Goal: Contribute content: Contribute content

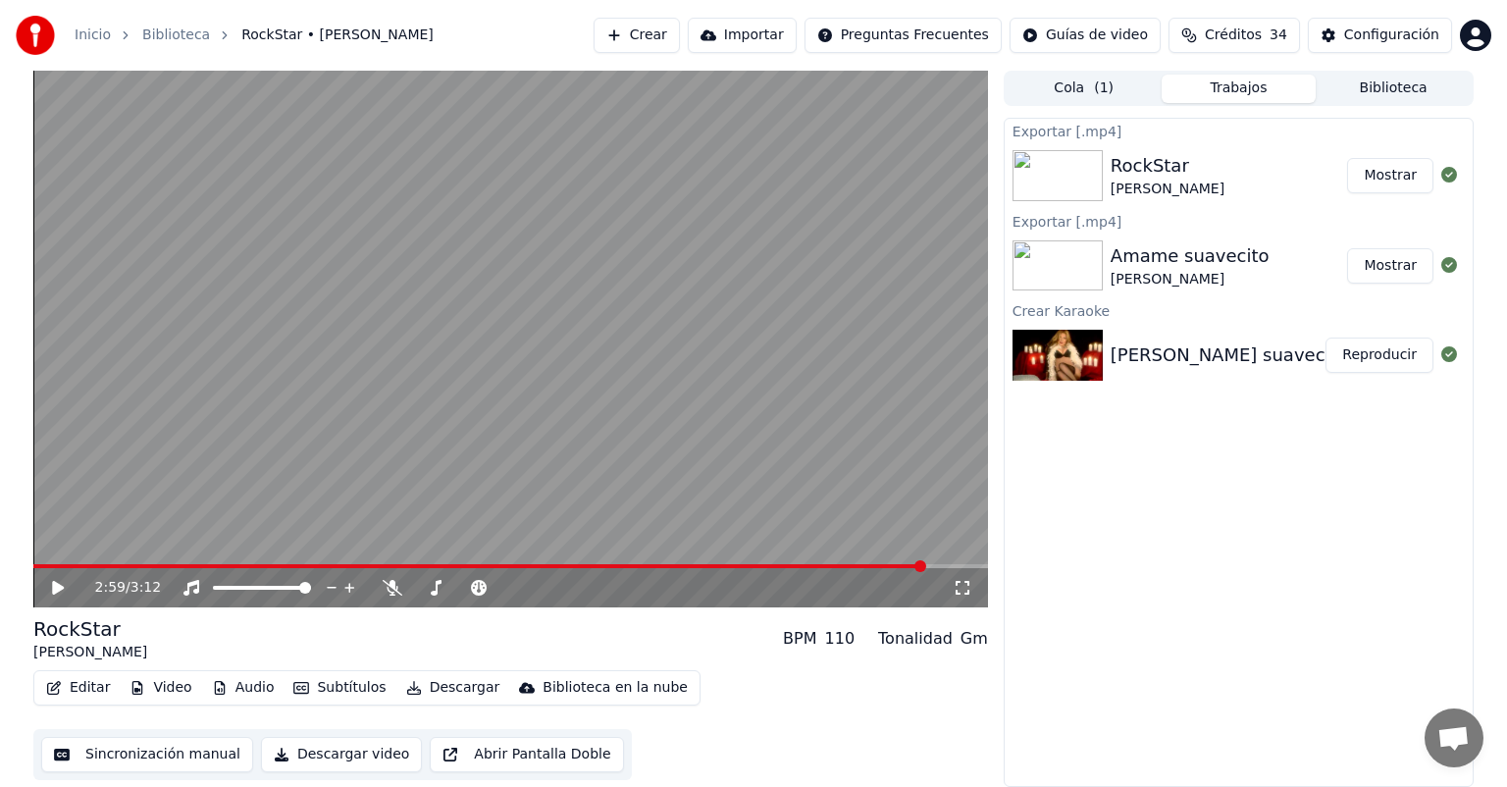
click at [651, 22] on button "Crear" at bounding box center [636, 35] width 86 height 35
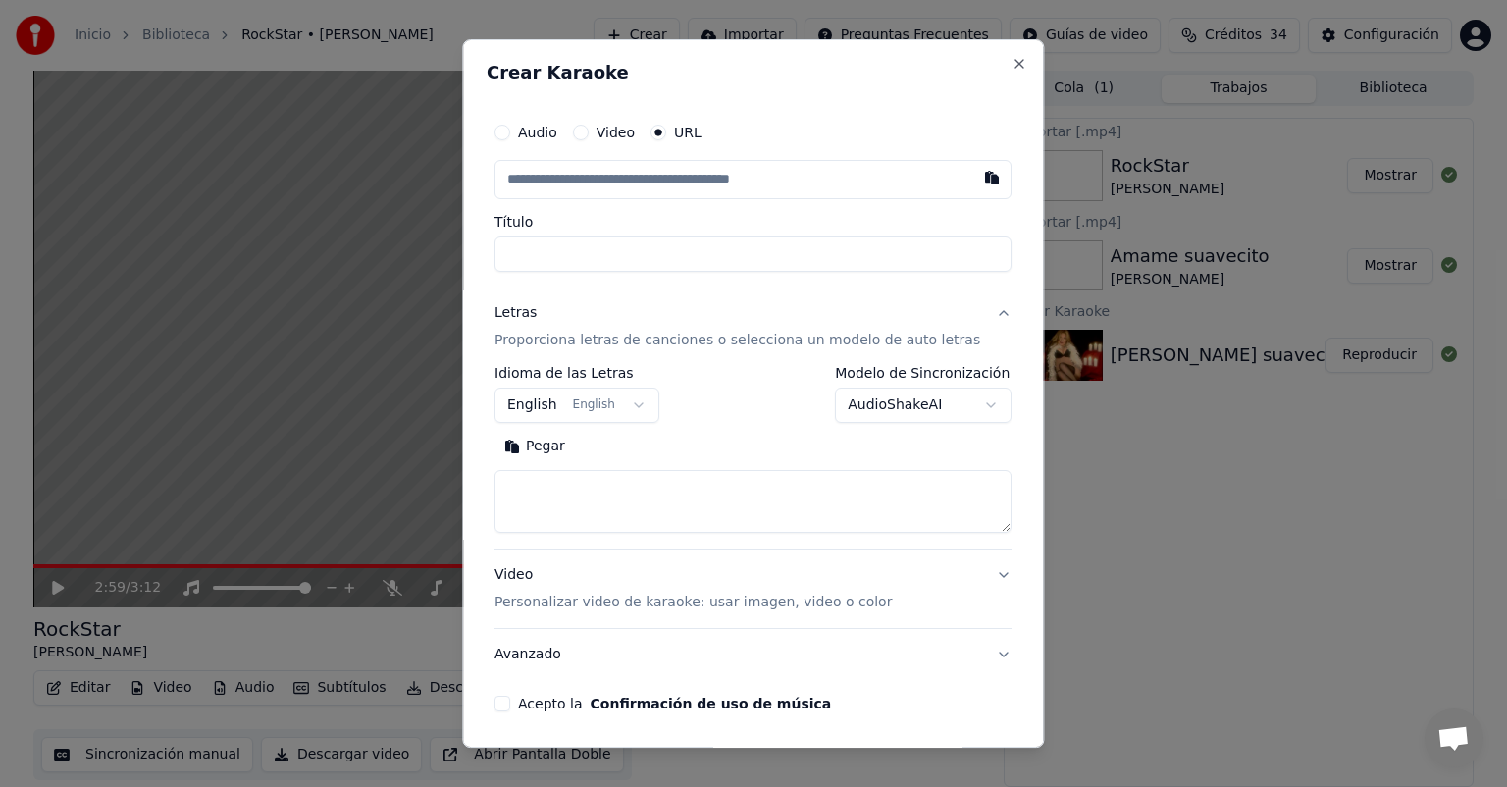
click at [571, 447] on button "Pegar" at bounding box center [534, 446] width 80 height 31
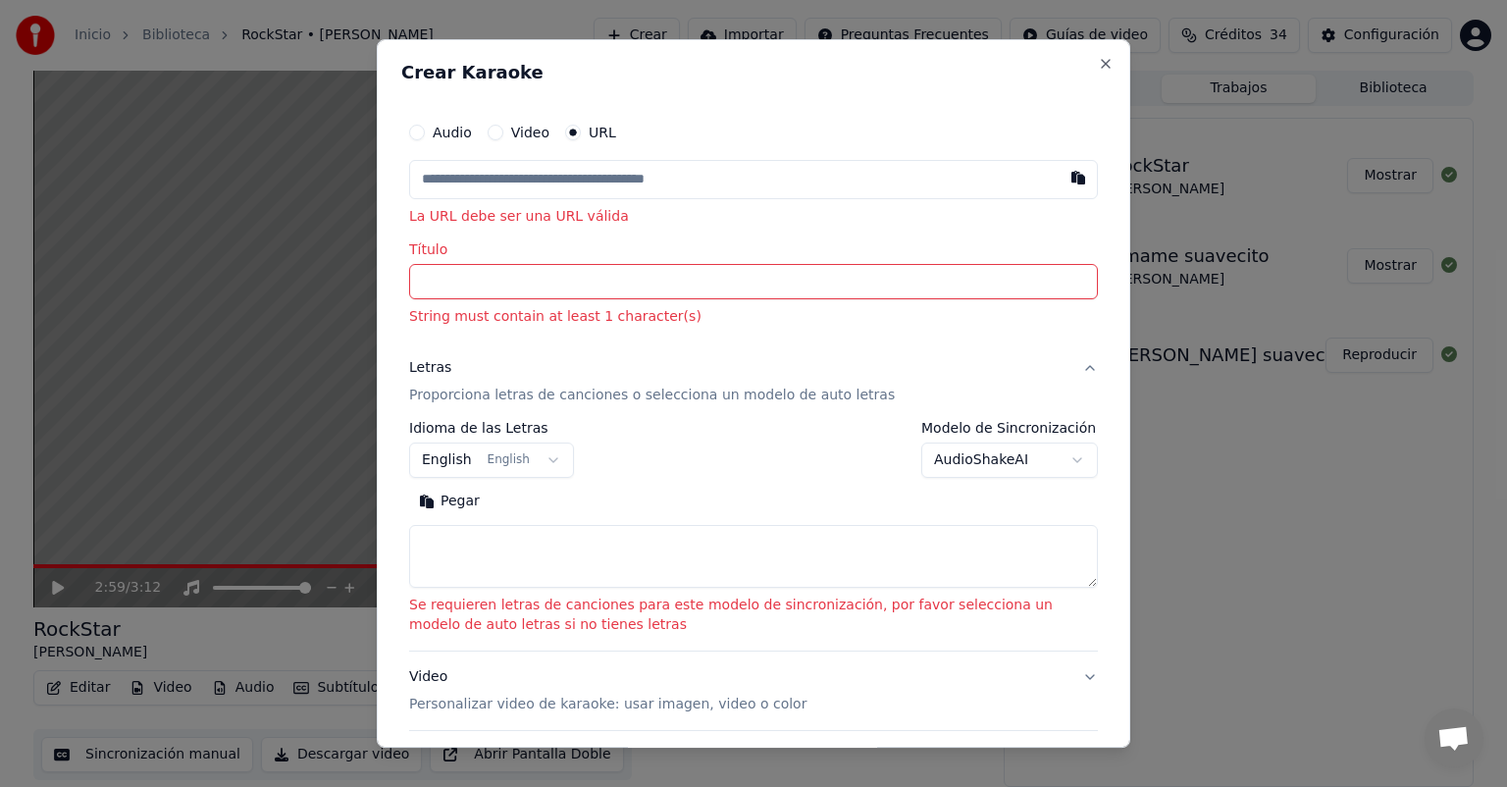
click at [448, 496] on button "Pegar" at bounding box center [449, 501] width 80 height 31
click at [450, 496] on button "Pegar" at bounding box center [449, 501] width 80 height 31
type textarea "**********"
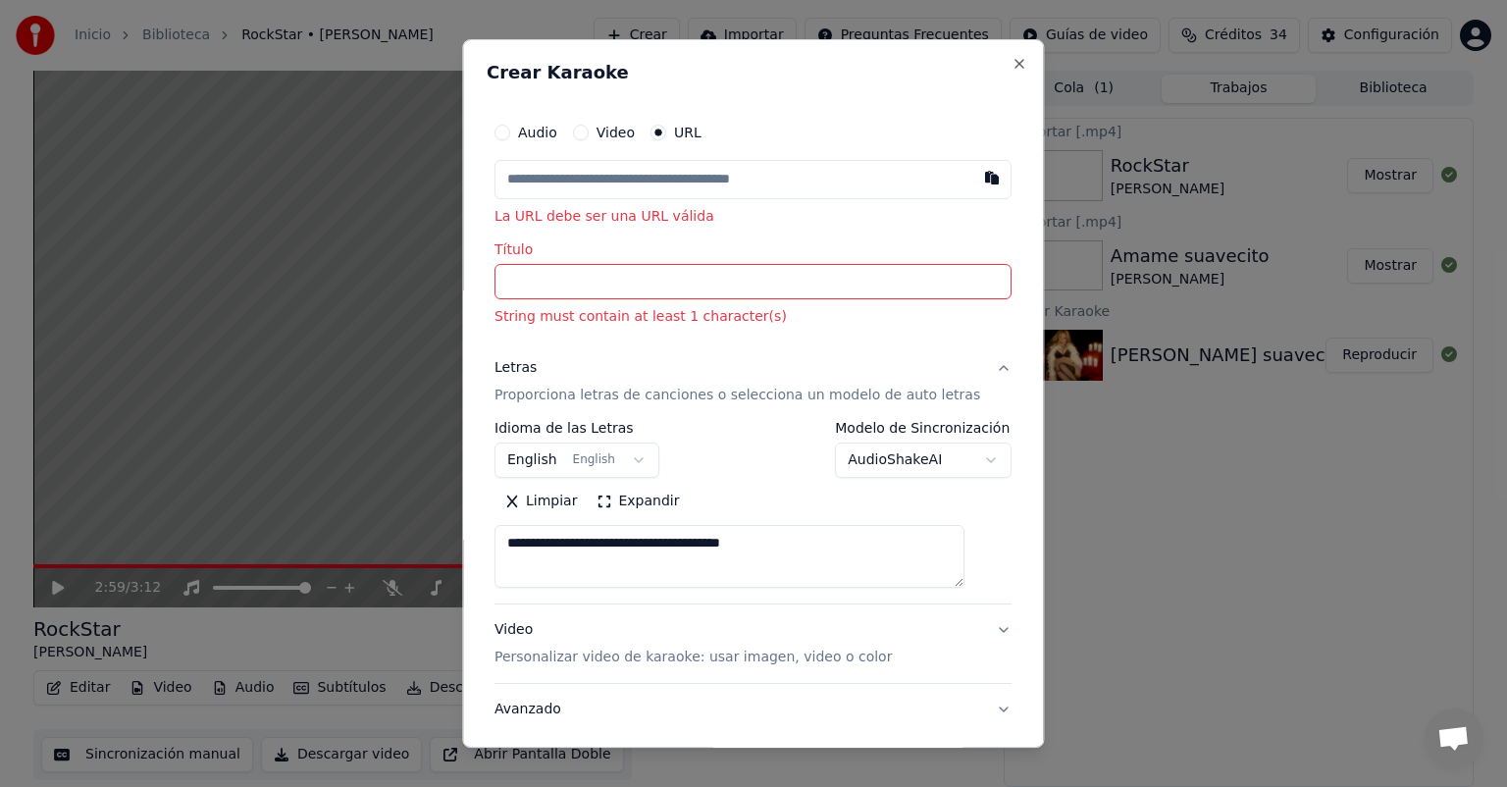
drag, startPoint x: 834, startPoint y: 545, endPoint x: 449, endPoint y: 532, distance: 384.7
click at [449, 532] on body "**********" at bounding box center [753, 393] width 1507 height 787
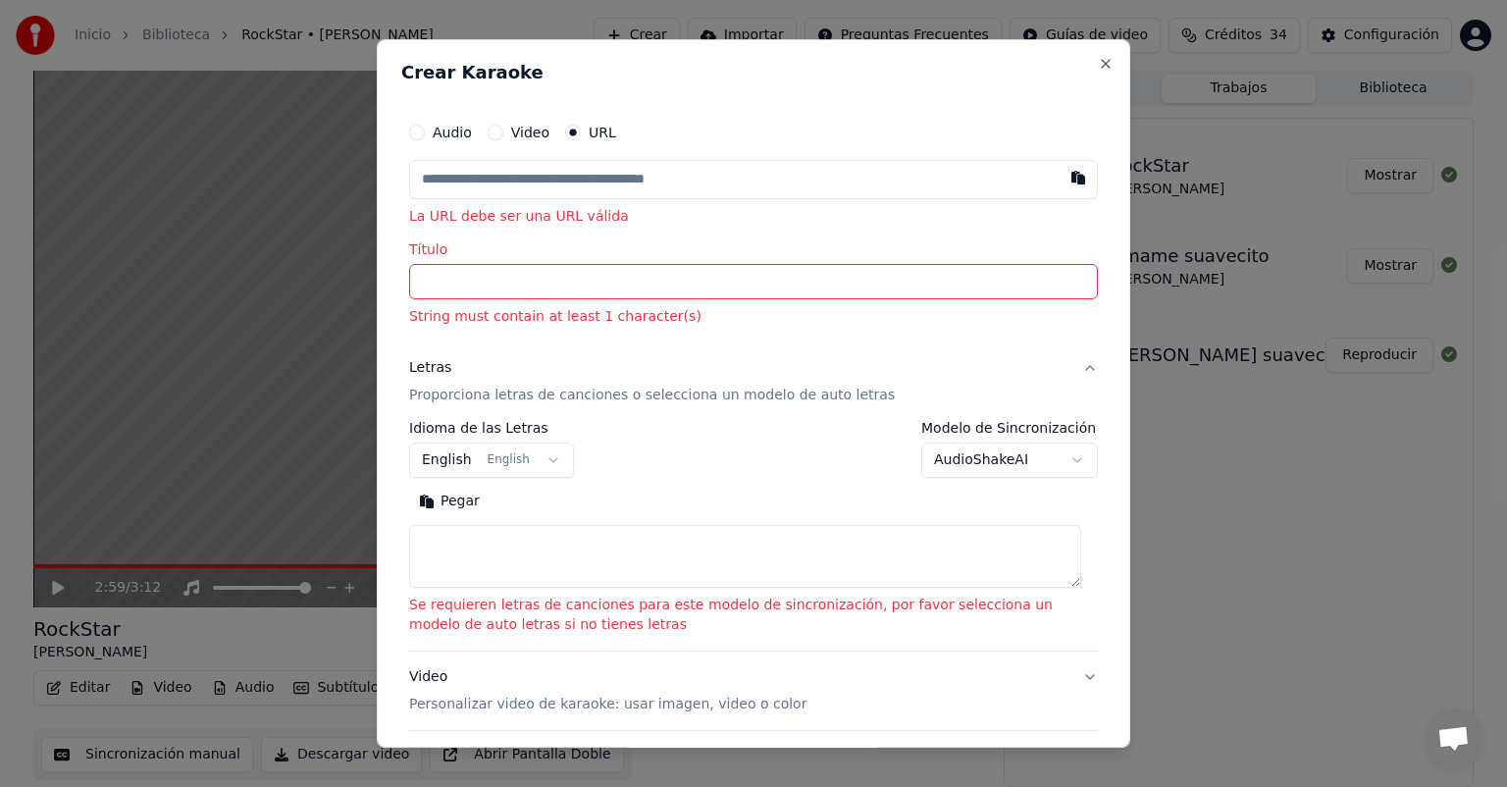
click at [491, 296] on input "Título" at bounding box center [753, 281] width 689 height 35
click at [1058, 178] on button "button" at bounding box center [1077, 177] width 39 height 35
type input "**********"
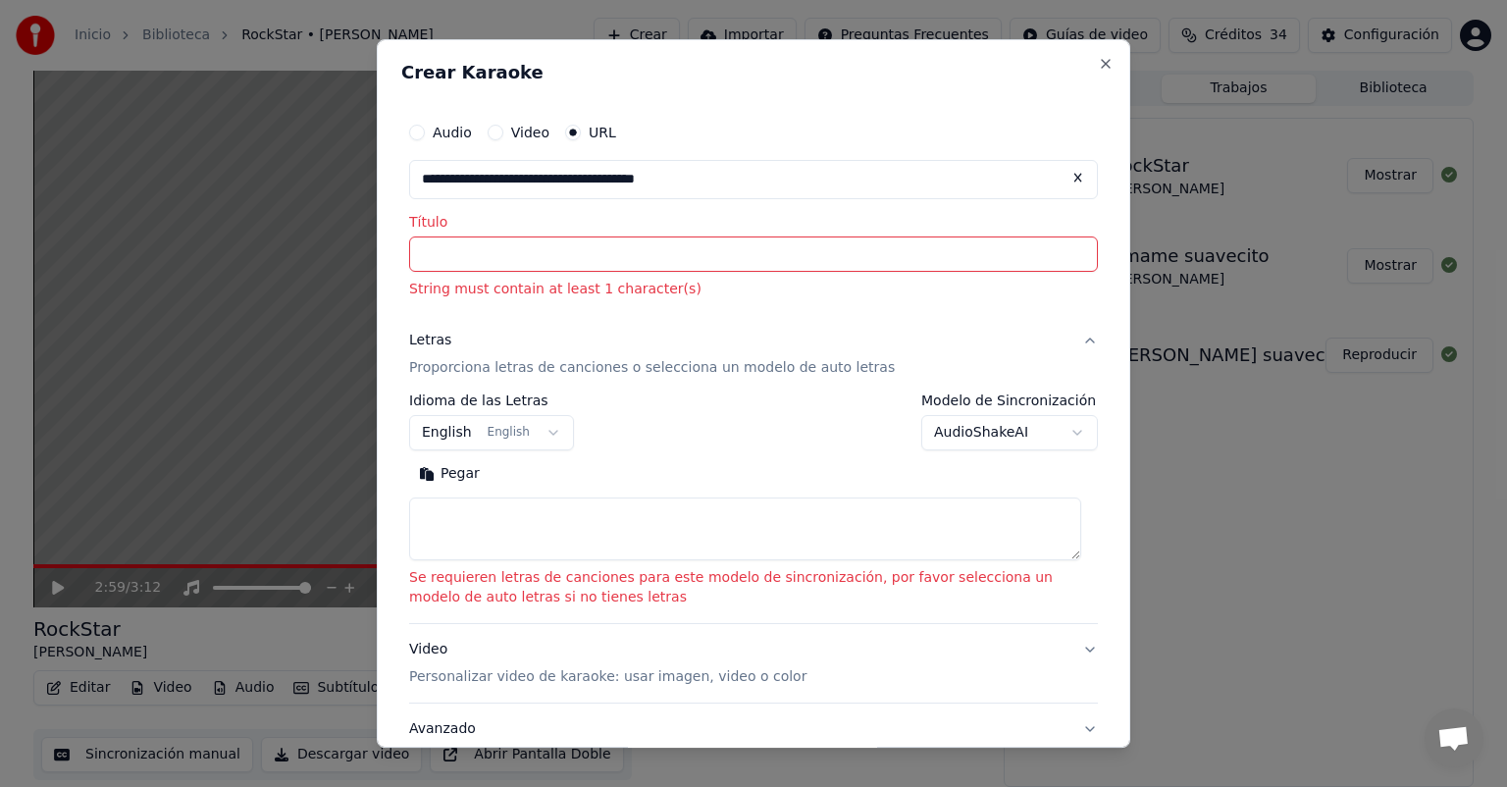
type input "**********"
click at [546, 539] on textarea at bounding box center [745, 528] width 672 height 63
click at [457, 479] on button "Pegar" at bounding box center [449, 473] width 80 height 31
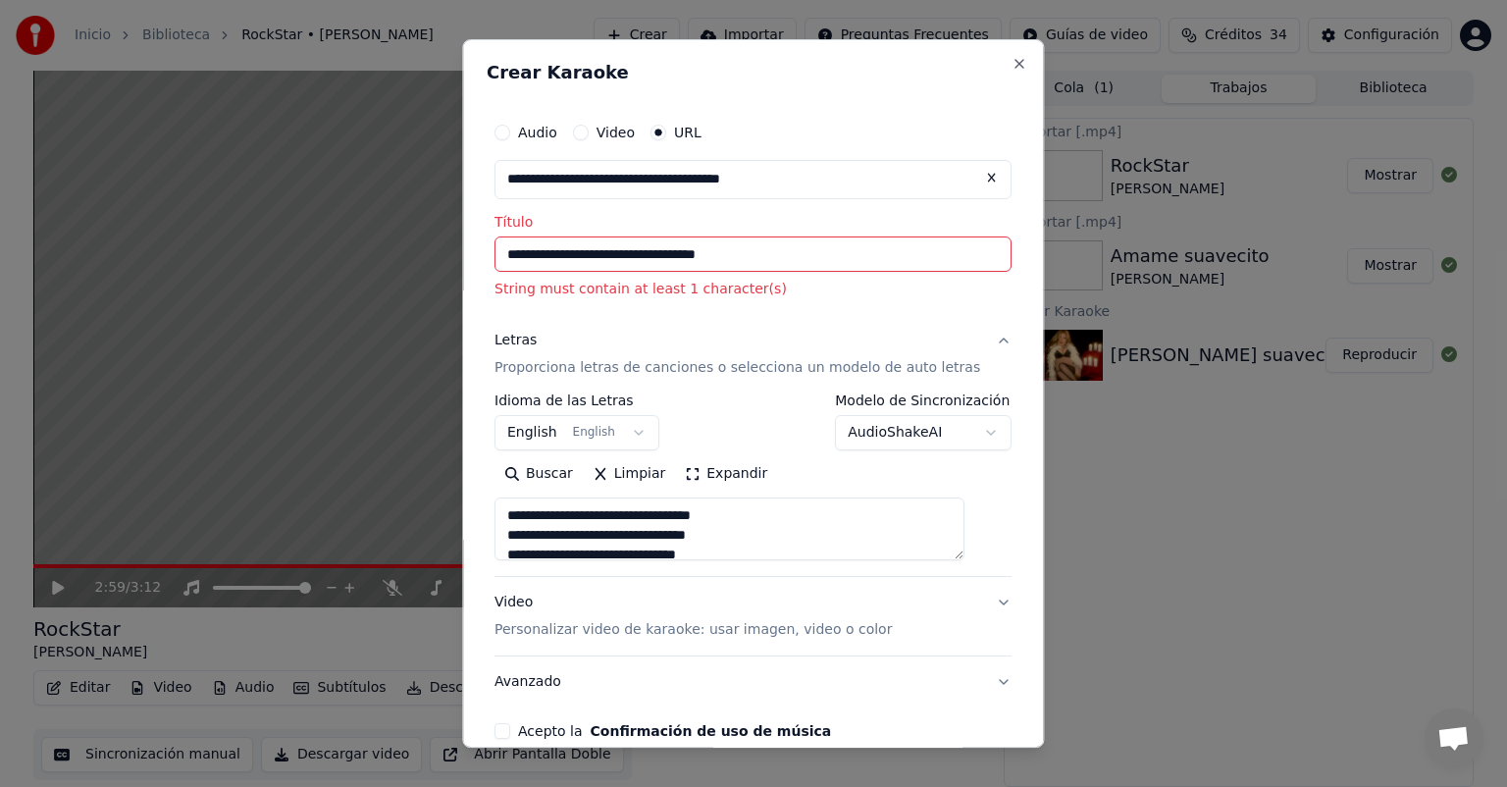
scroll to position [5, 0]
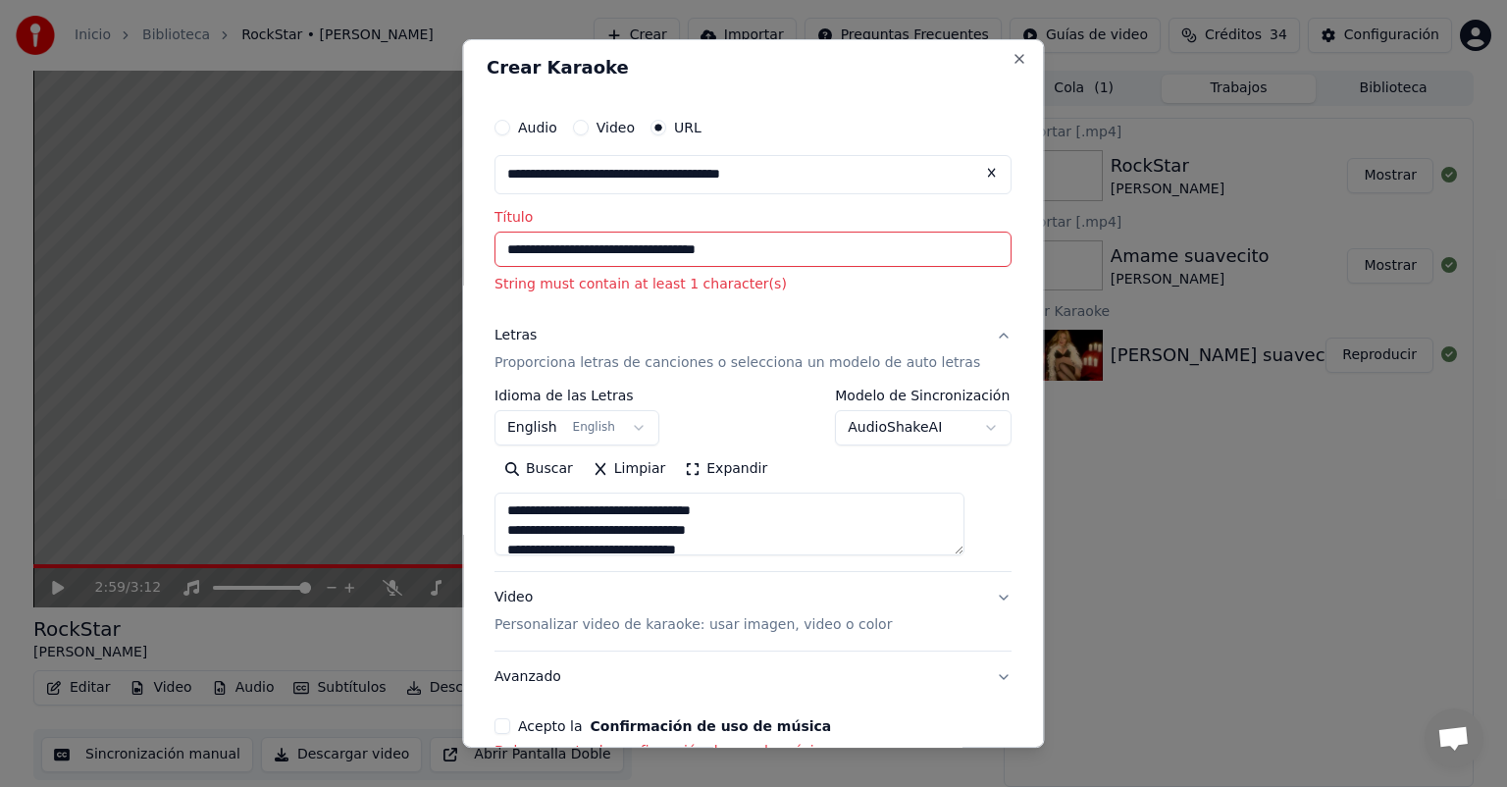
type textarea "**********"
click at [787, 244] on input "**********" at bounding box center [752, 248] width 517 height 35
click at [699, 257] on input "**********" at bounding box center [752, 248] width 517 height 35
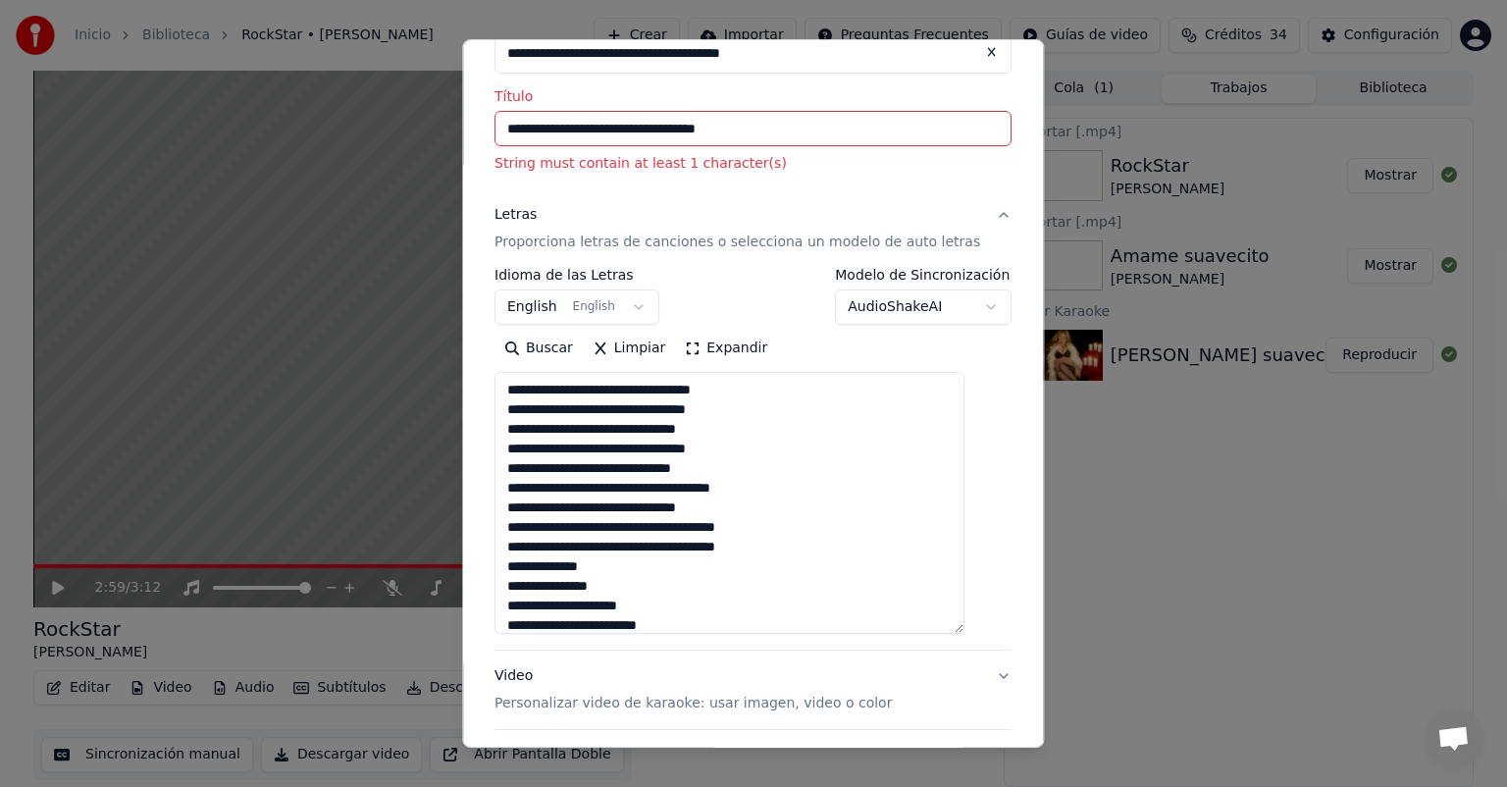
drag, startPoint x: 974, startPoint y: 428, endPoint x: 937, endPoint y: 670, distance: 245.1
click at [937, 634] on textarea at bounding box center [729, 503] width 470 height 262
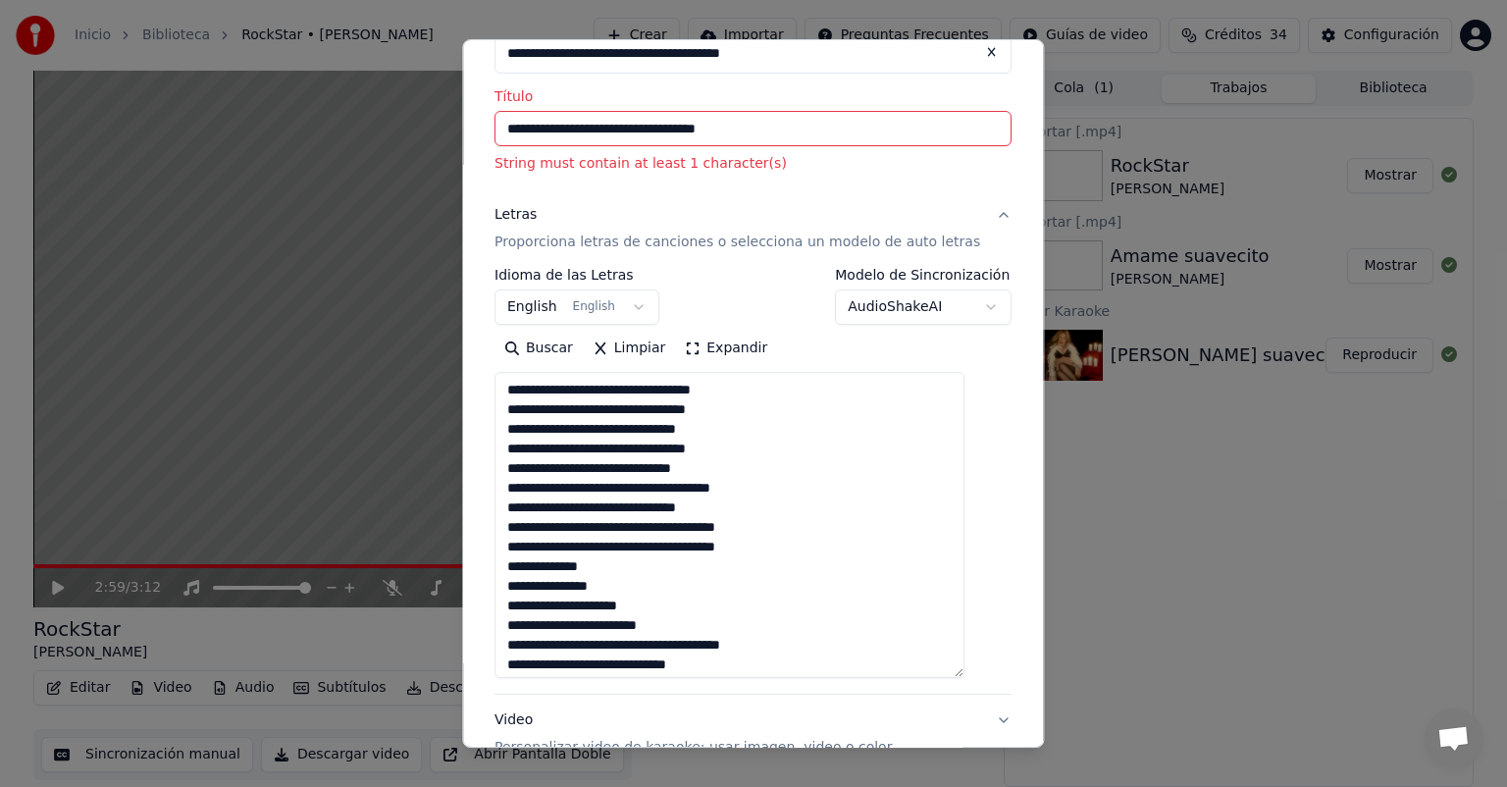
click at [610, 541] on textarea at bounding box center [729, 525] width 470 height 306
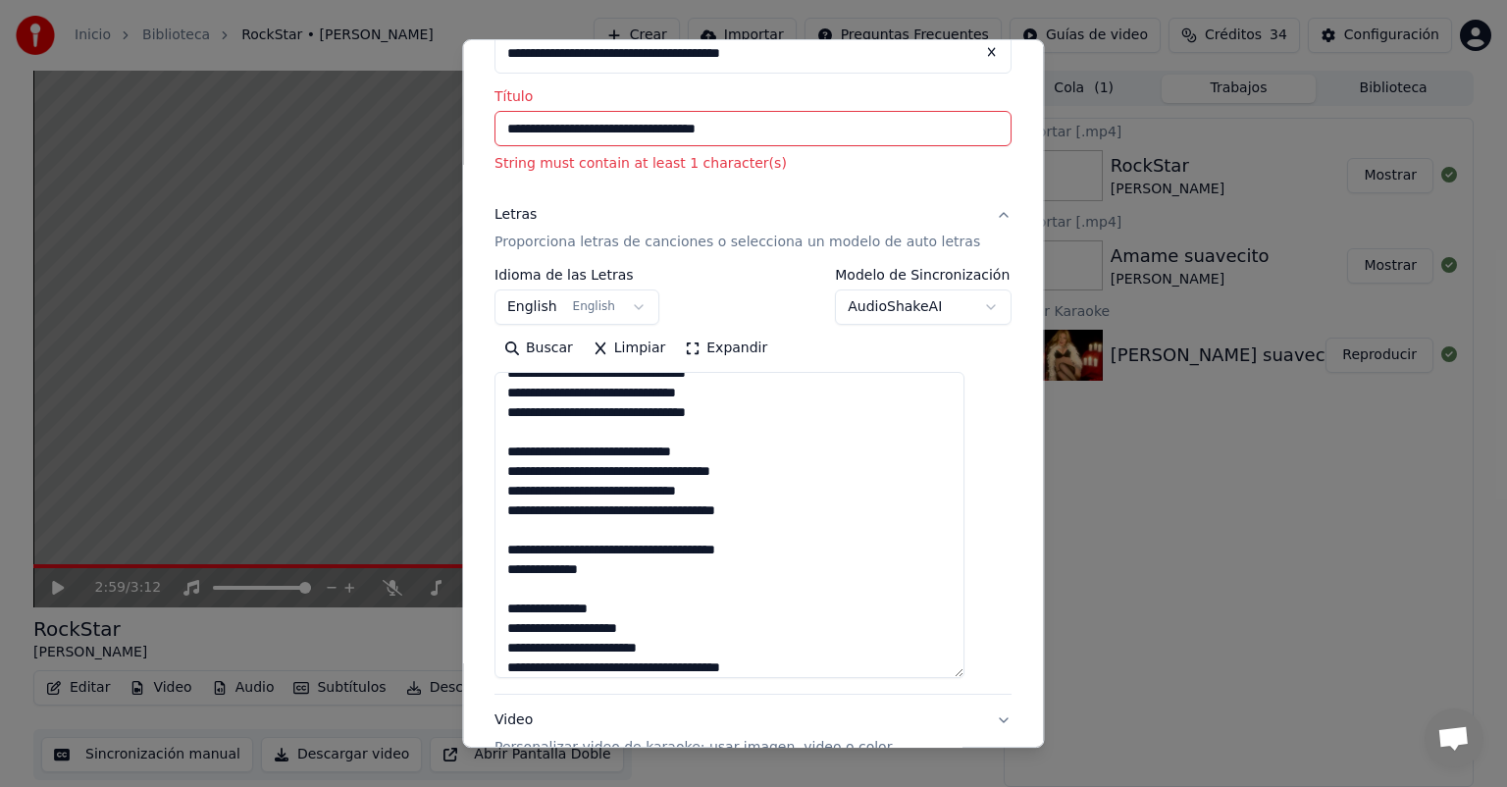
scroll to position [56, 0]
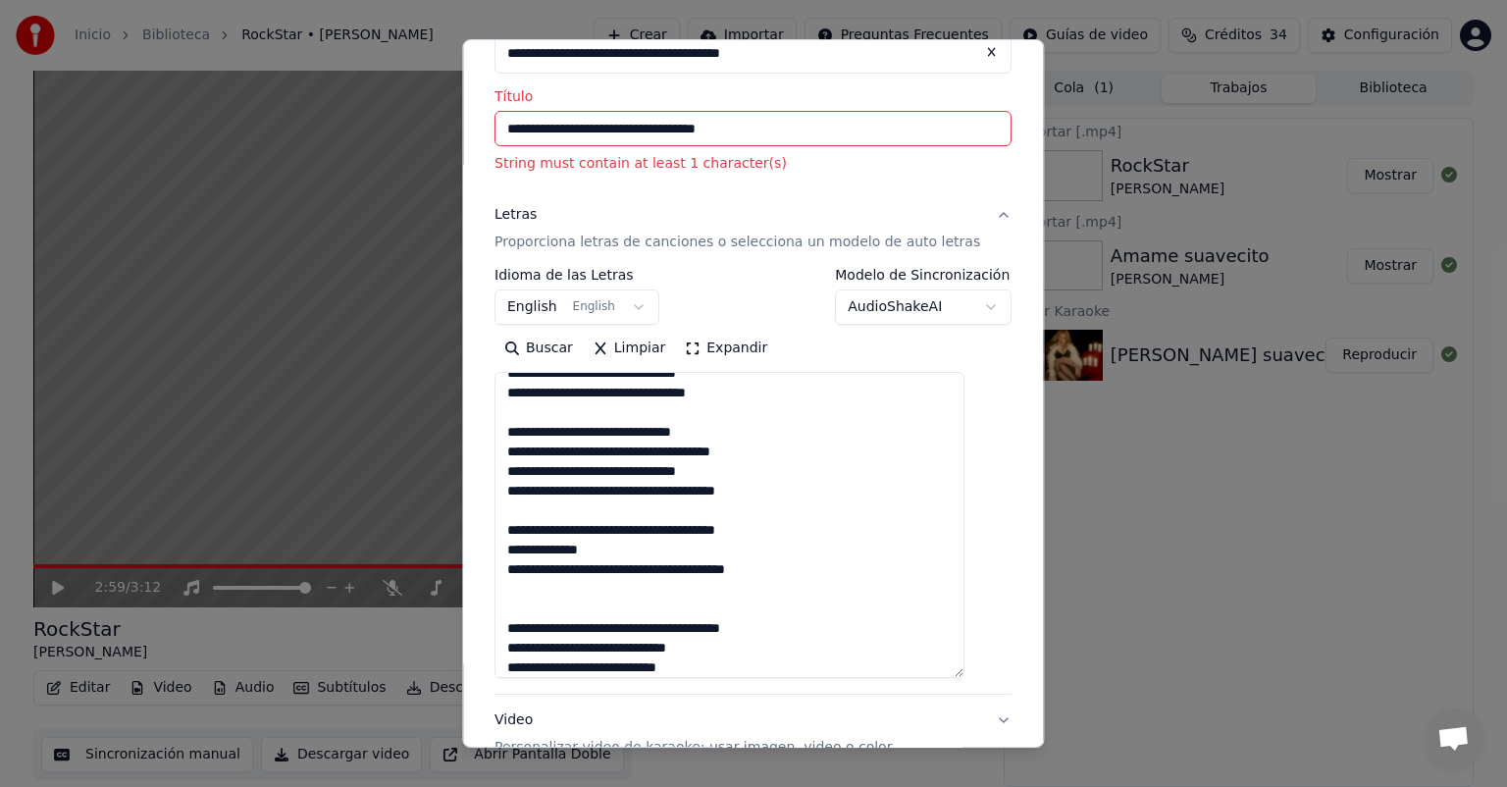
paste textarea "**********"
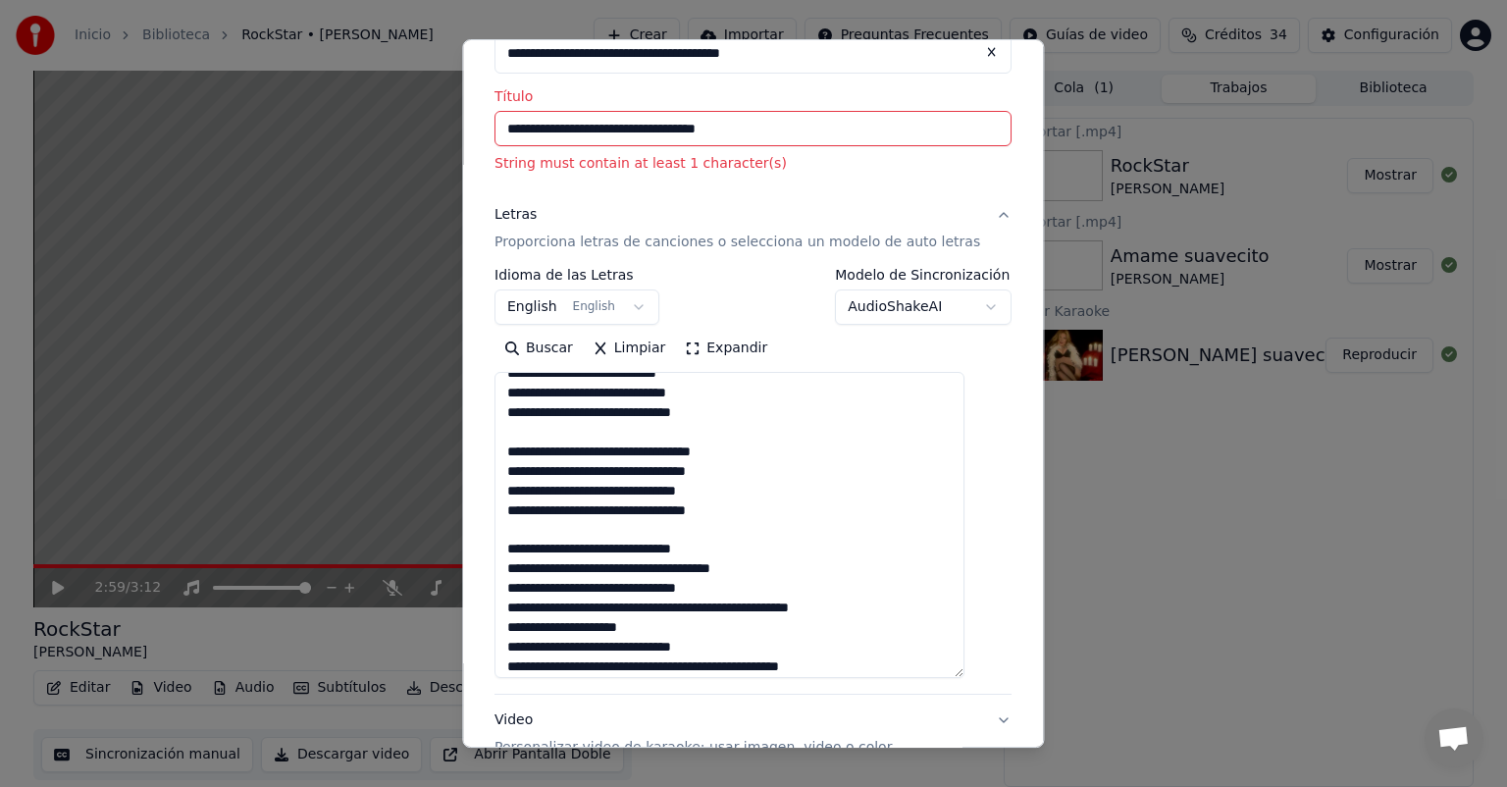
scroll to position [448, 0]
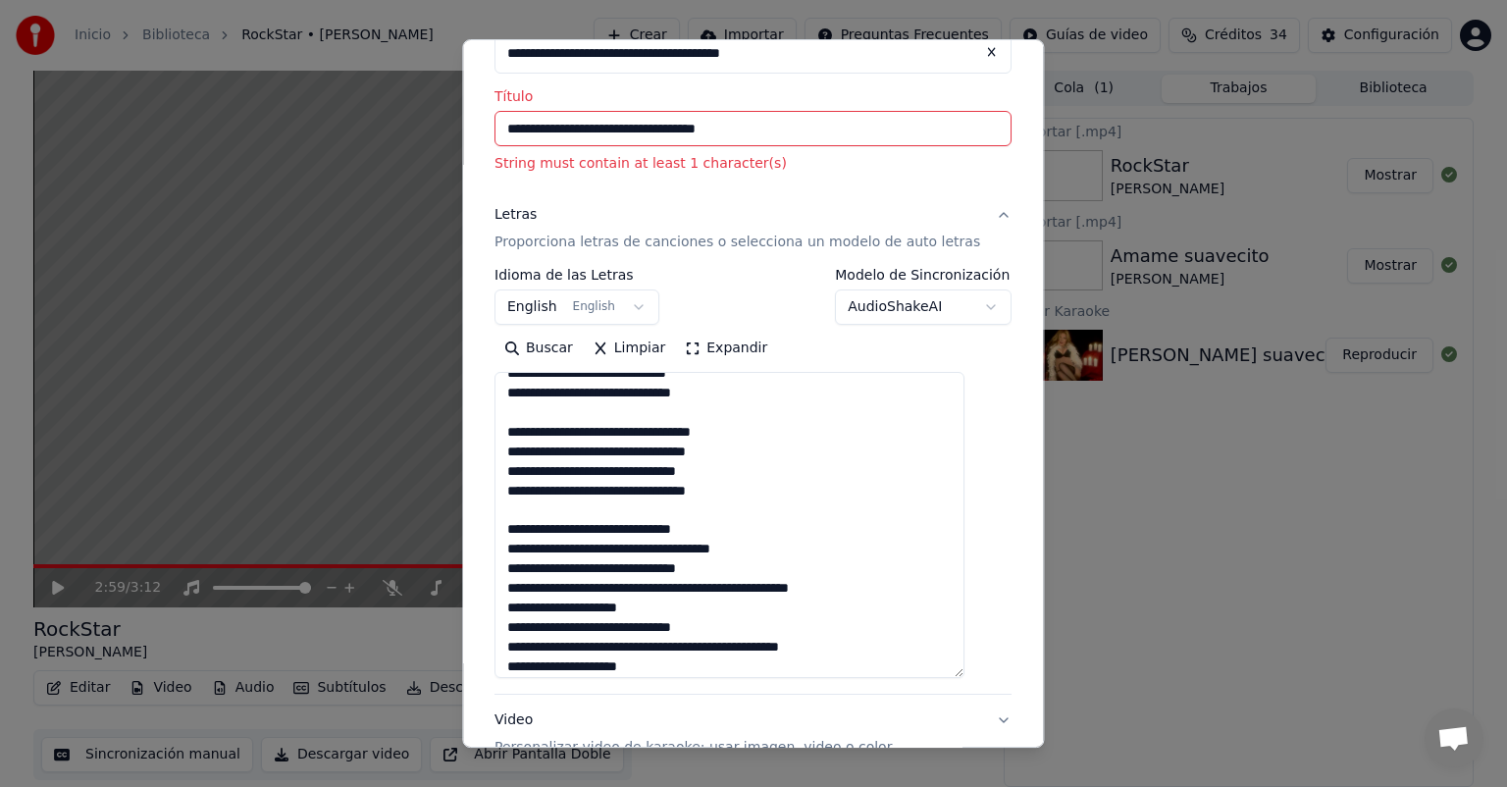
paste textarea "**********"
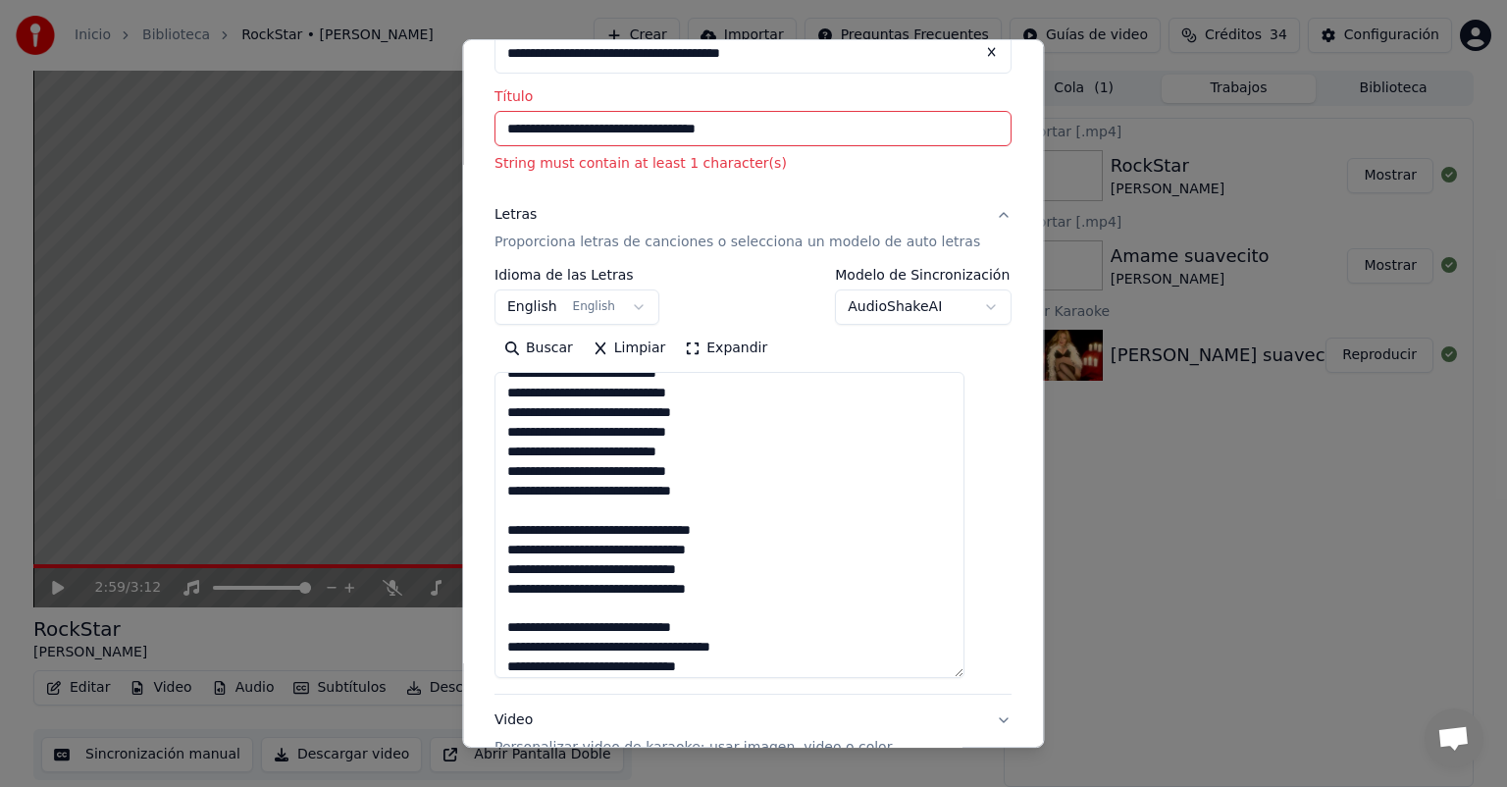
scroll to position [507, 0]
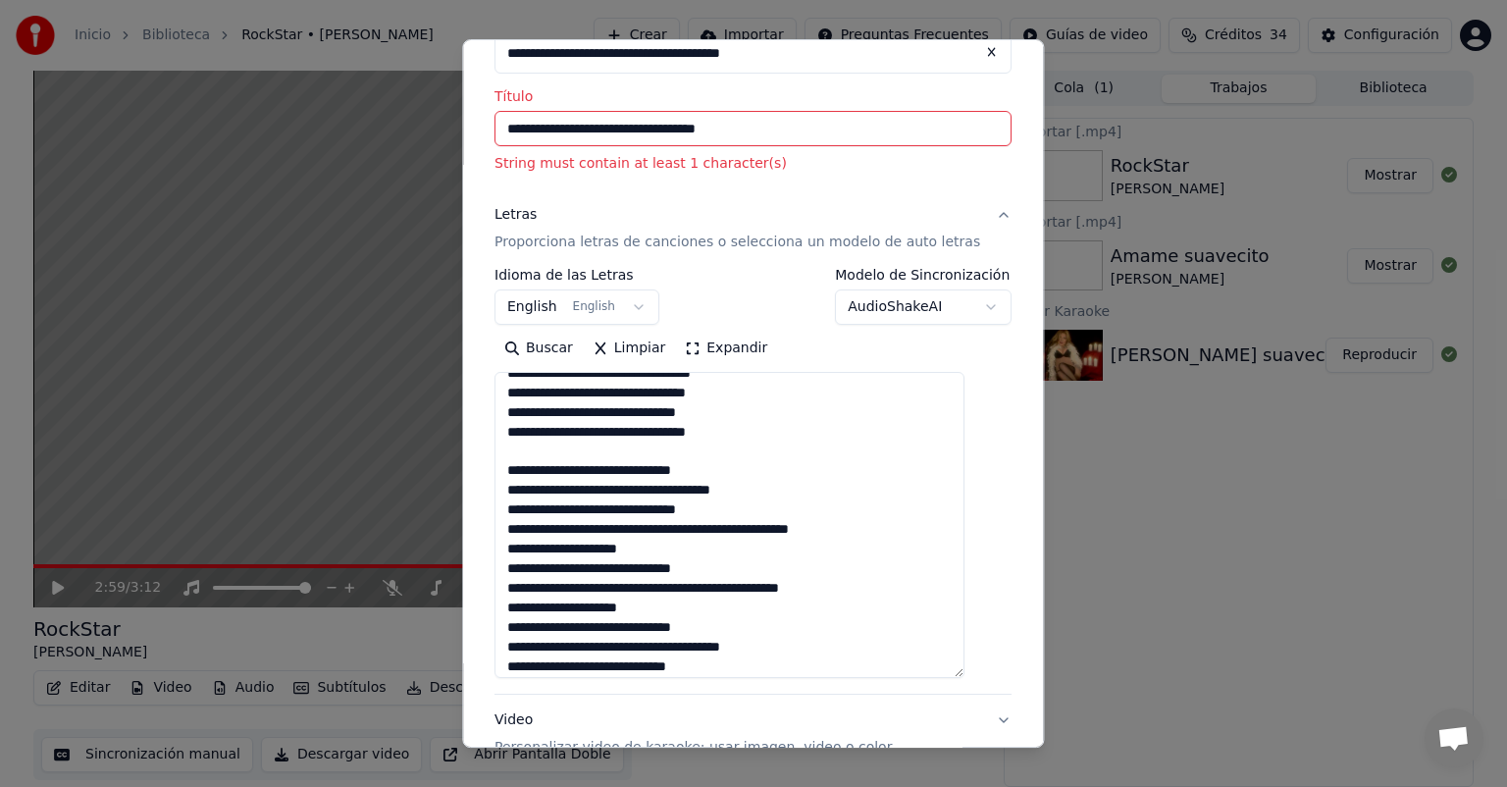
paste textarea "**********"
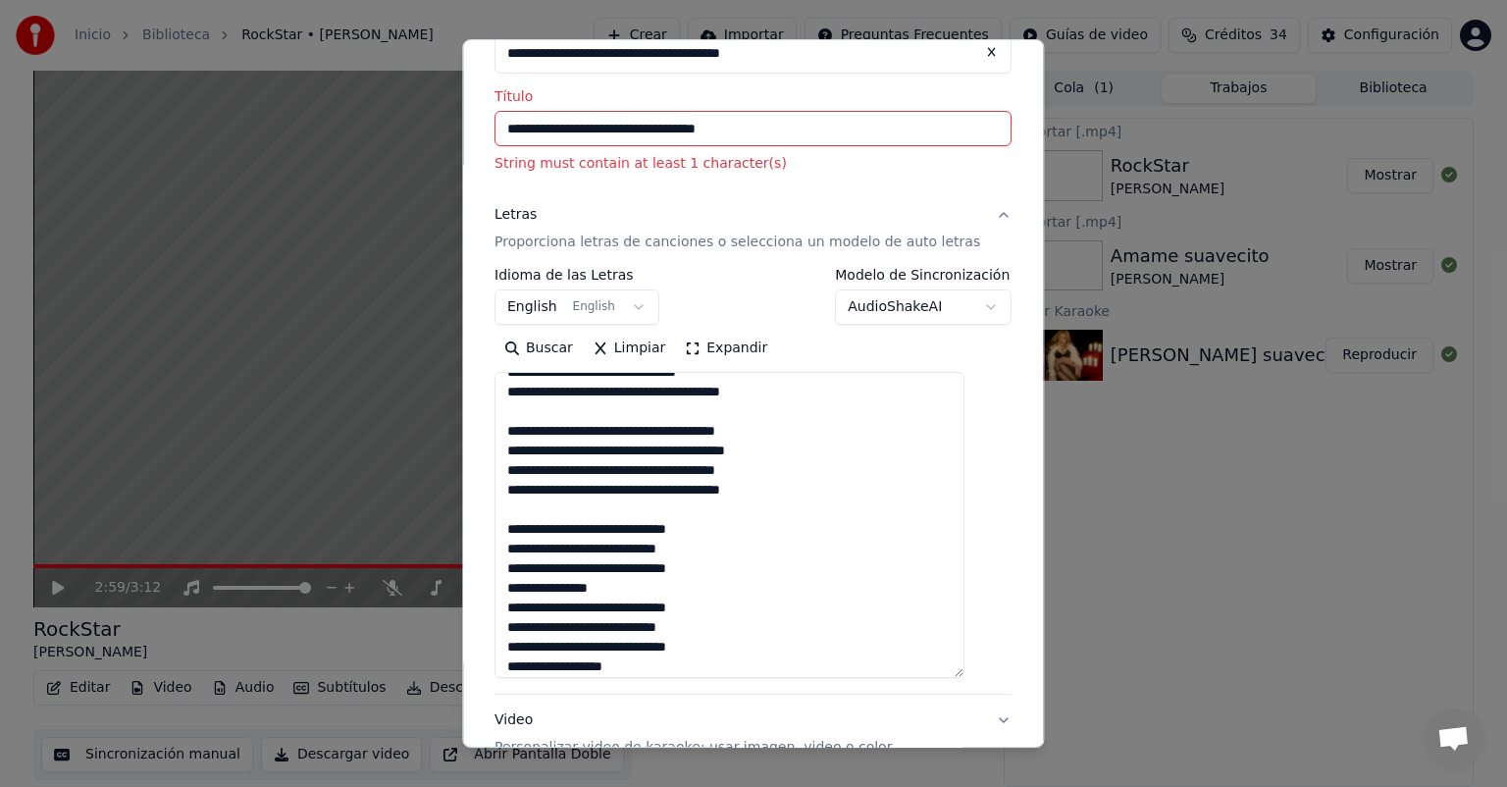
scroll to position [664, 0]
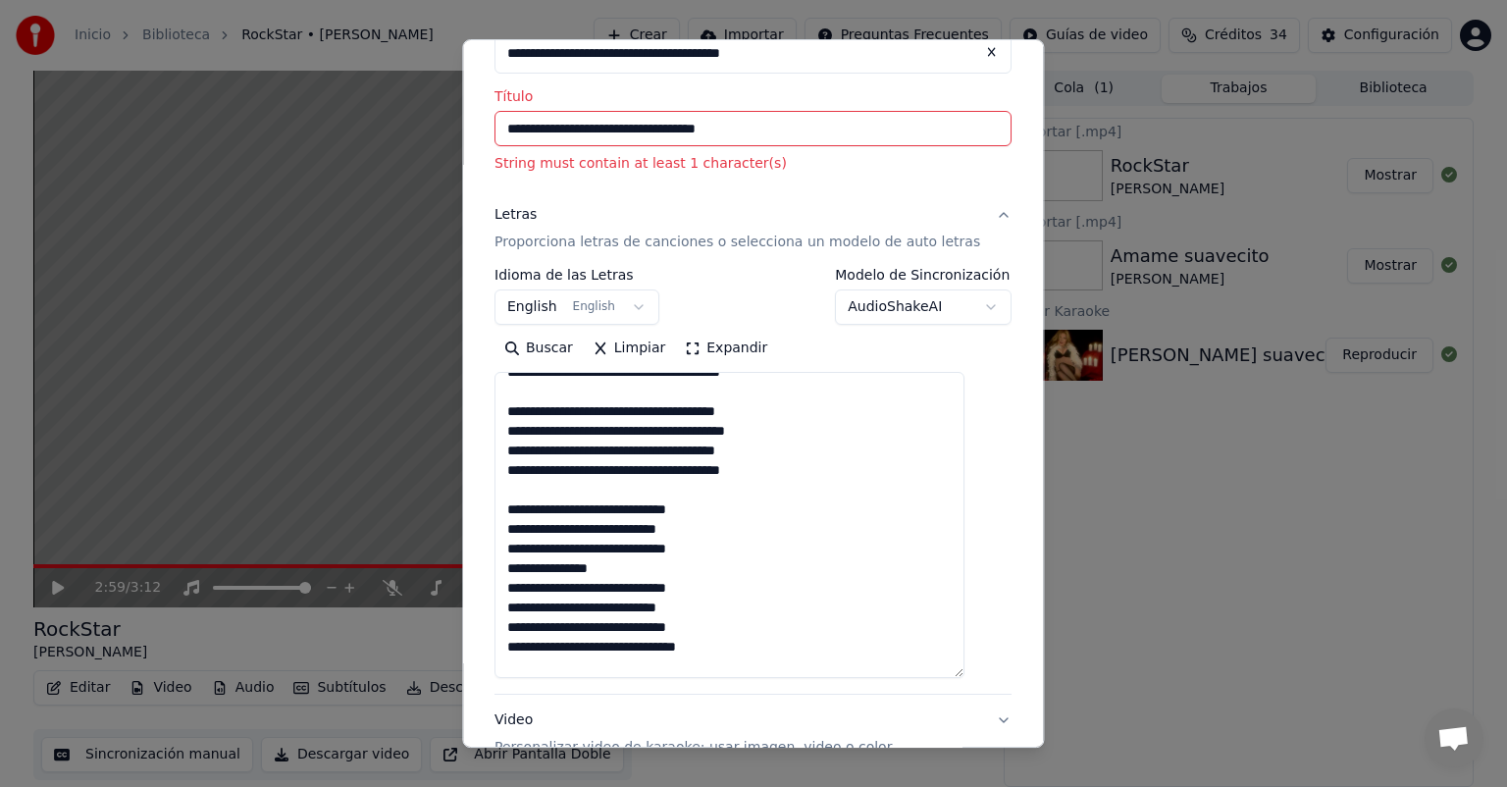
paste textarea "**********"
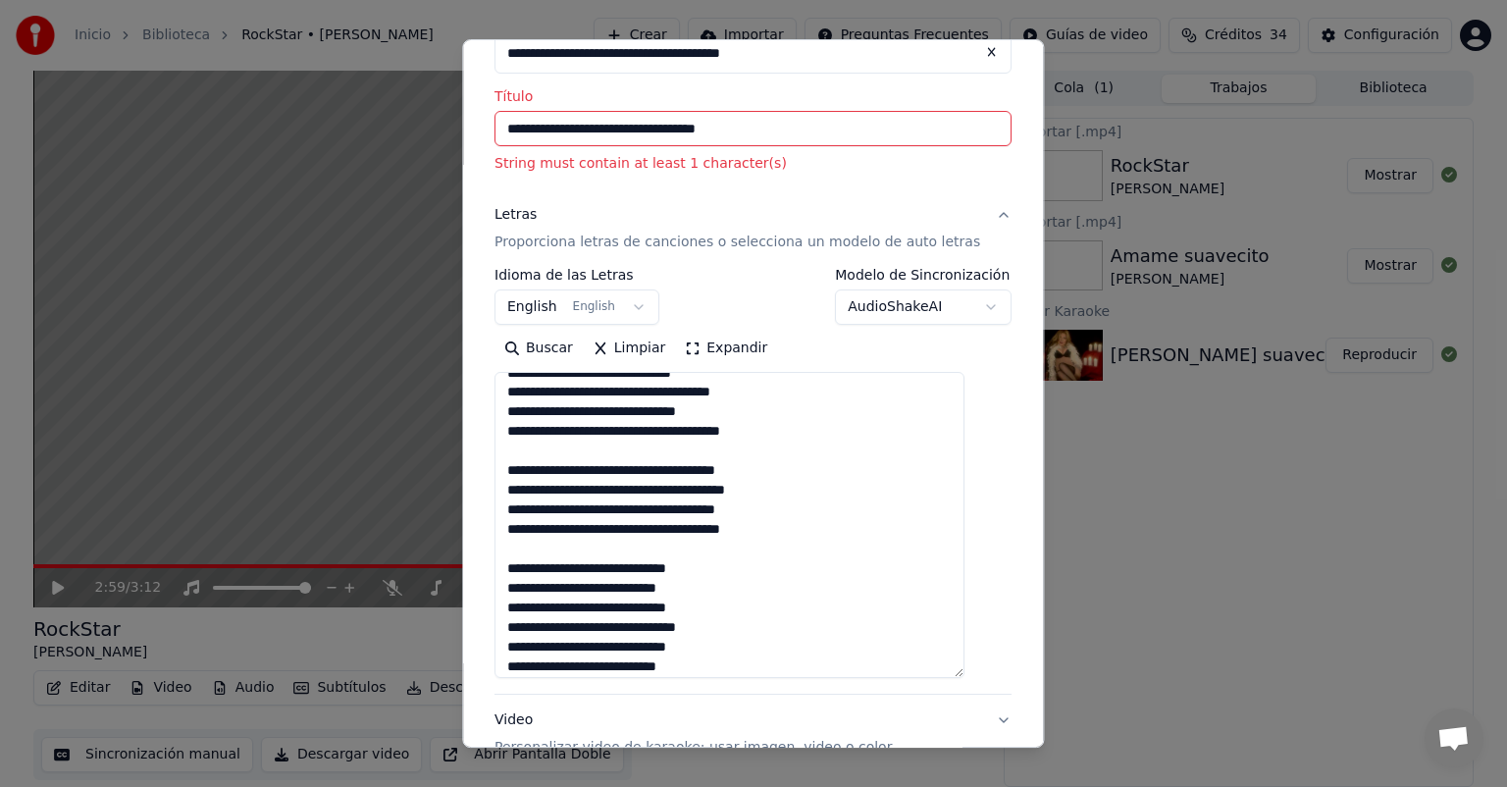
scroll to position [644, 0]
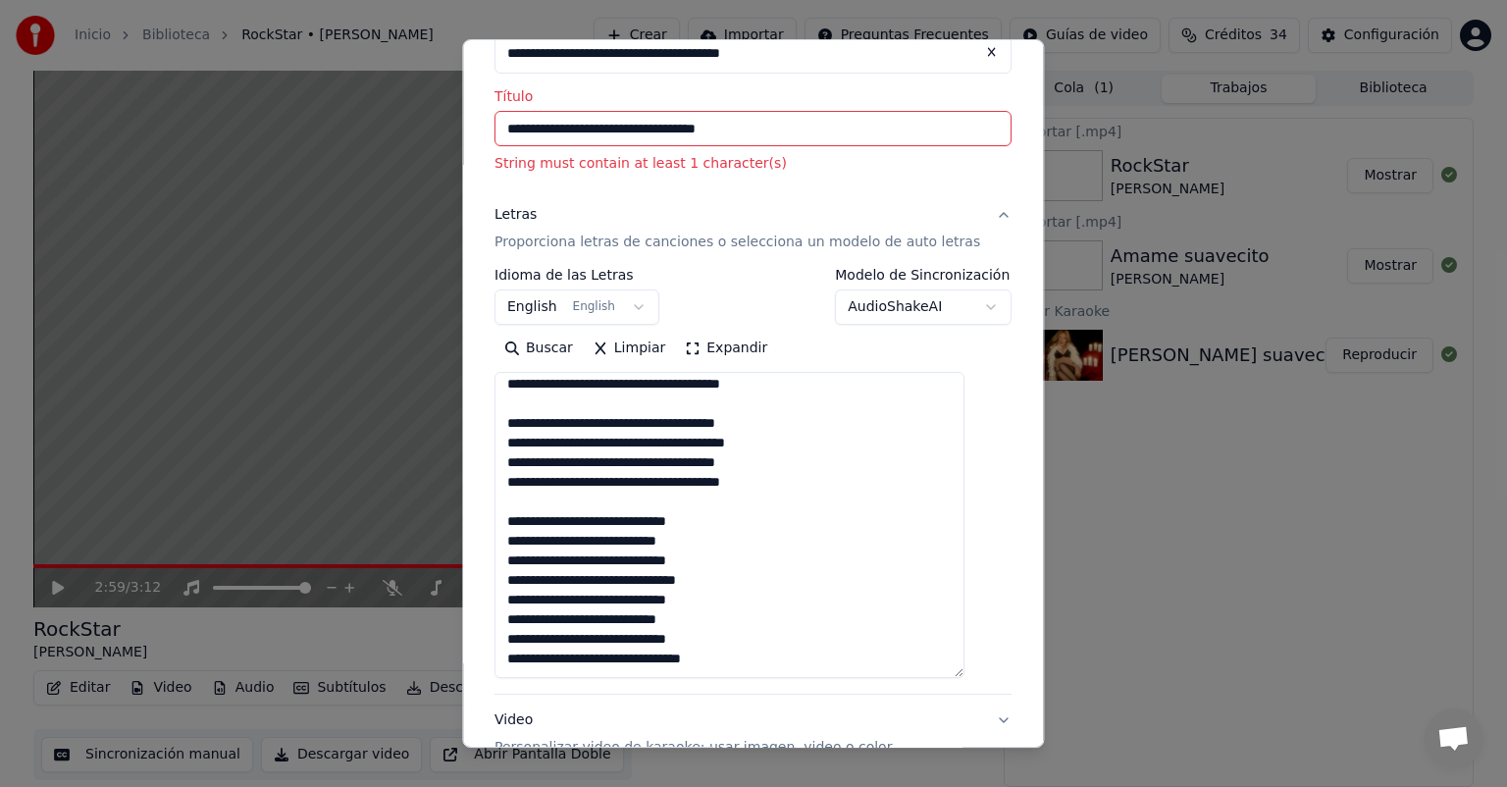
click at [643, 584] on textarea at bounding box center [729, 525] width 470 height 306
click at [674, 567] on textarea at bounding box center [729, 525] width 470 height 306
click at [670, 567] on textarea at bounding box center [729, 525] width 470 height 306
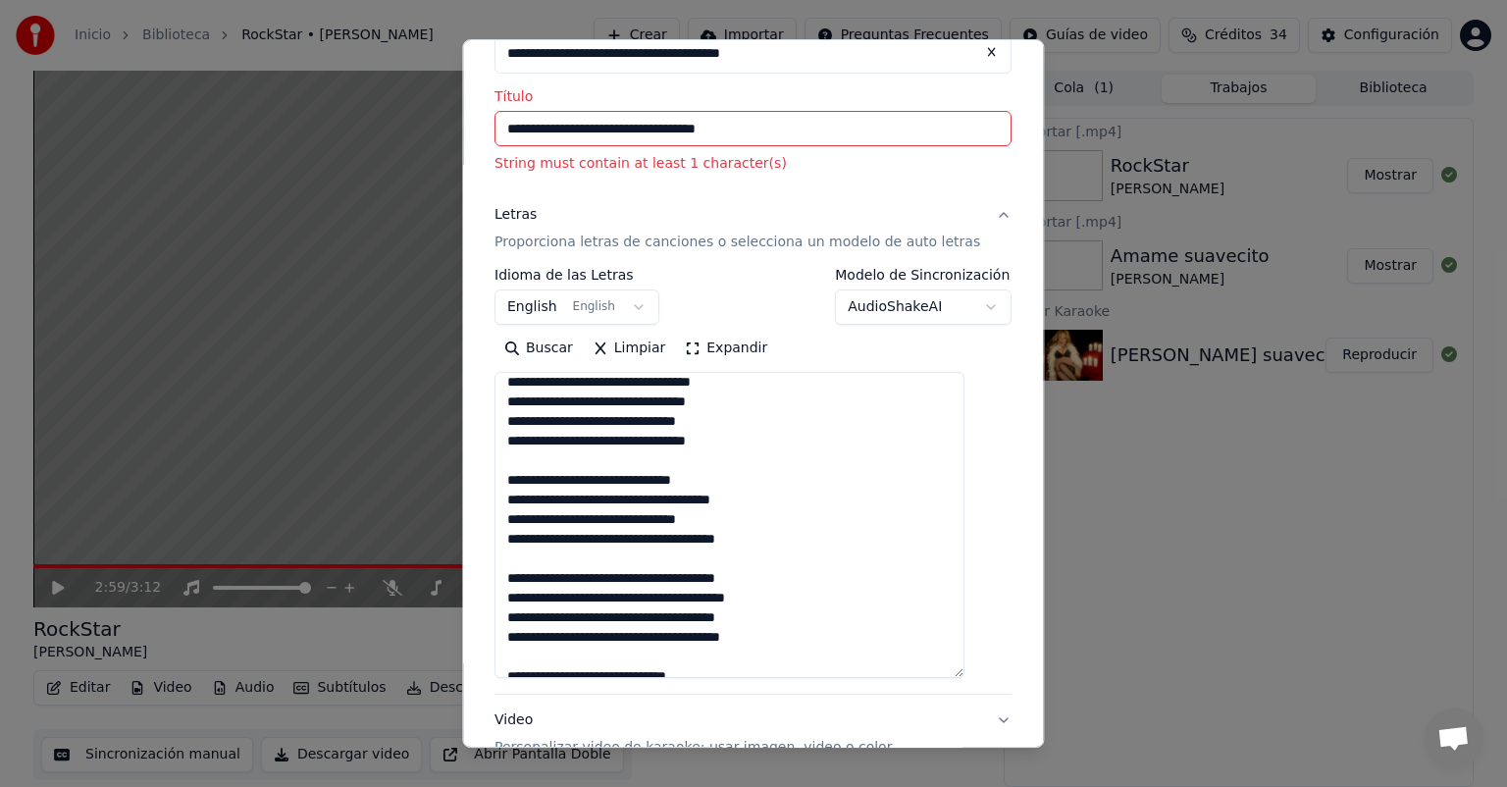
scroll to position [369, 0]
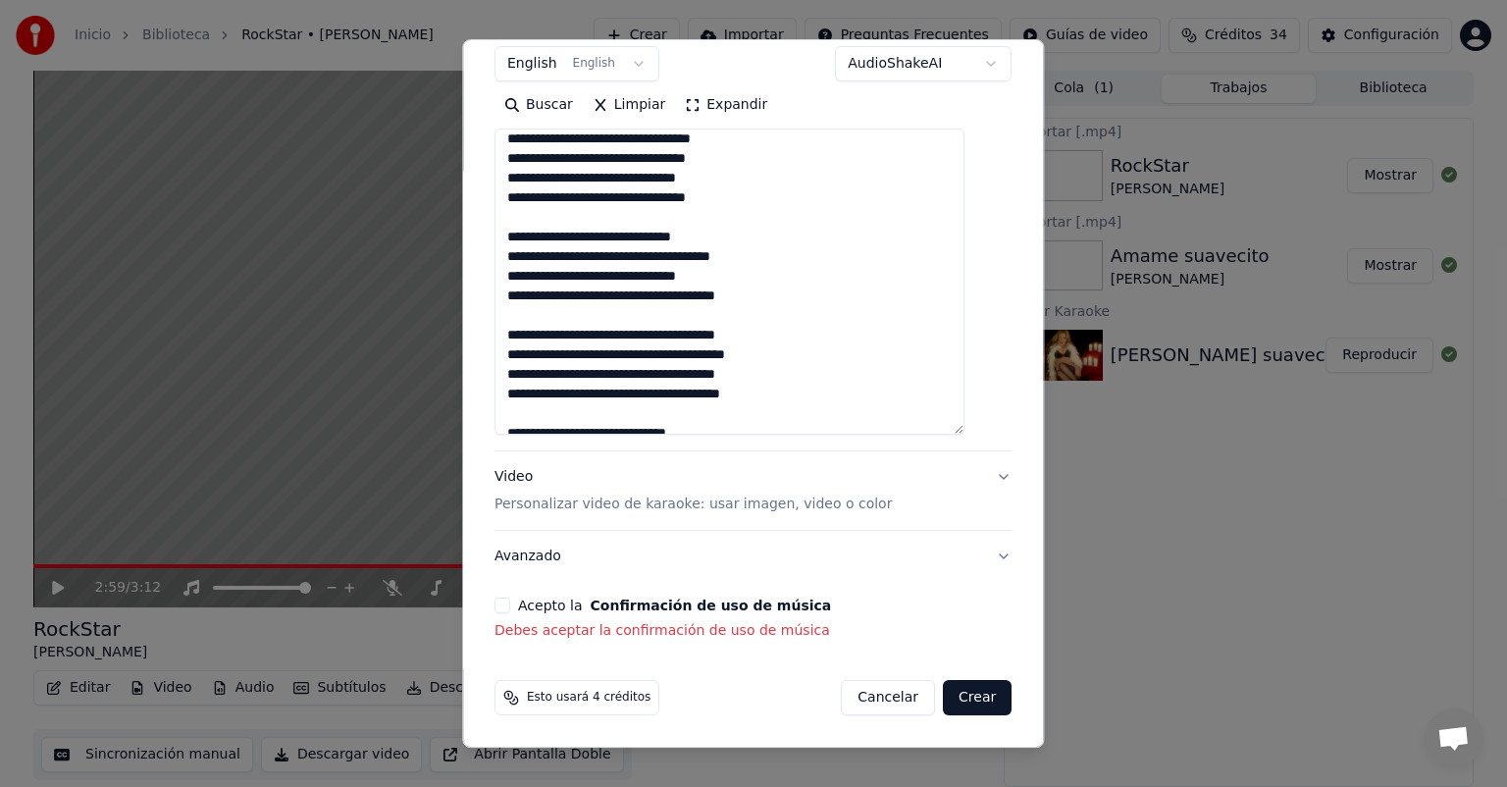
type textarea "**********"
click at [507, 608] on div "**********" at bounding box center [753, 192] width 533 height 912
click at [510, 608] on button "Acepto la Confirmación de uso de música" at bounding box center [502, 605] width 16 height 16
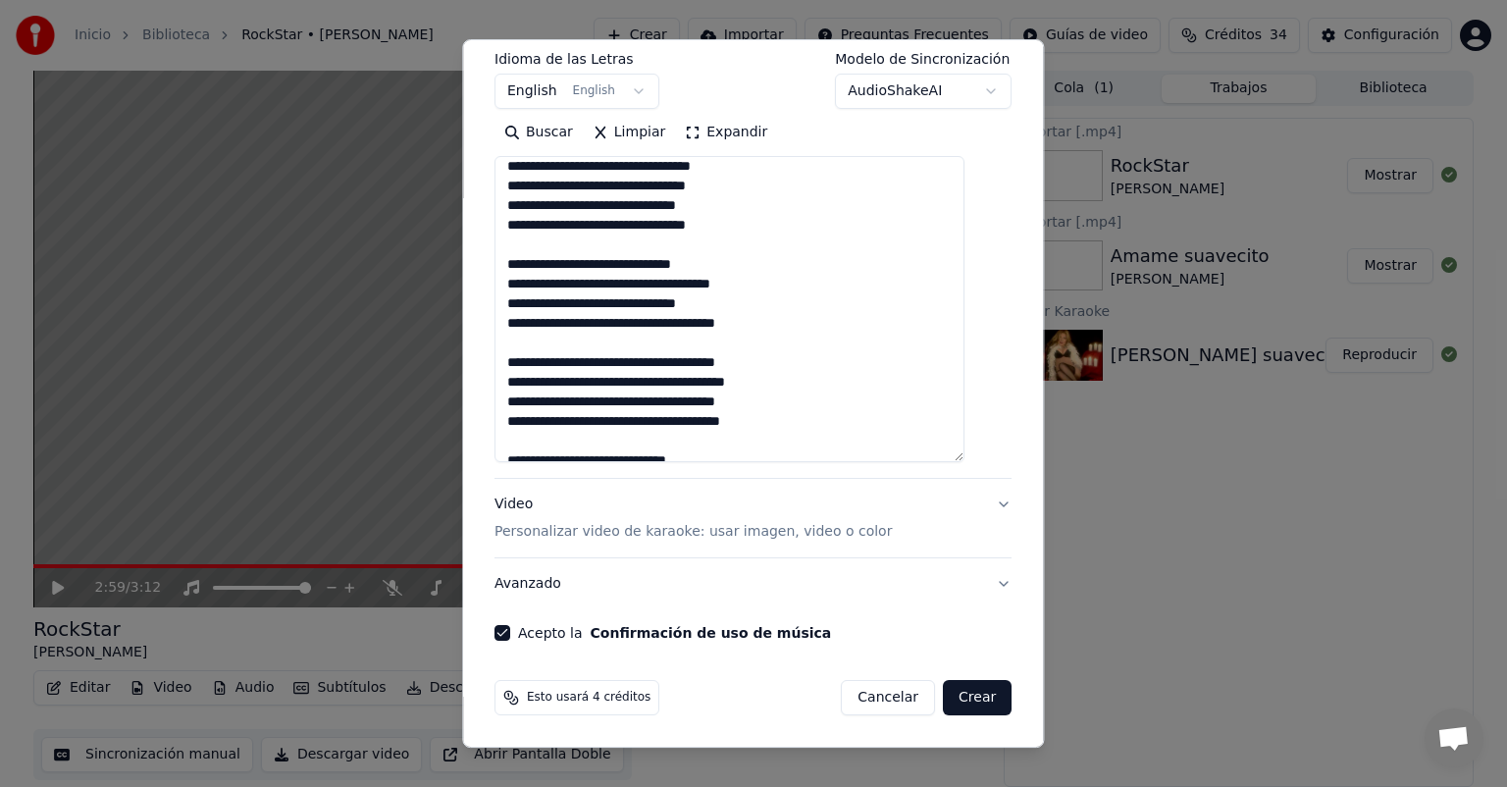
scroll to position [341, 0]
click at [943, 700] on button "Crear" at bounding box center [977, 697] width 69 height 35
select select "**"
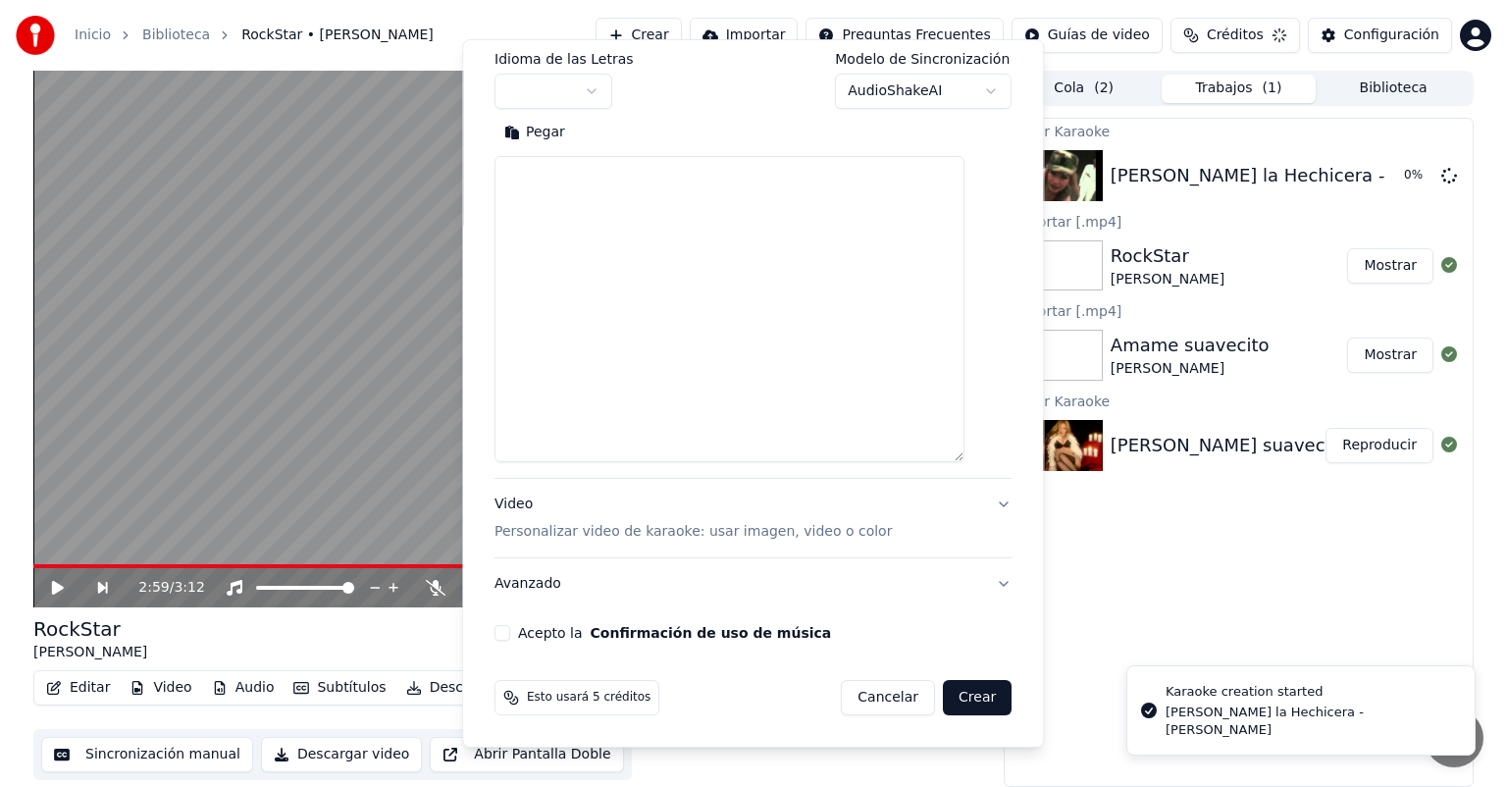
scroll to position [0, 0]
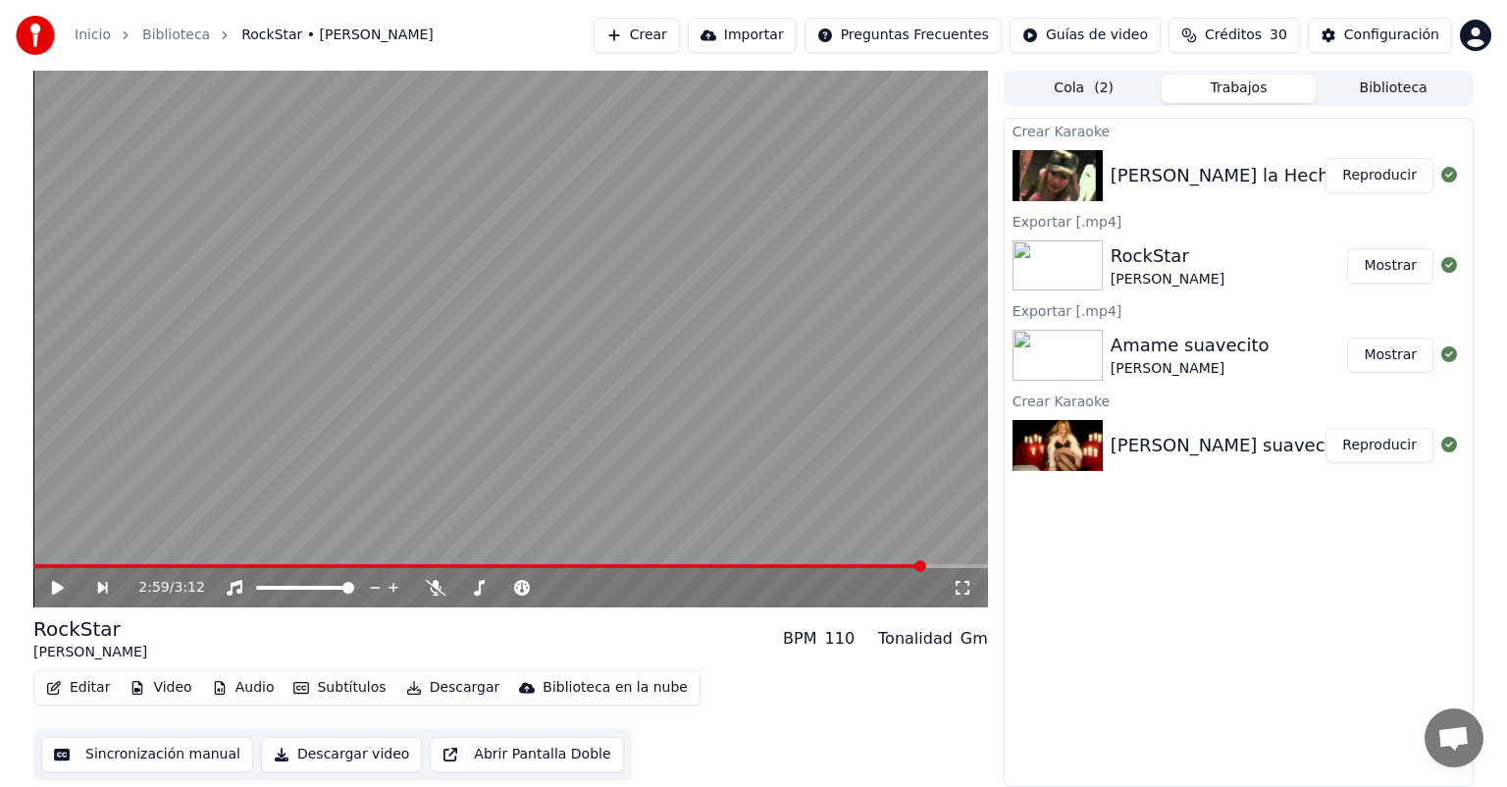
click at [1388, 160] on button "Reproducir" at bounding box center [1379, 175] width 108 height 35
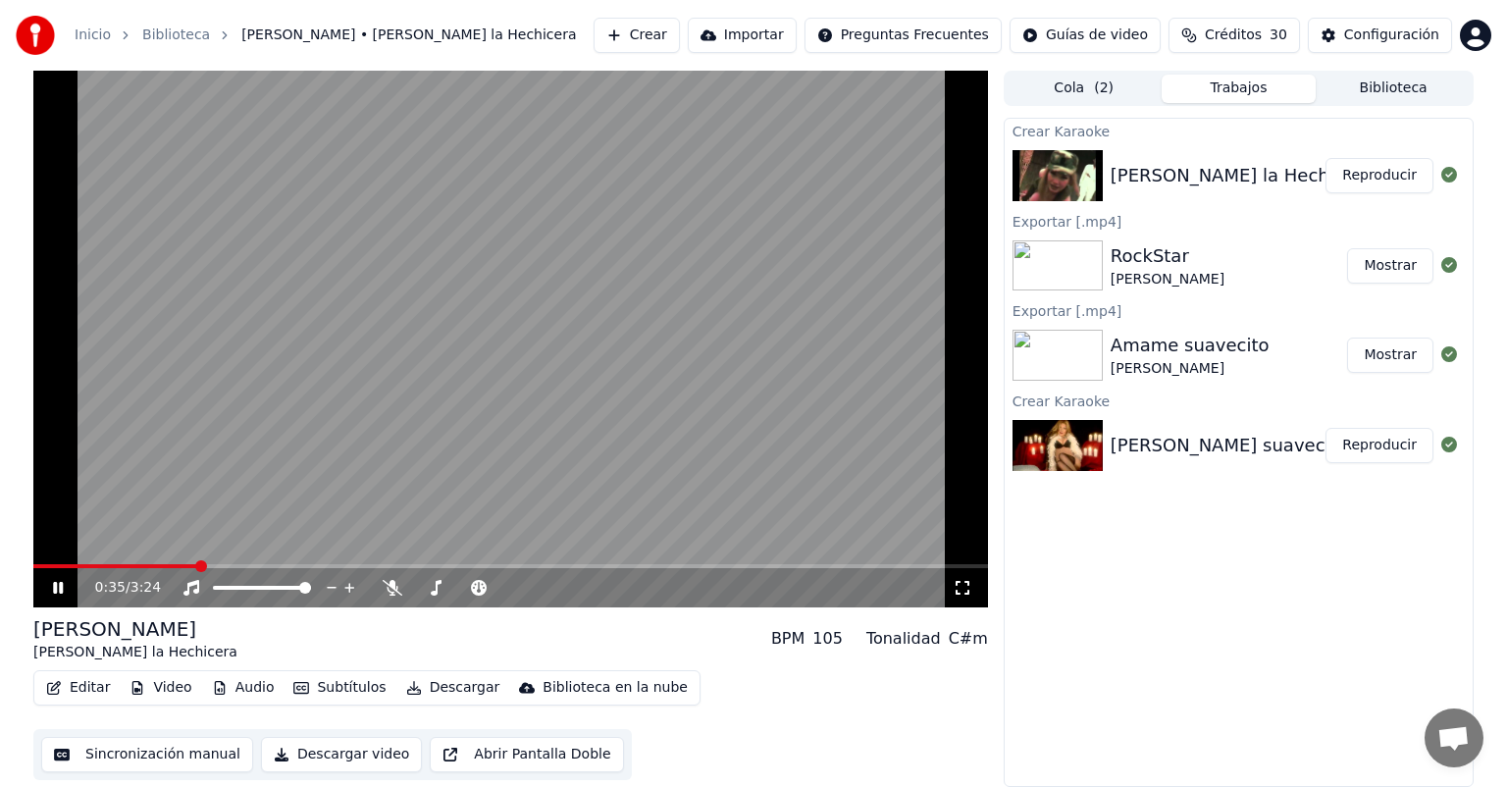
click at [196, 566] on span at bounding box center [510, 566] width 954 height 4
click at [240, 566] on div "0:37 / 3:24" at bounding box center [510, 339] width 954 height 537
click at [240, 566] on span at bounding box center [510, 566] width 954 height 4
click at [340, 414] on video at bounding box center [510, 339] width 954 height 537
click at [381, 587] on div "0:48 / 3:24" at bounding box center [523, 588] width 857 height 20
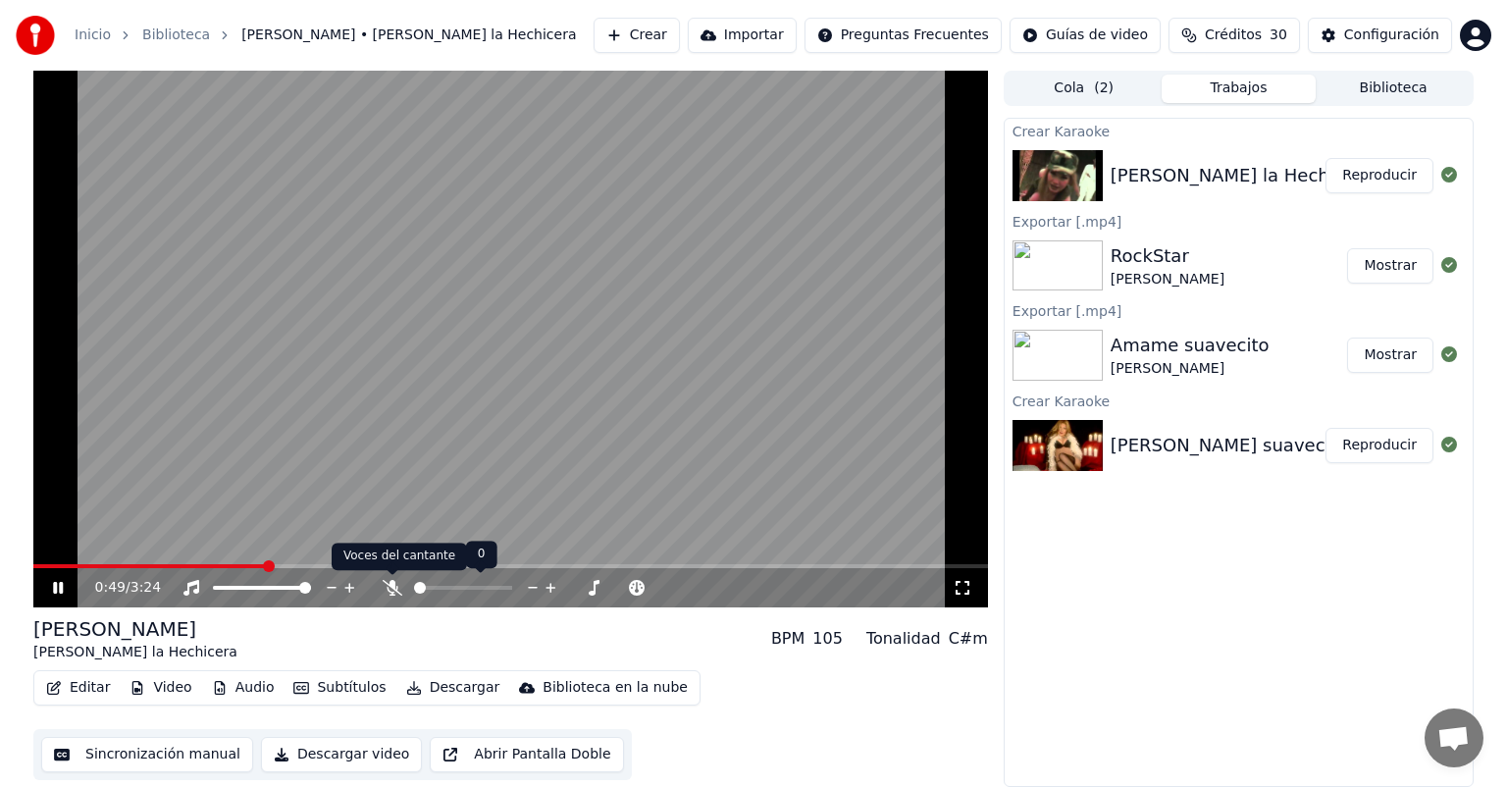
click at [386, 589] on icon at bounding box center [393, 588] width 20 height 16
click at [1385, 164] on button "Reproducir" at bounding box center [1379, 175] width 108 height 35
click at [204, 567] on span at bounding box center [510, 566] width 954 height 4
click at [385, 590] on icon at bounding box center [393, 588] width 20 height 16
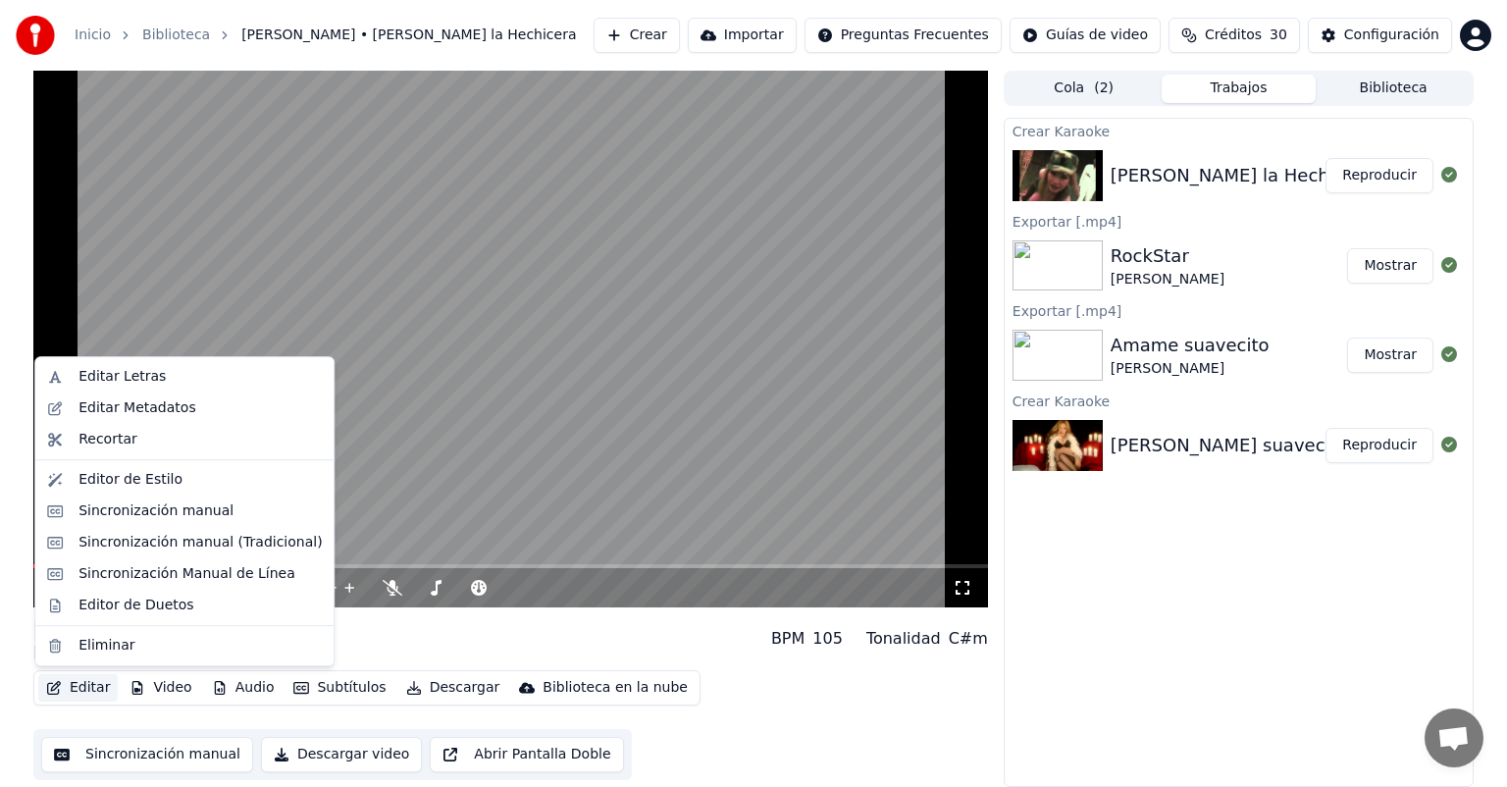
click at [90, 688] on button "Editar" at bounding box center [77, 687] width 79 height 27
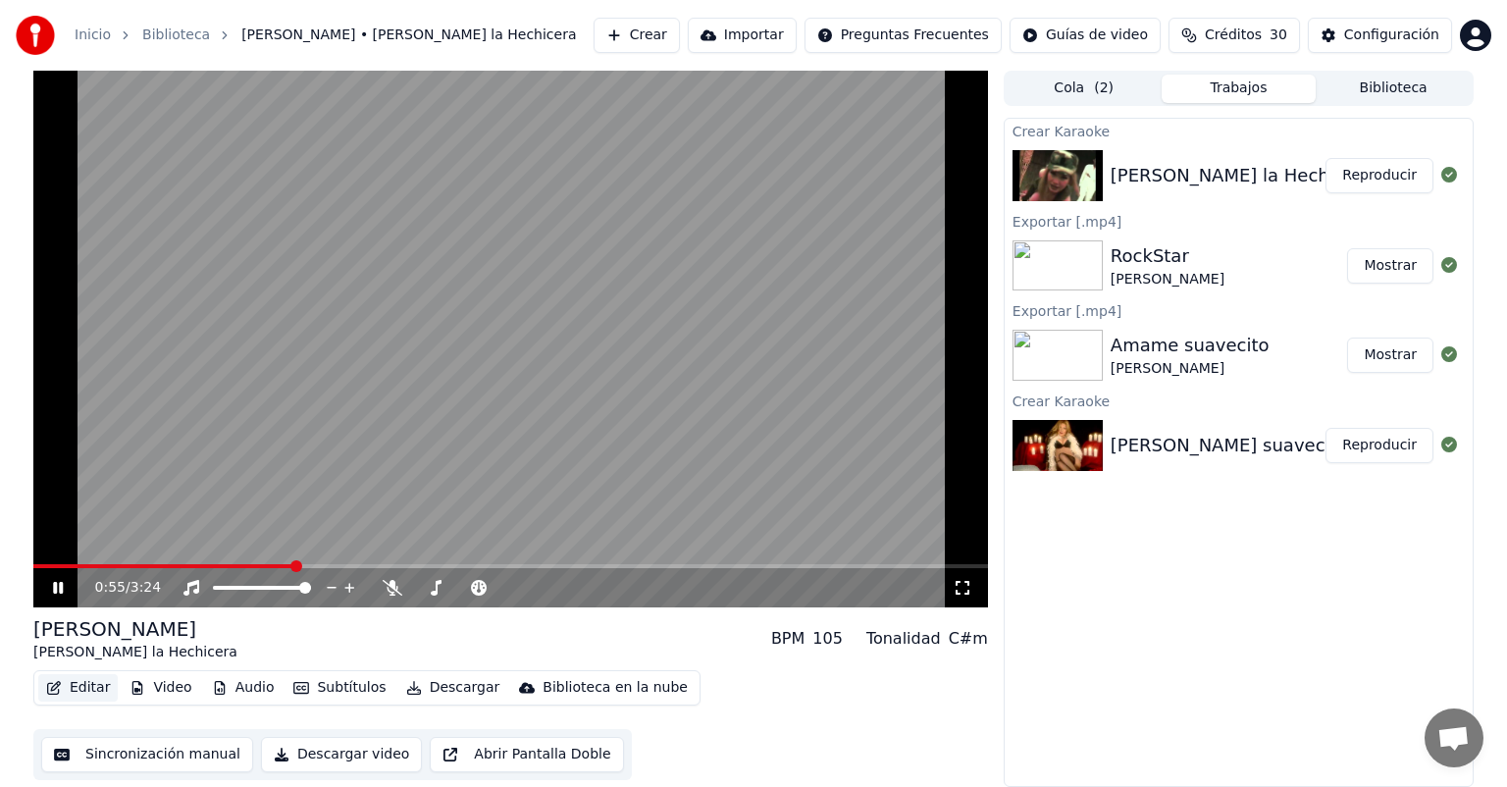
click at [90, 688] on button "Editar" at bounding box center [77, 687] width 79 height 27
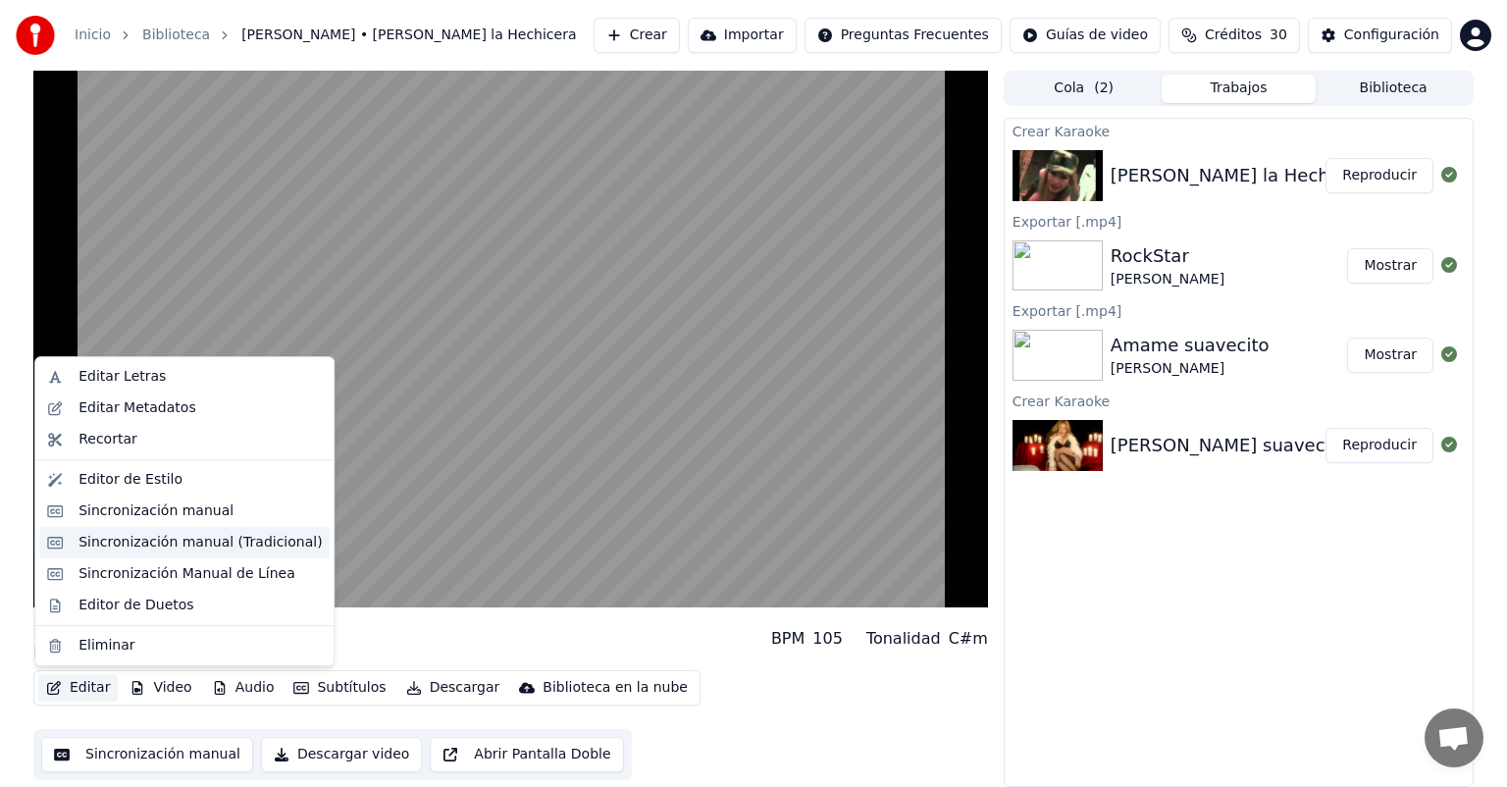
click at [163, 550] on div "Sincronización manual (Tradicional)" at bounding box center [199, 543] width 243 height 20
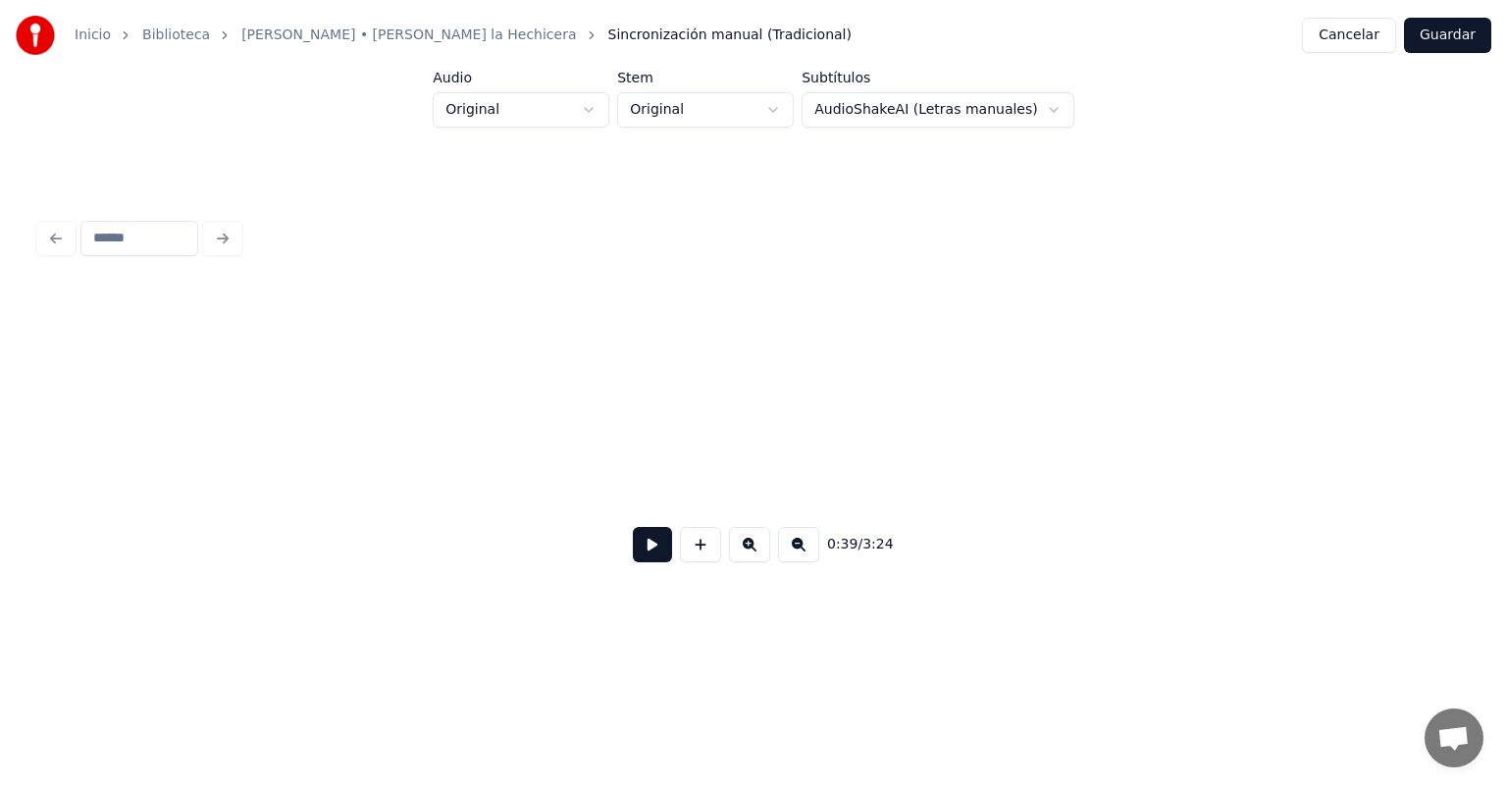
scroll to position [0, 7745]
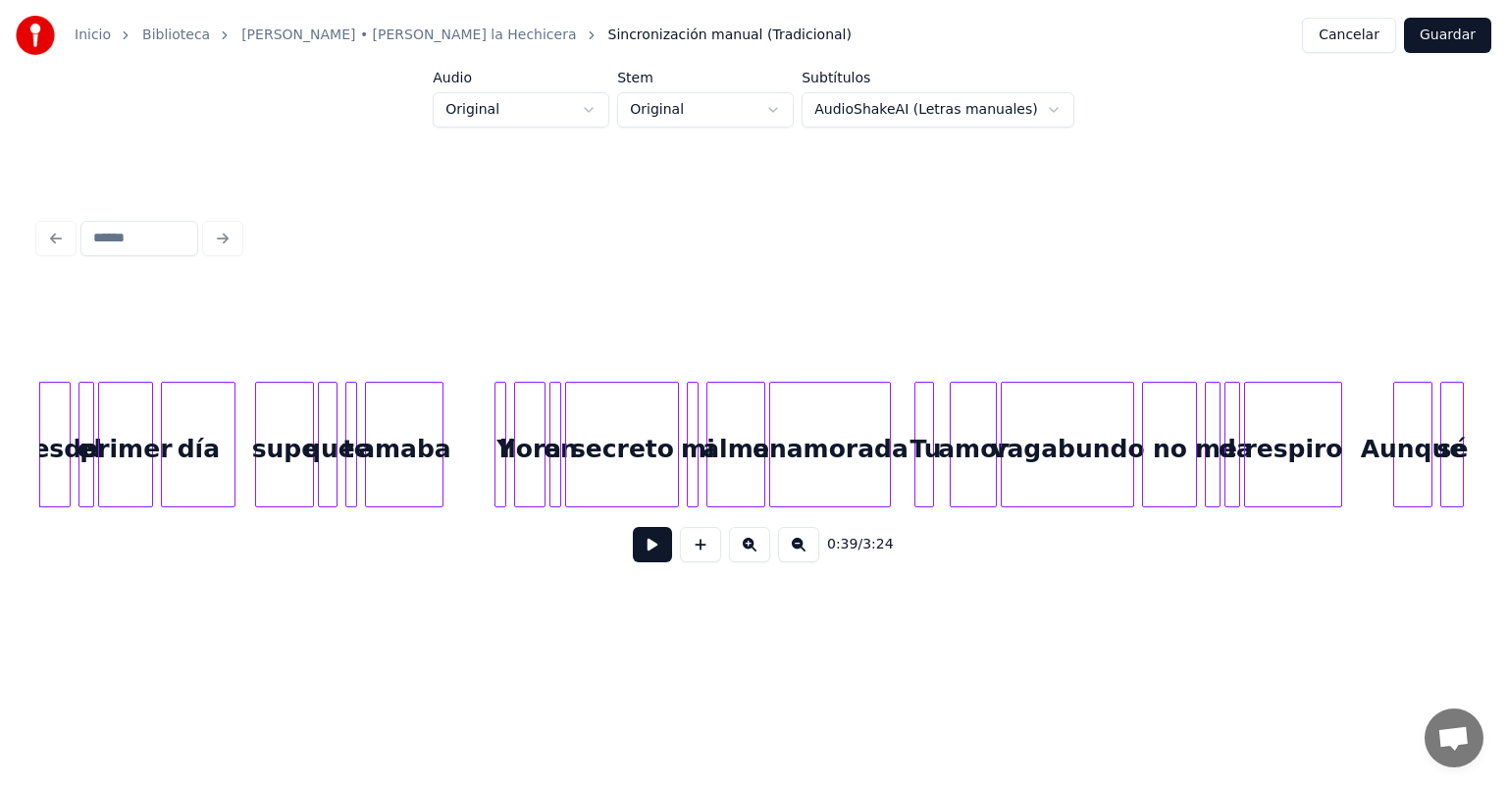
click at [633, 547] on button at bounding box center [652, 544] width 39 height 35
click at [483, 474] on div at bounding box center [485, 445] width 6 height 124
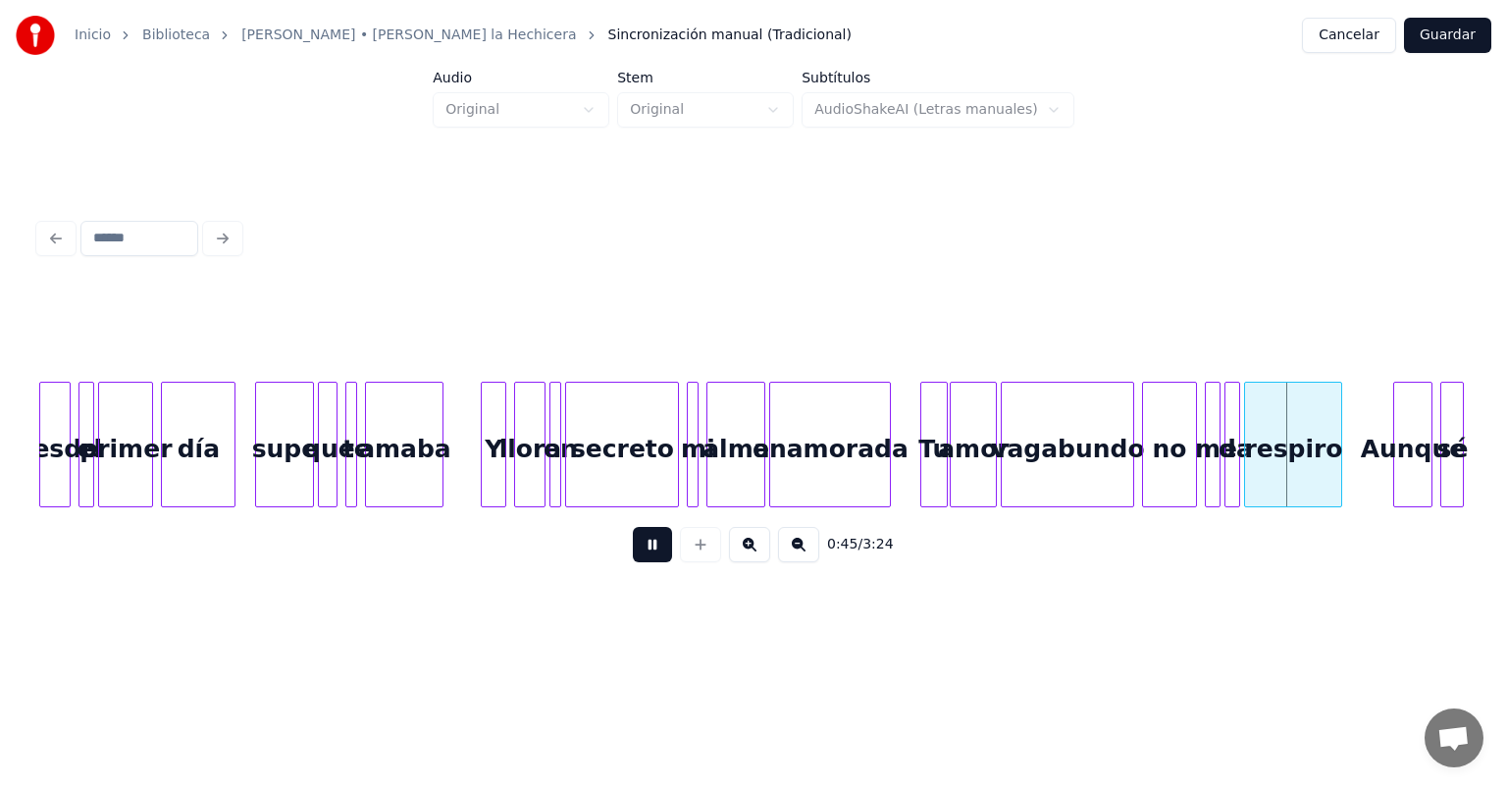
click at [1146, 465] on div "no" at bounding box center [1170, 449] width 54 height 133
click at [1397, 420] on div at bounding box center [1397, 445] width 6 height 124
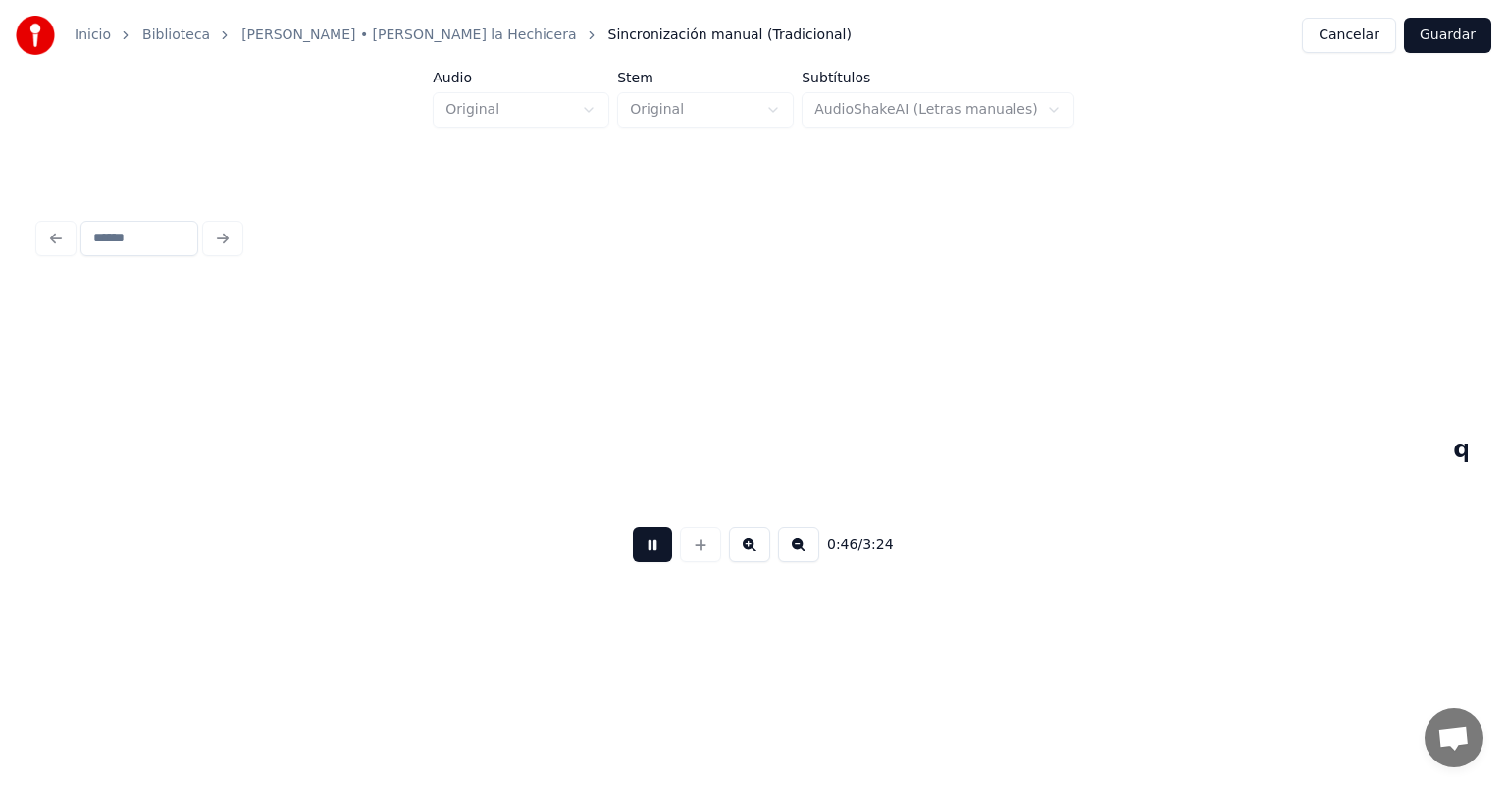
scroll to position [0, 9173]
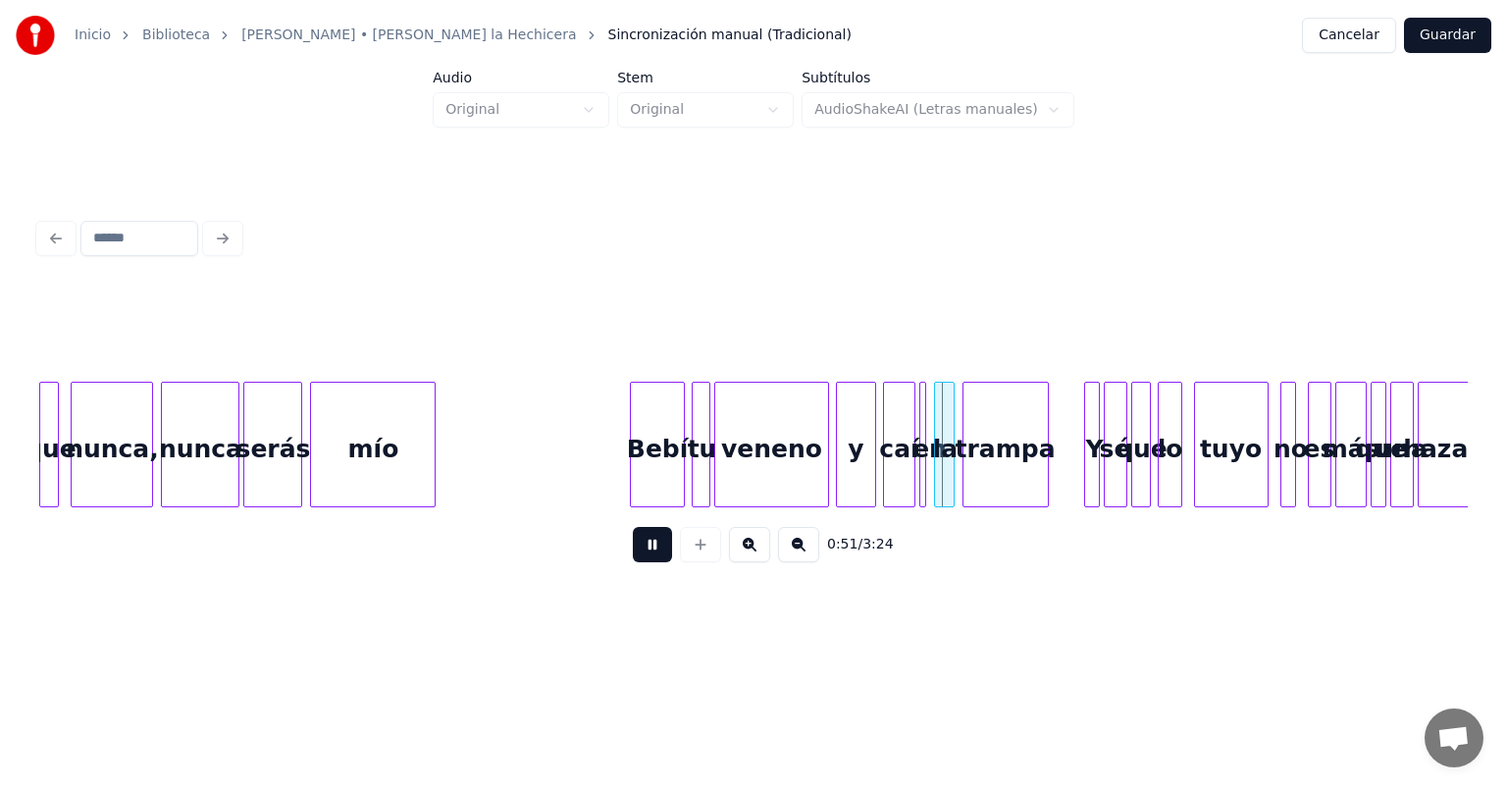
click at [403, 457] on div "mío" at bounding box center [373, 449] width 124 height 133
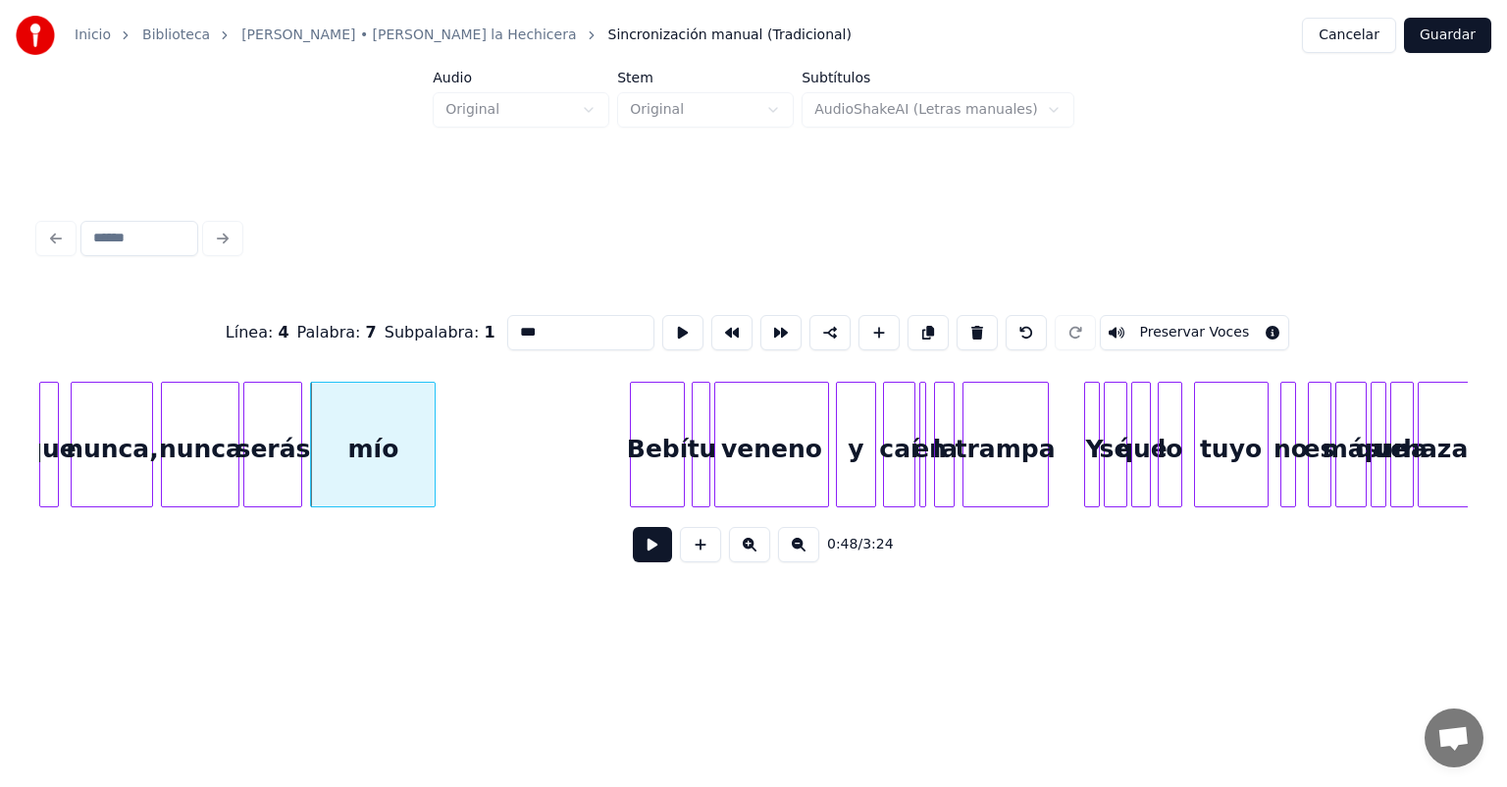
click at [432, 465] on div at bounding box center [432, 445] width 6 height 124
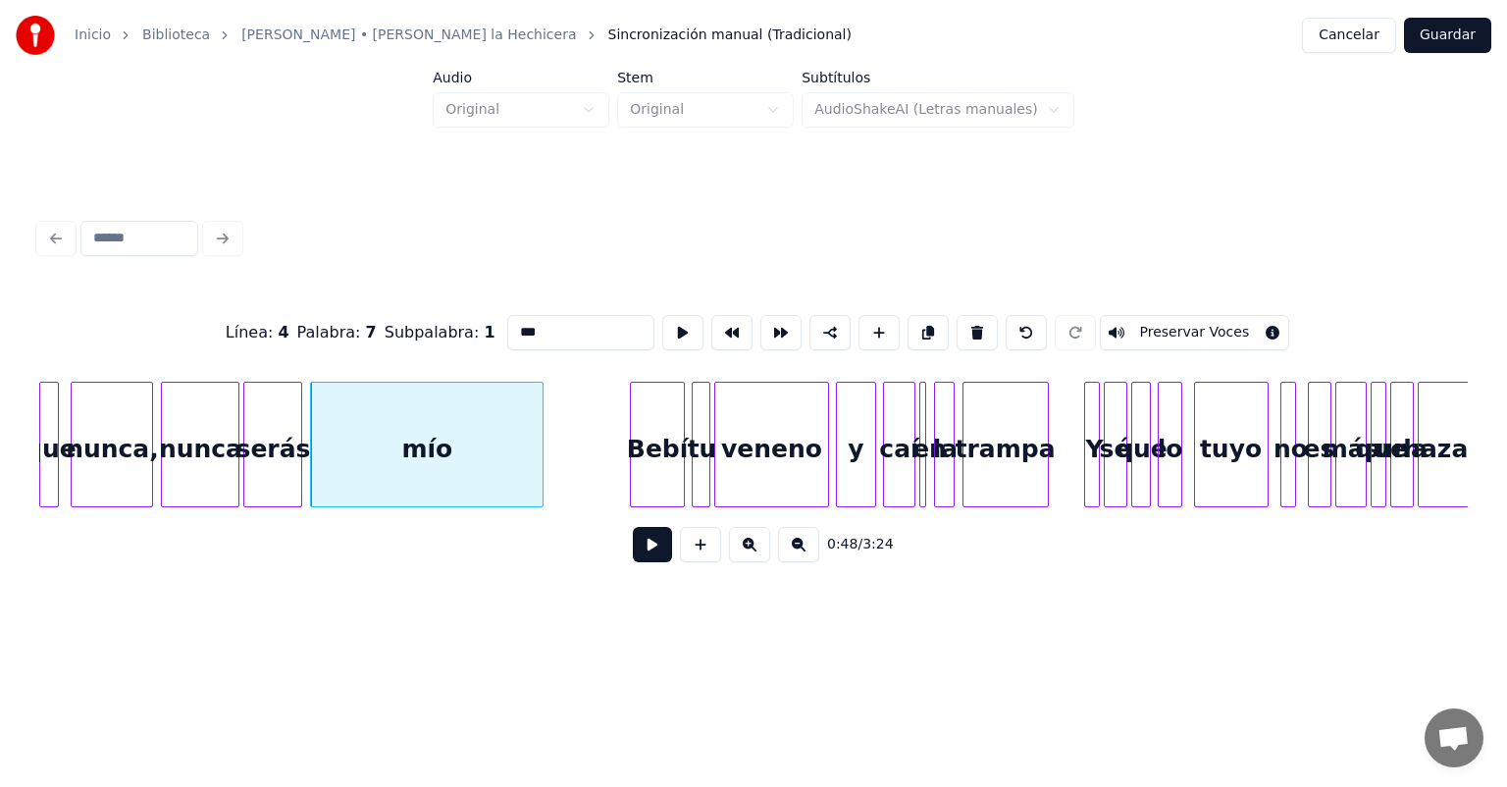
click at [662, 326] on button at bounding box center [682, 332] width 41 height 35
click at [644, 445] on div "Bebí" at bounding box center [657, 449] width 53 height 133
type input "****"
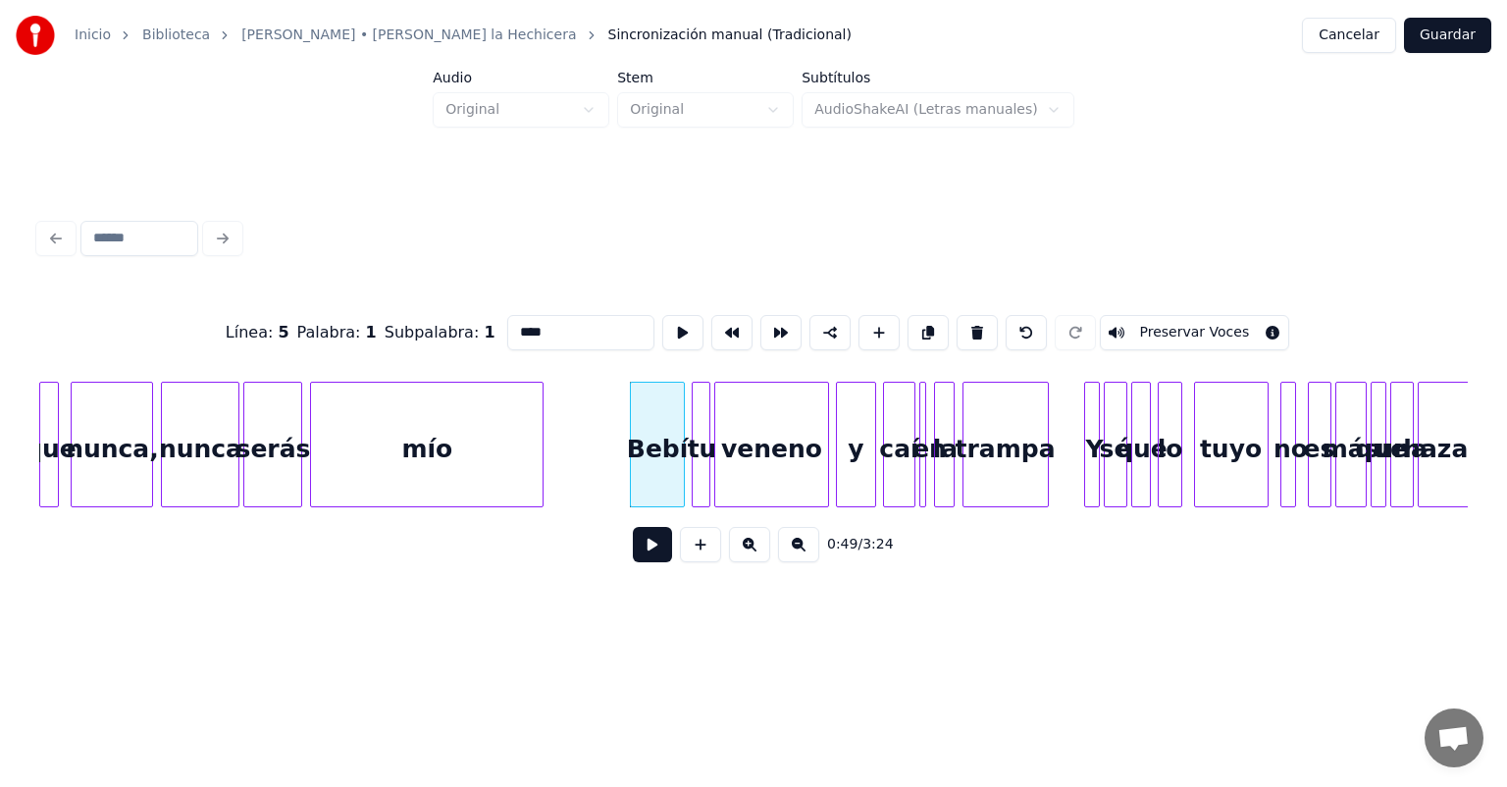
click at [637, 554] on button at bounding box center [652, 544] width 39 height 35
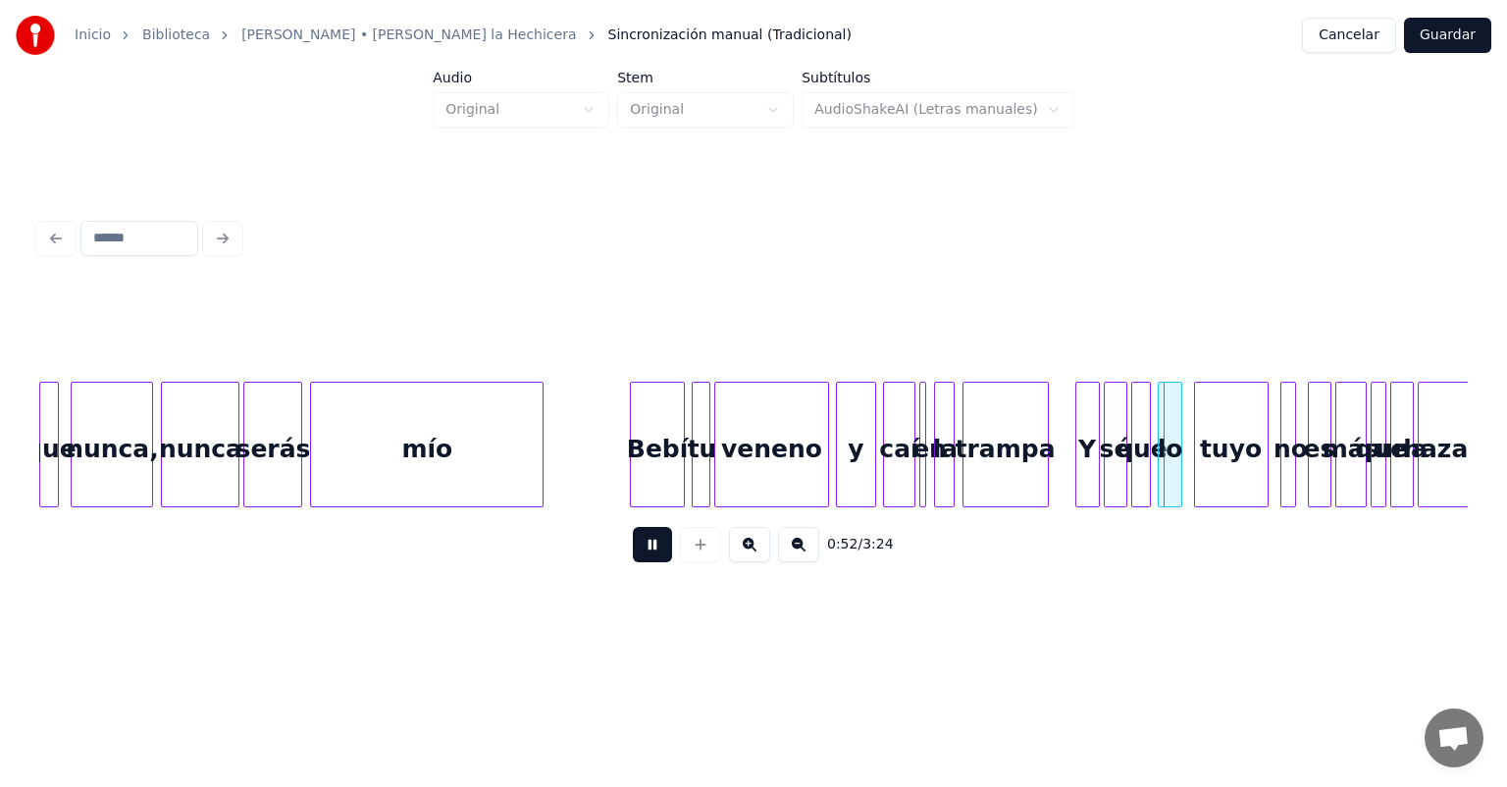
click at [1083, 457] on div "Y" at bounding box center [1087, 449] width 23 height 133
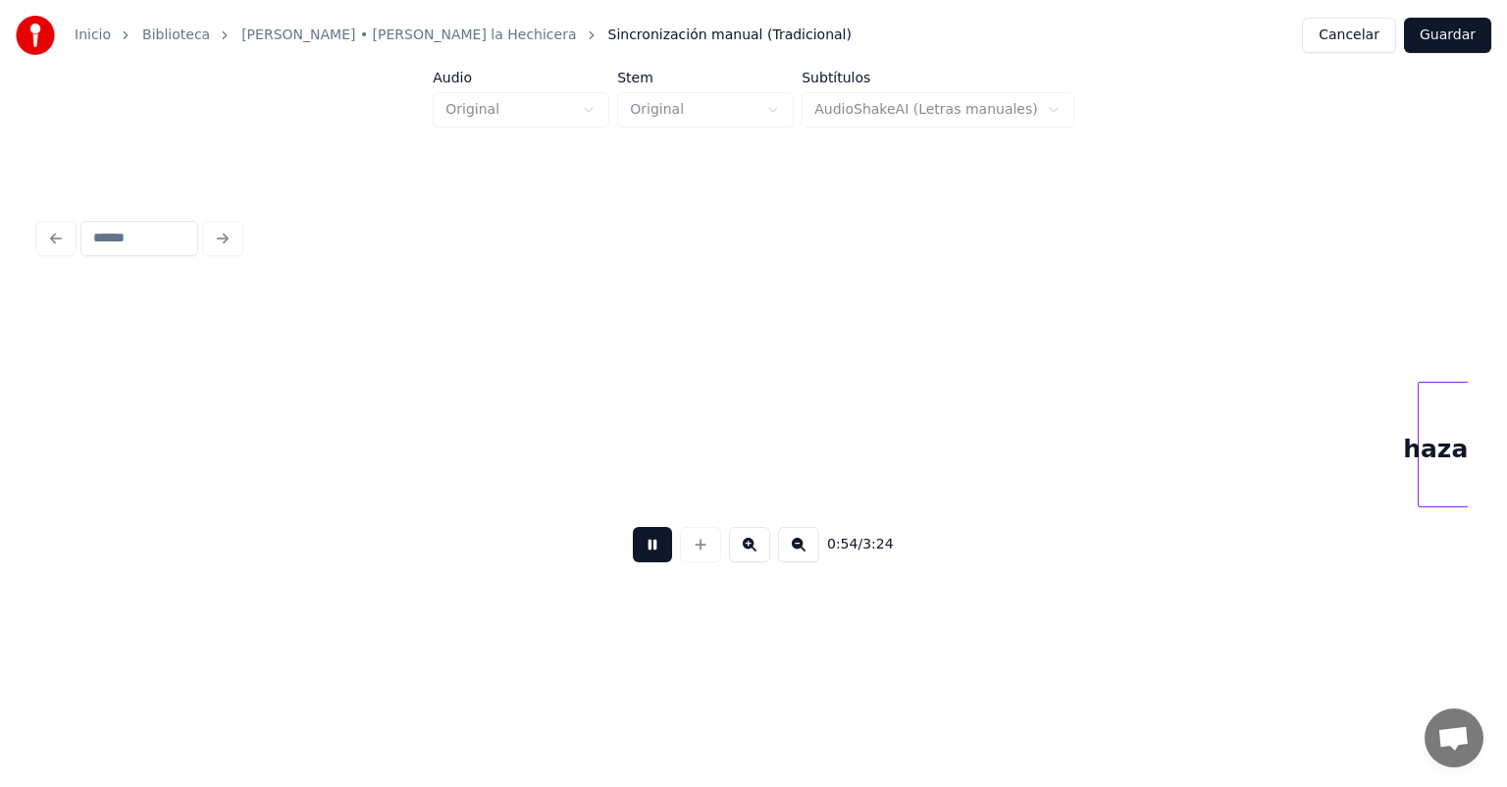
scroll to position [0, 10601]
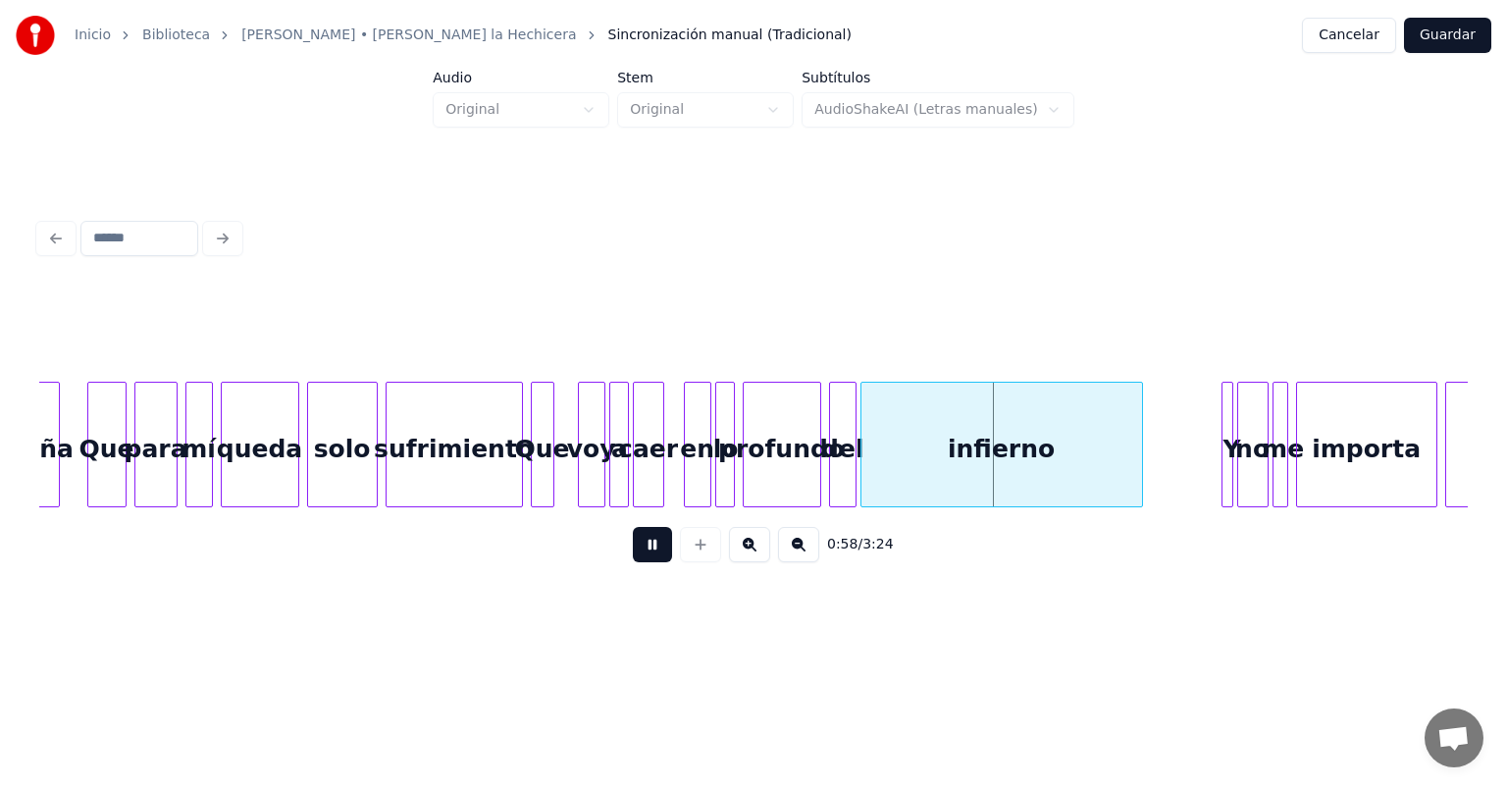
click at [840, 479] on div "del" at bounding box center [843, 449] width 26 height 133
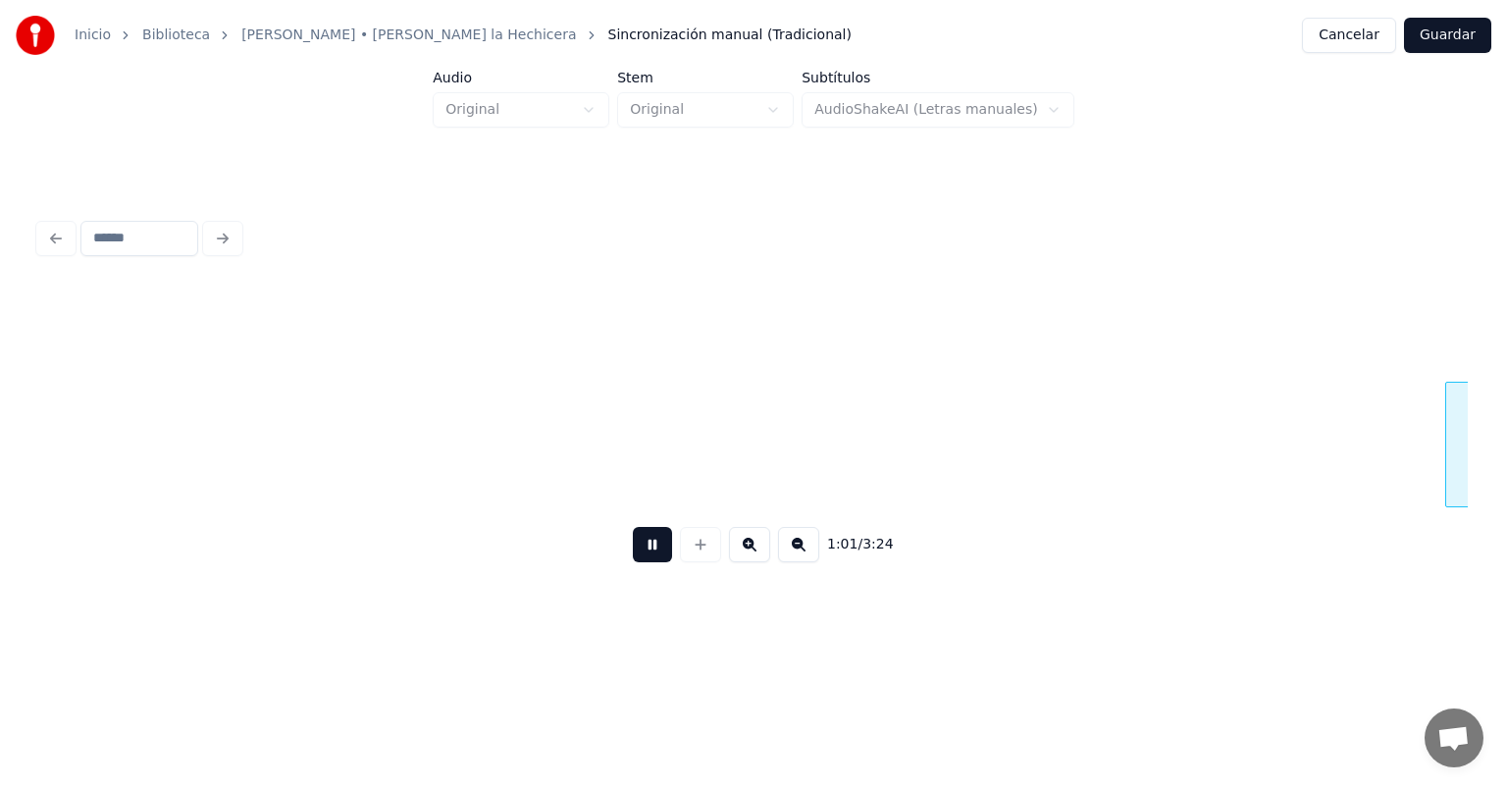
scroll to position [0, 12030]
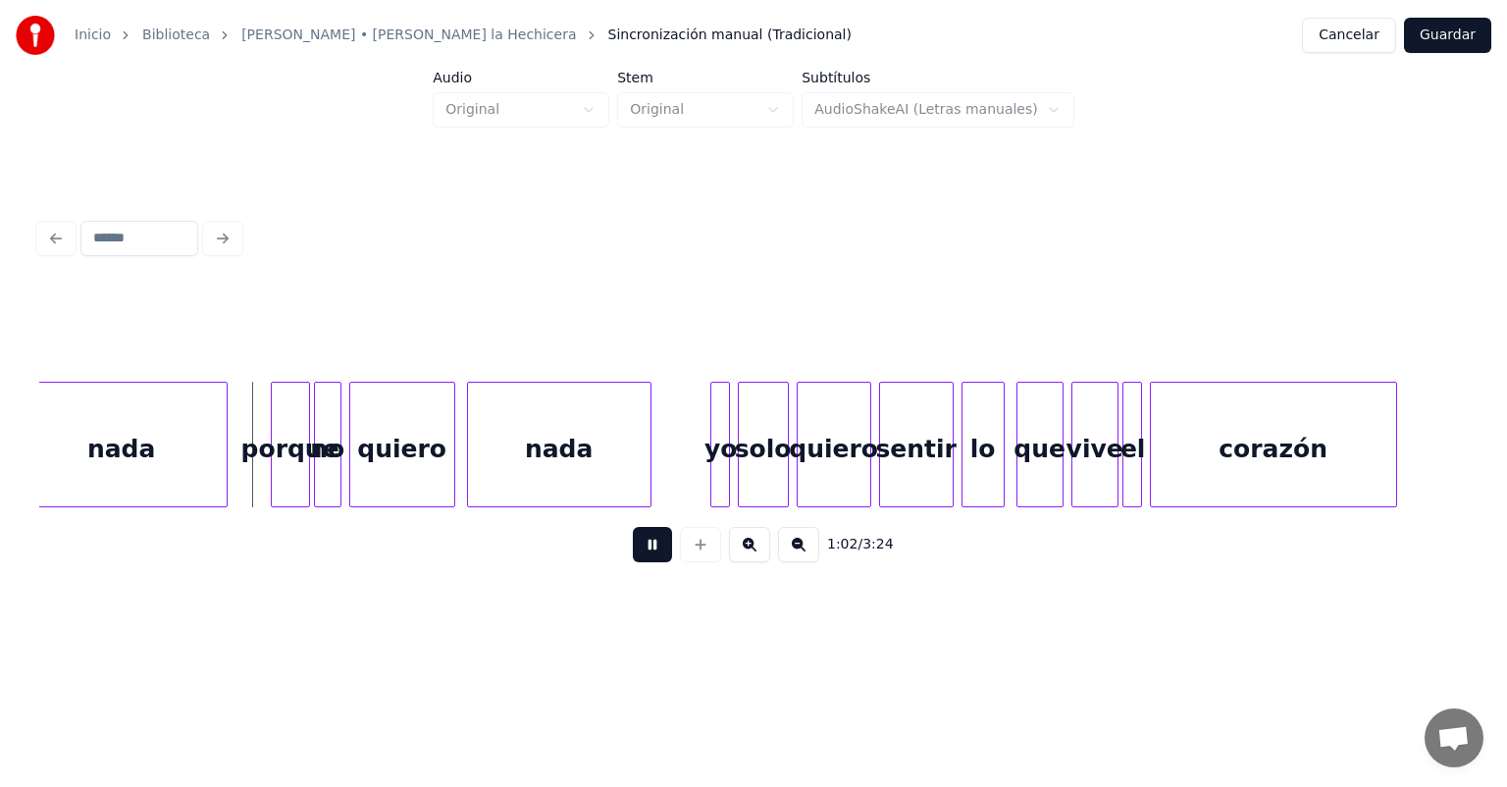
click at [274, 482] on div "porque" at bounding box center [290, 449] width 37 height 133
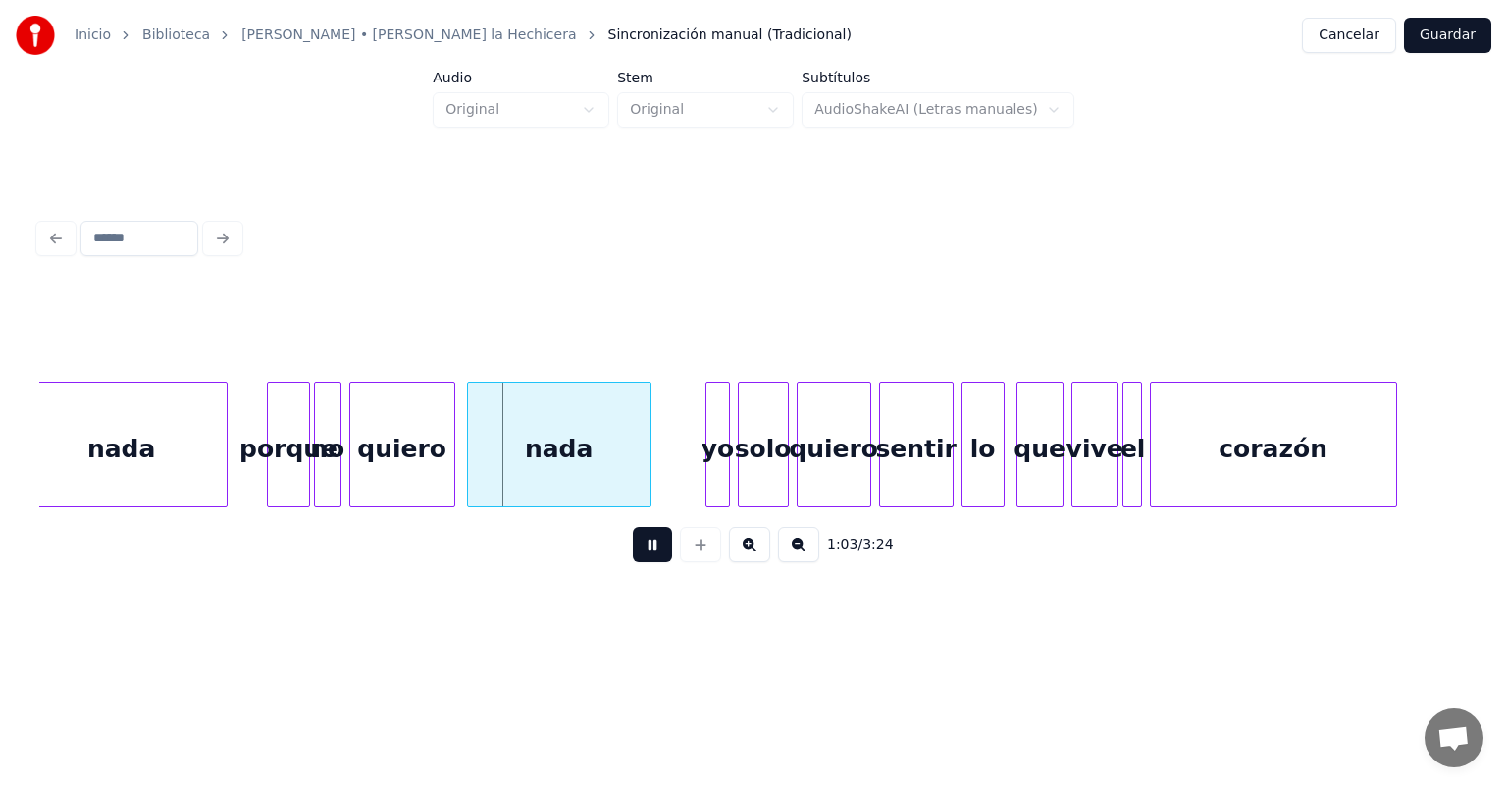
click at [712, 470] on div "yo" at bounding box center [717, 449] width 22 height 133
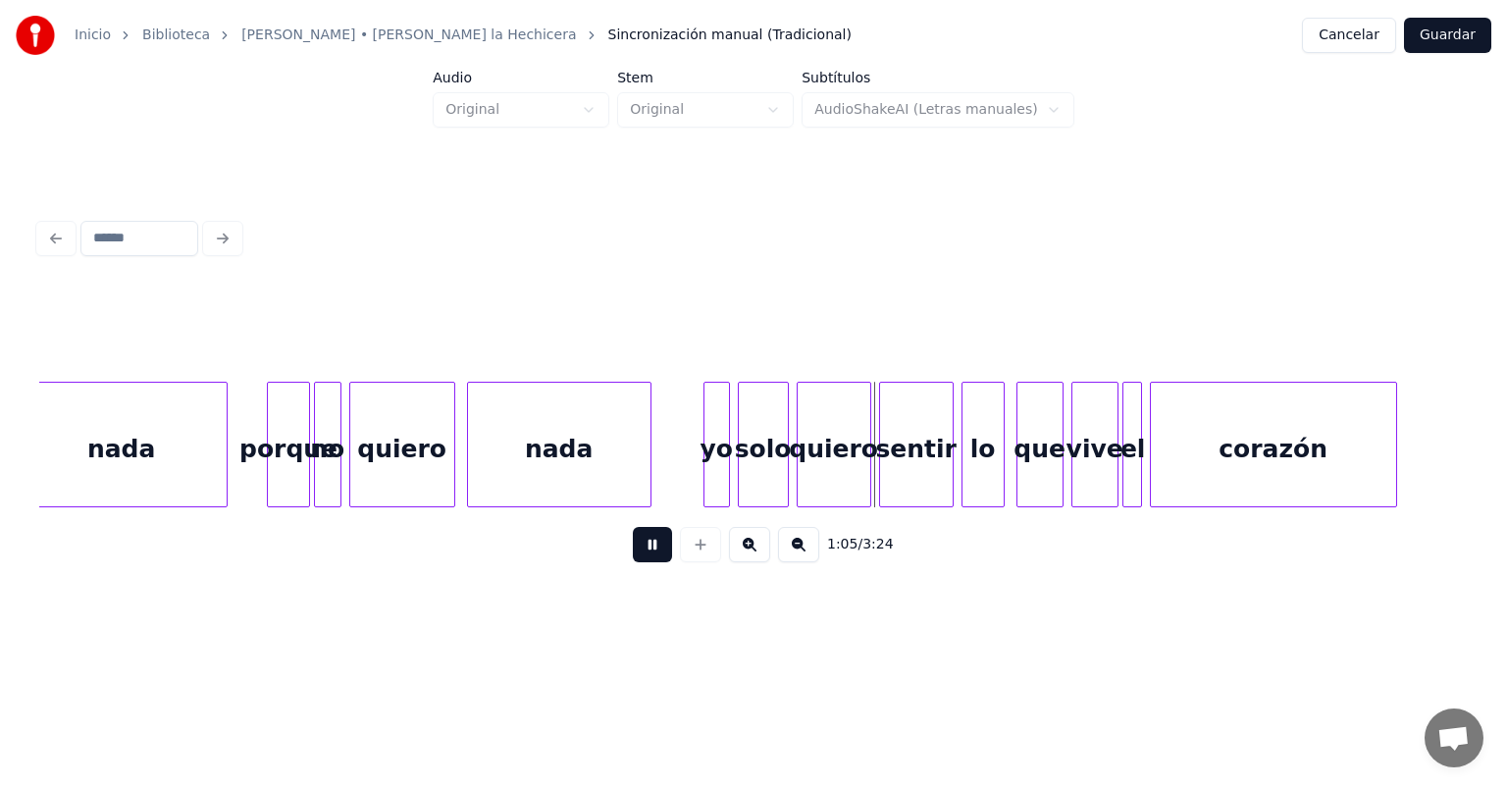
click at [1275, 434] on div "corazón" at bounding box center [1273, 449] width 245 height 133
click at [641, 552] on button at bounding box center [652, 544] width 39 height 35
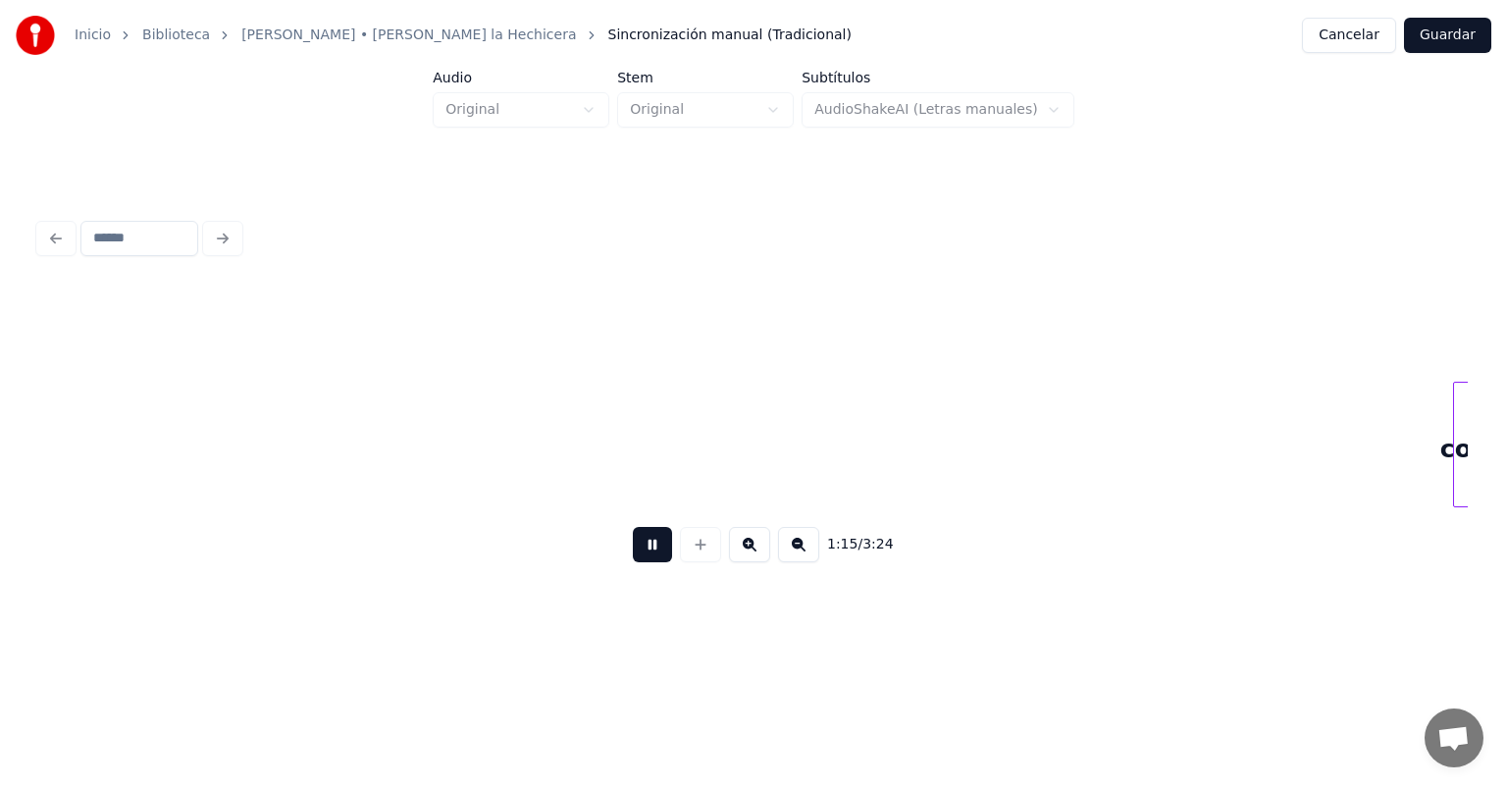
scroll to position [0, 14891]
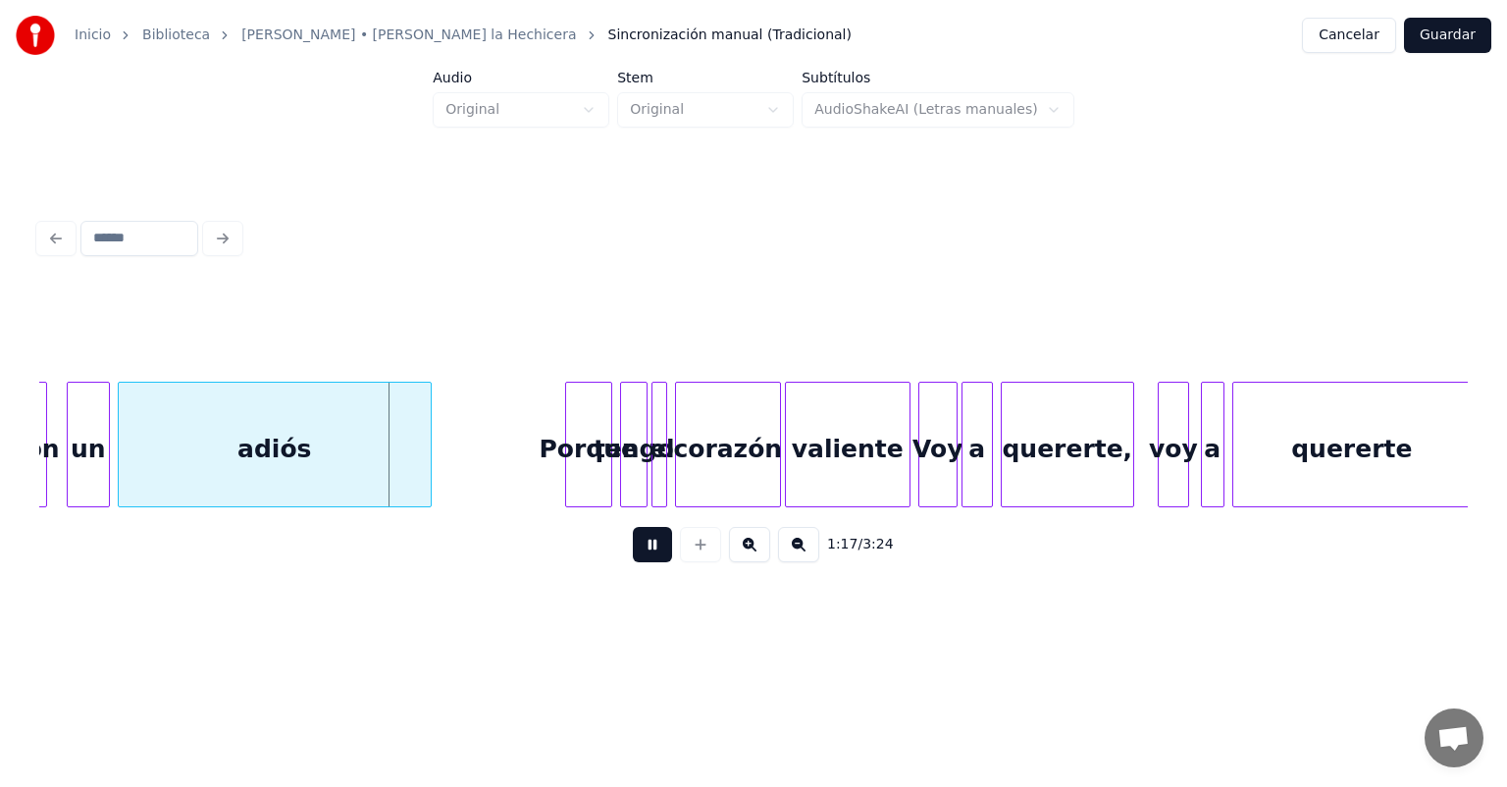
click at [585, 460] on div "Porque" at bounding box center [588, 449] width 45 height 133
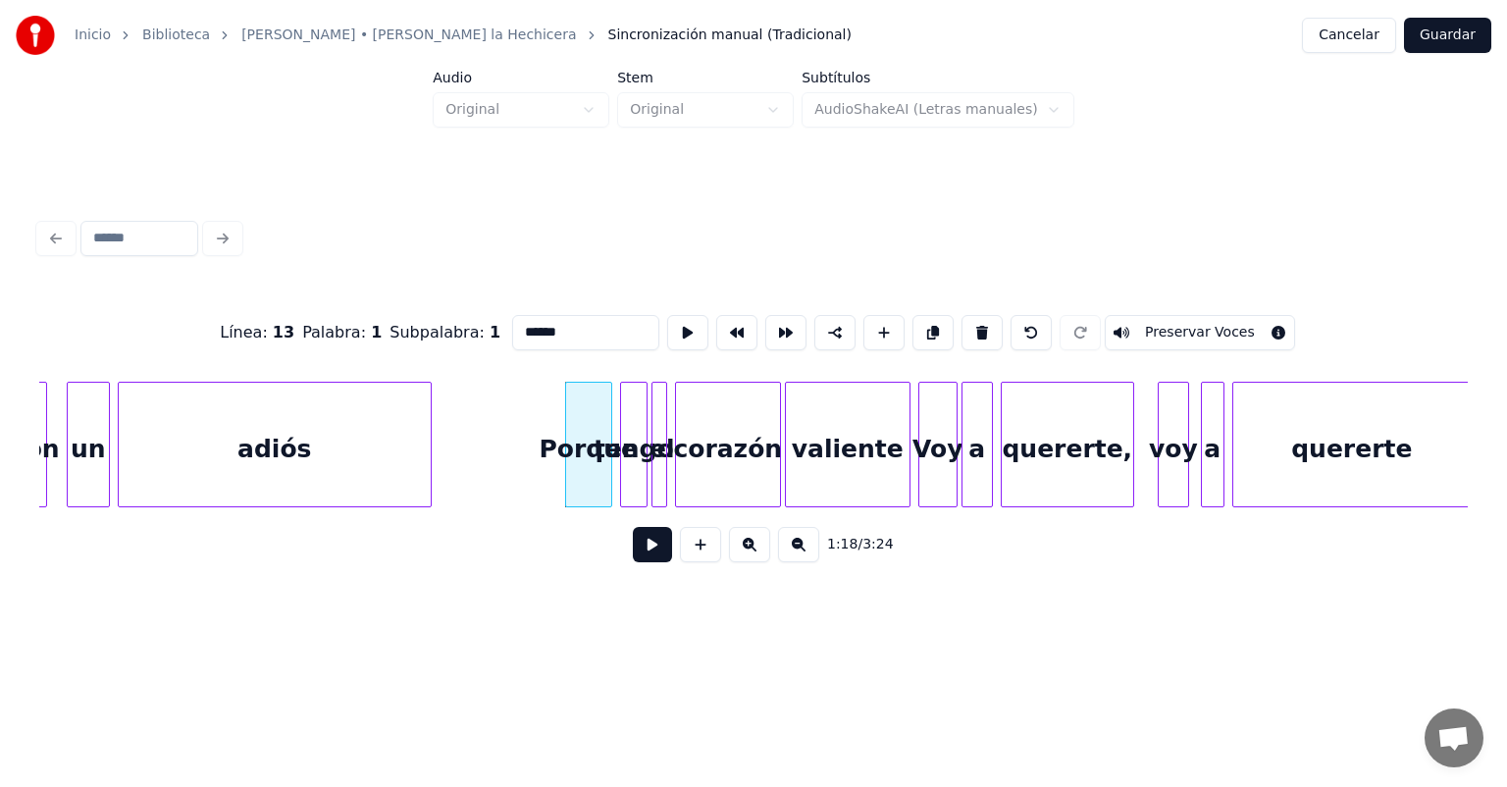
click at [1166, 324] on button "Preservar Voces" at bounding box center [1199, 332] width 190 height 35
click at [1168, 324] on button "Preservar Voces" at bounding box center [1199, 332] width 190 height 35
click at [1167, 324] on button "Preservar Voces" at bounding box center [1199, 332] width 190 height 35
click at [1172, 324] on button "Preservar Voces" at bounding box center [1199, 332] width 190 height 35
click at [1283, 322] on button "Preservar Voces" at bounding box center [1199, 332] width 190 height 35
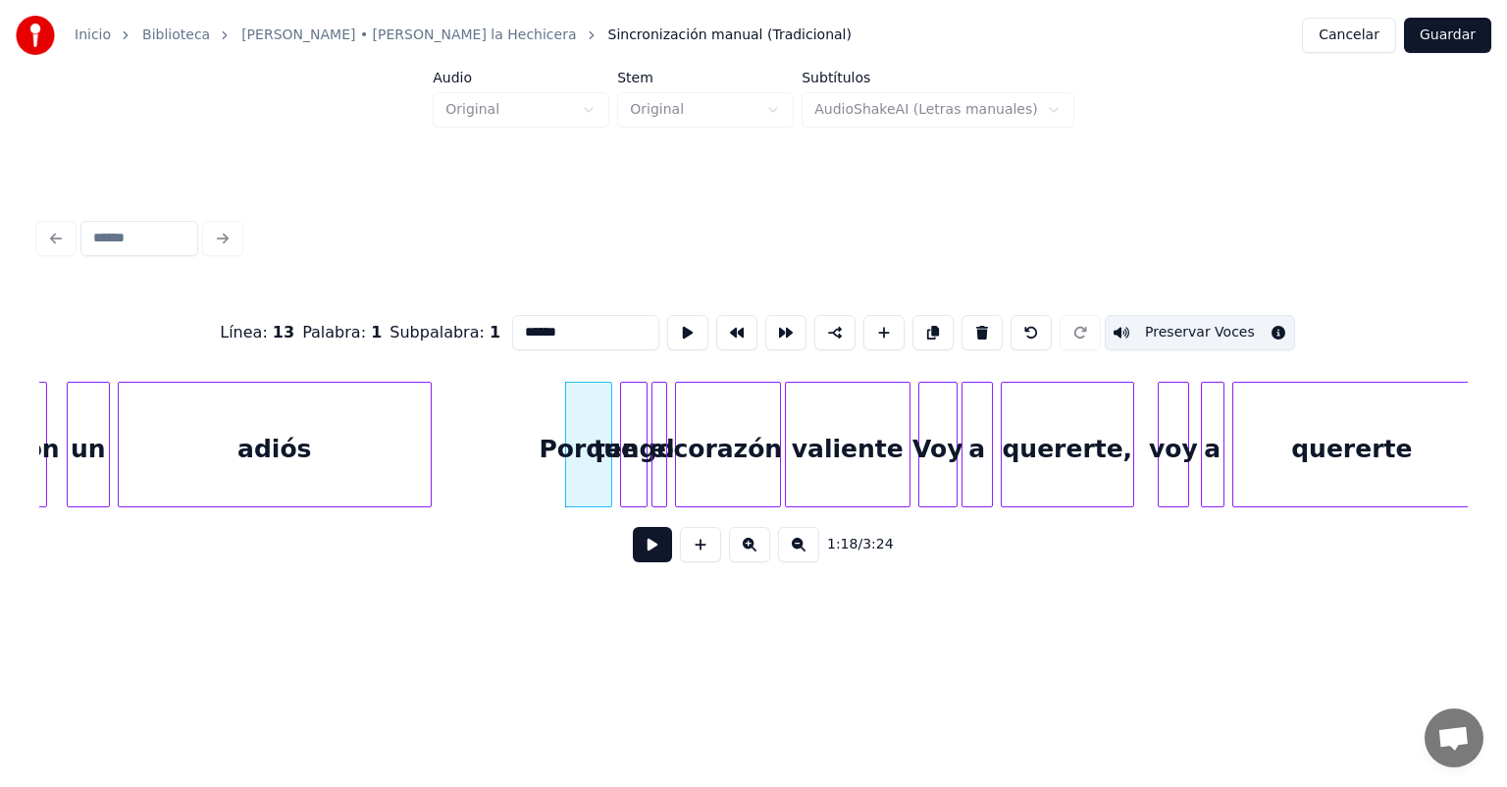
click at [1283, 322] on button "Preservar Voces" at bounding box center [1199, 332] width 190 height 35
click at [1153, 322] on button "Preservar Voces" at bounding box center [1199, 332] width 190 height 35
click at [650, 548] on button at bounding box center [652, 544] width 39 height 35
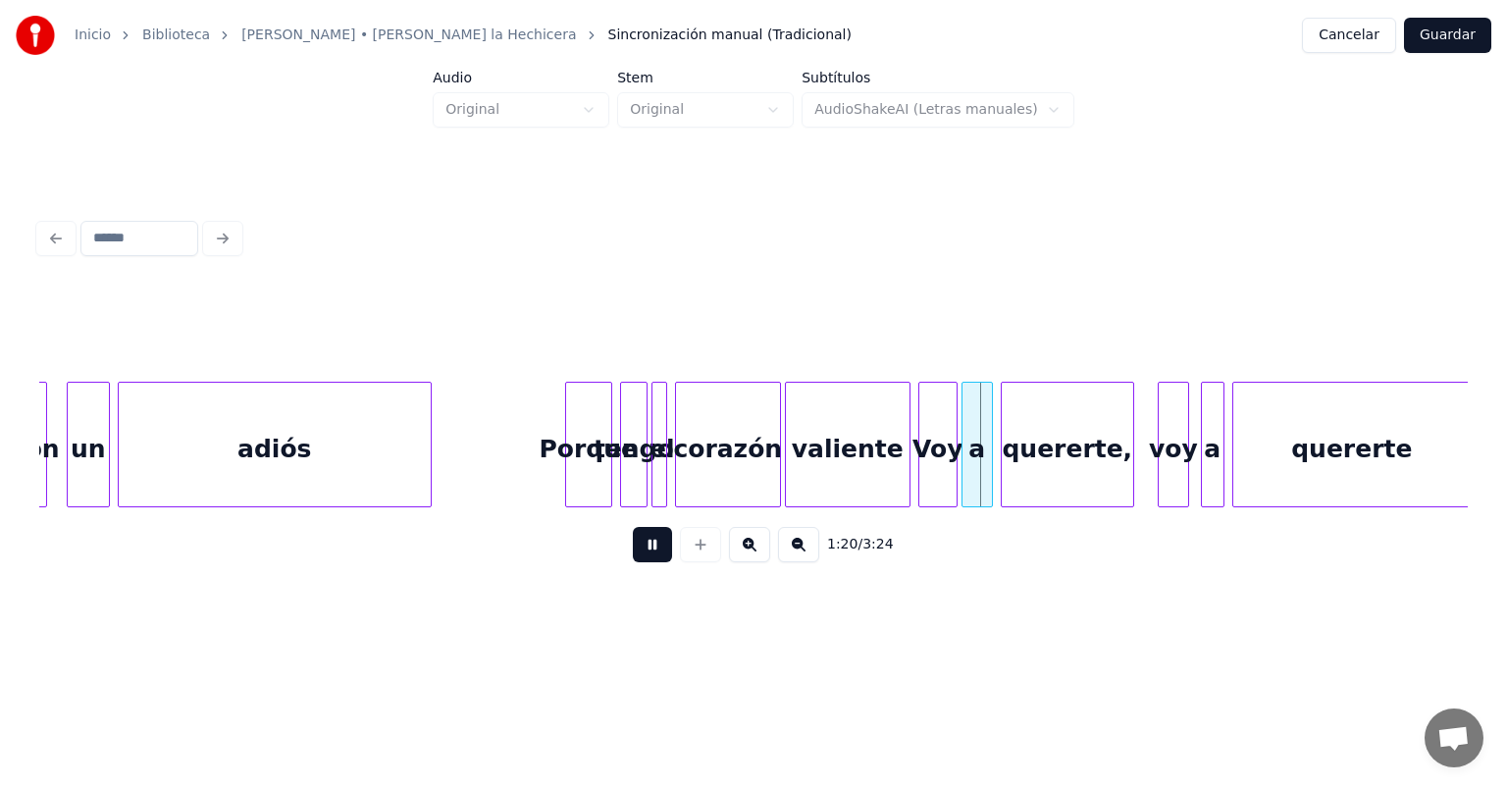
click at [637, 467] on div "tengo" at bounding box center [634, 449] width 26 height 133
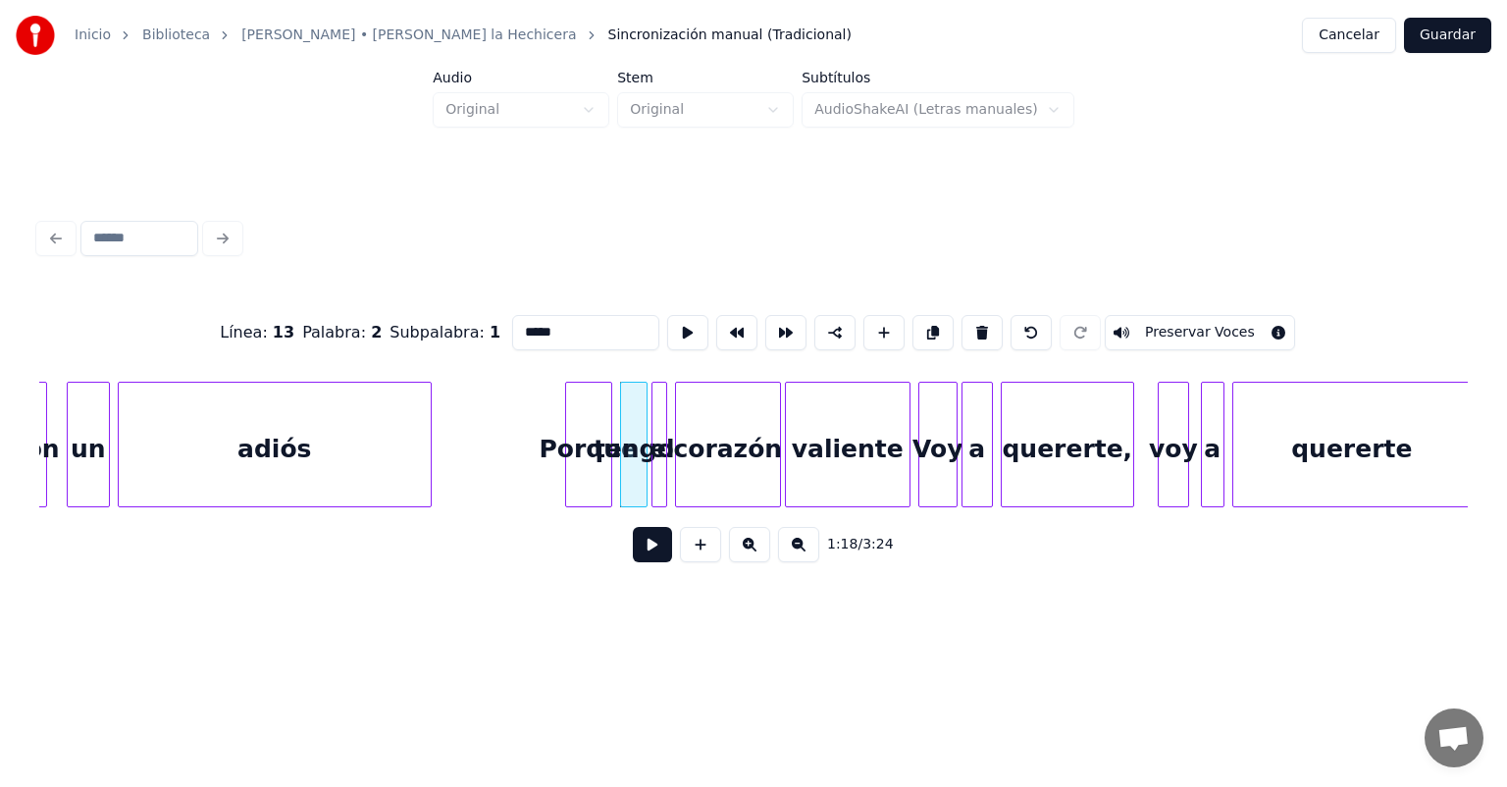
click at [1167, 324] on button "Preservar Voces" at bounding box center [1199, 332] width 190 height 35
drag, startPoint x: 1167, startPoint y: 324, endPoint x: 655, endPoint y: 488, distance: 537.9
click at [655, 488] on div "Línea : 13 Palabra : 2 Subpalabra : 1 ***** Preservar Voces 1:18 / 3:24" at bounding box center [753, 432] width 1428 height 298
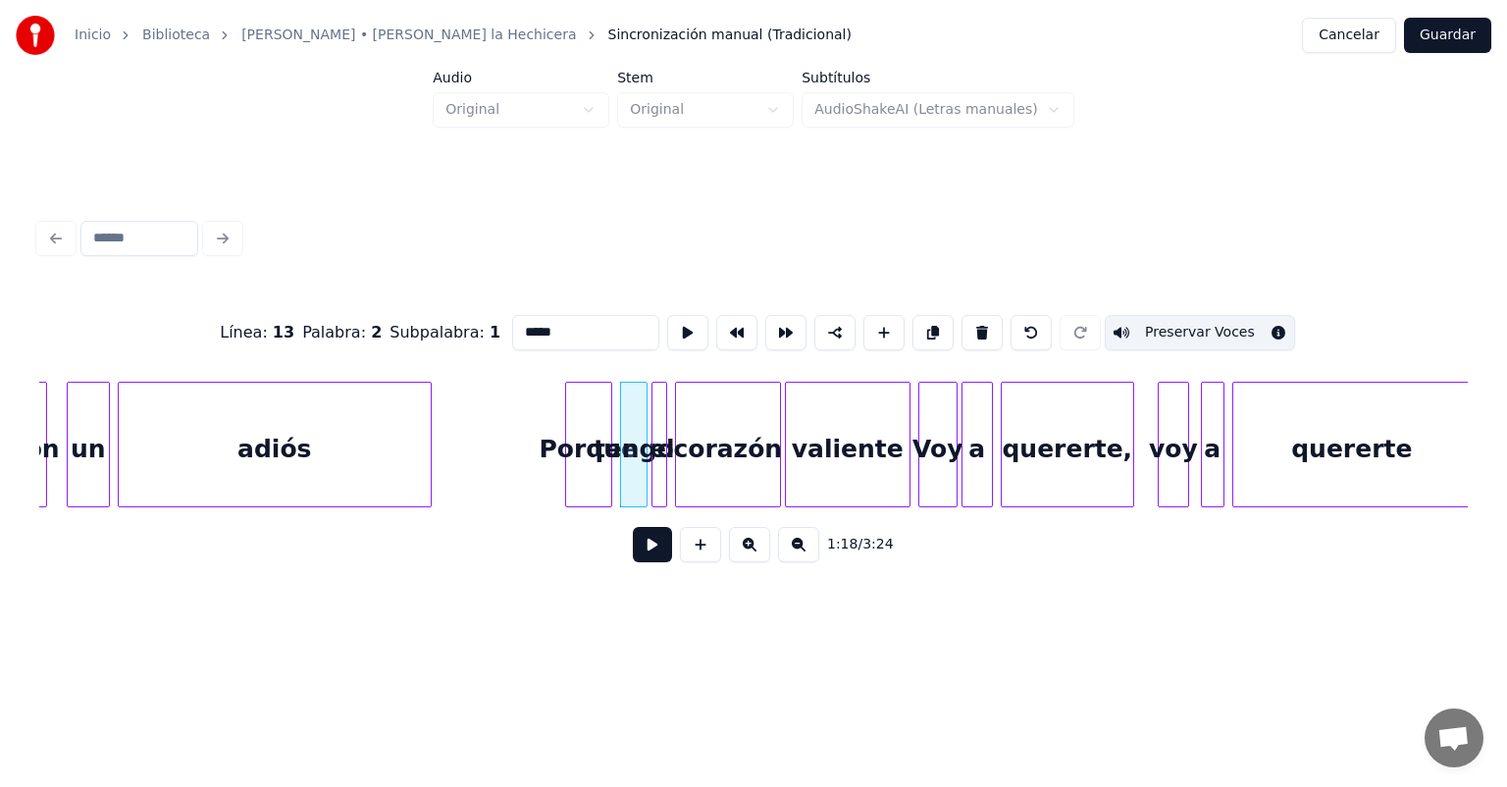
click at [1166, 320] on button "Preservar Voces" at bounding box center [1199, 332] width 190 height 35
click at [710, 468] on div "corazón" at bounding box center [728, 449] width 104 height 133
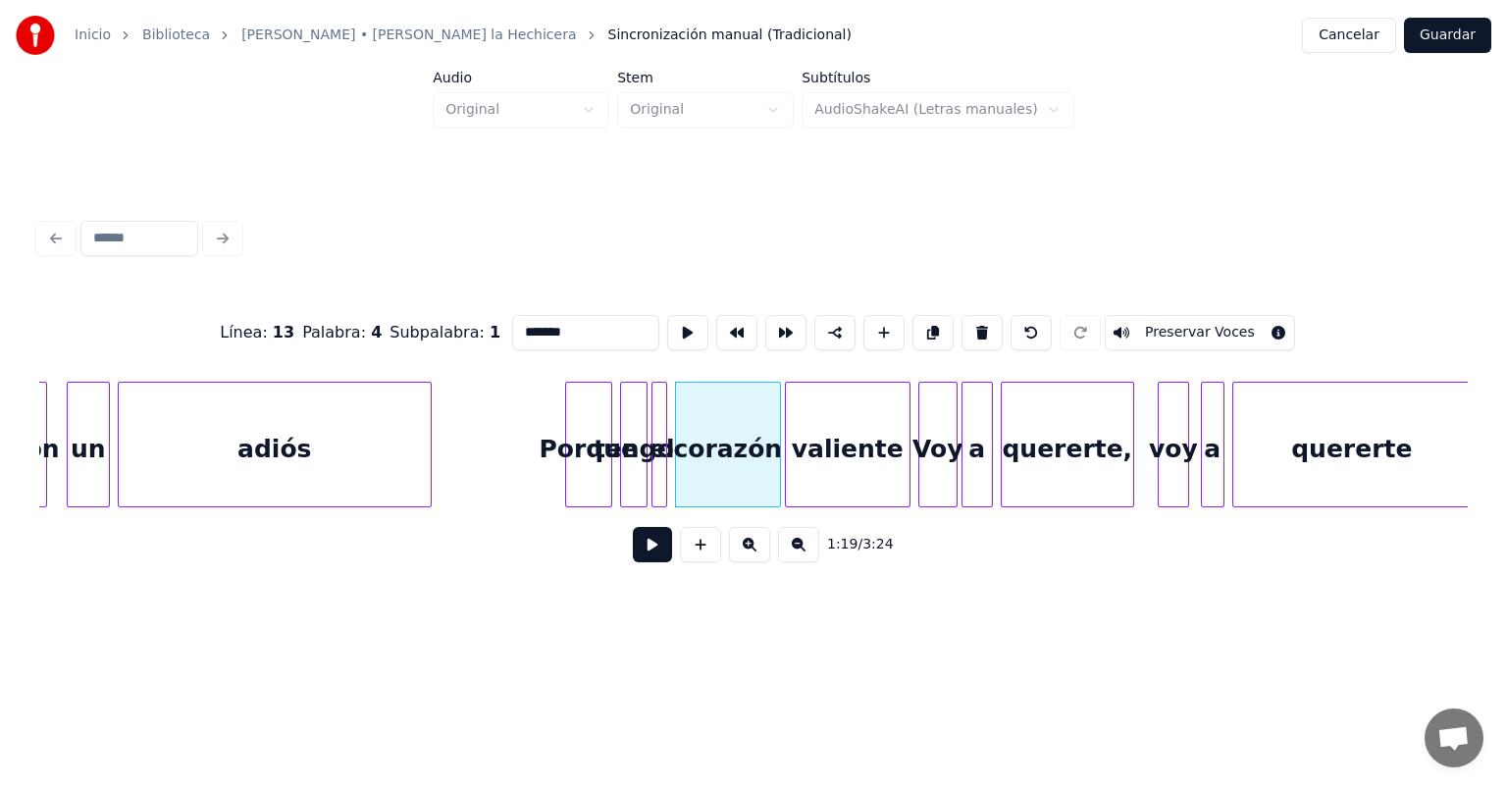
click at [1136, 330] on button "Preservar Voces" at bounding box center [1199, 332] width 190 height 35
click at [887, 437] on div "valiente" at bounding box center [848, 449] width 124 height 133
type input "********"
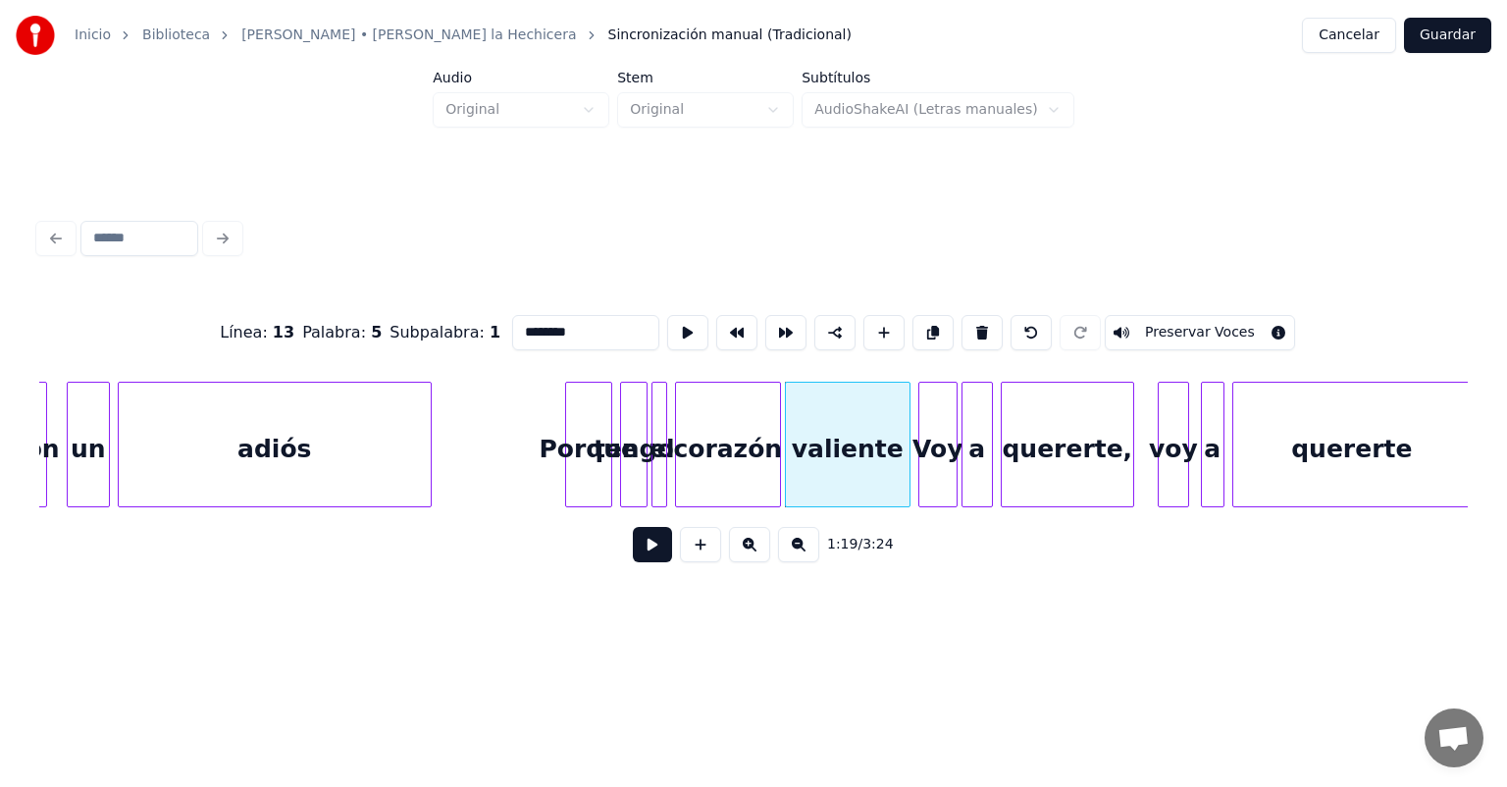
click at [1174, 318] on button "Preservar Voces" at bounding box center [1199, 332] width 190 height 35
click at [1435, 25] on button "Guardar" at bounding box center [1447, 35] width 87 height 35
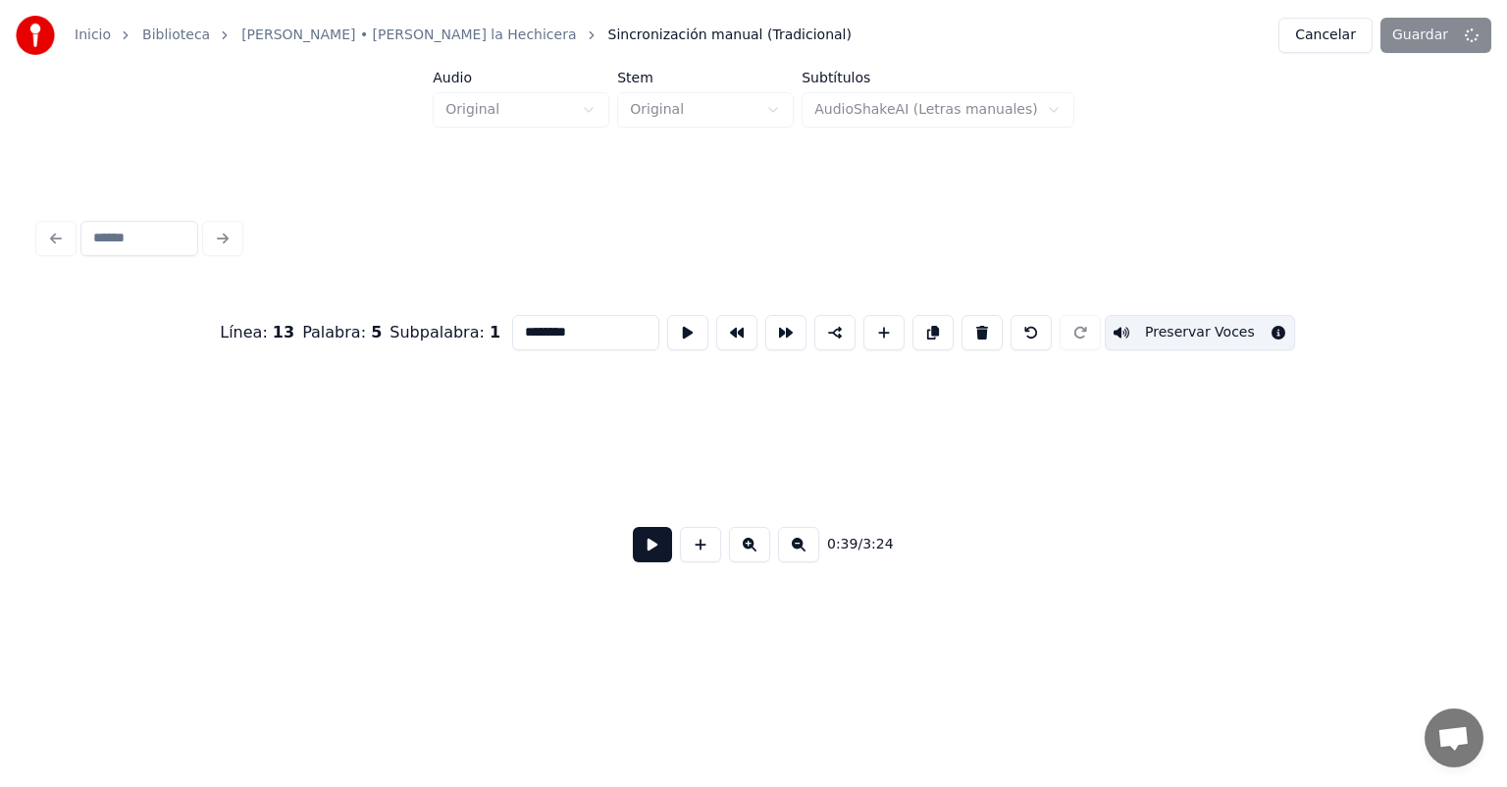
scroll to position [0, 7745]
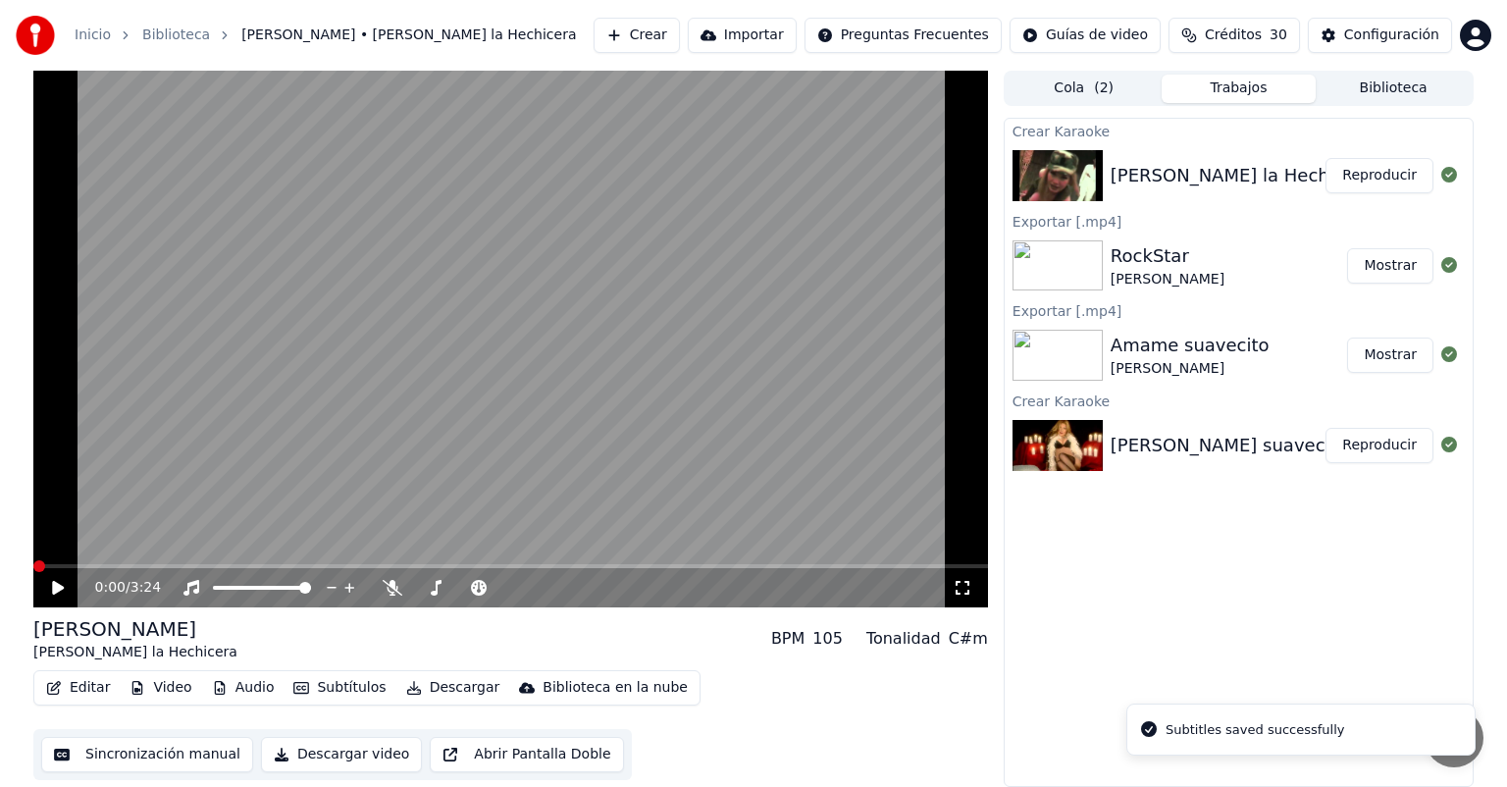
click at [235, 502] on video at bounding box center [510, 339] width 954 height 537
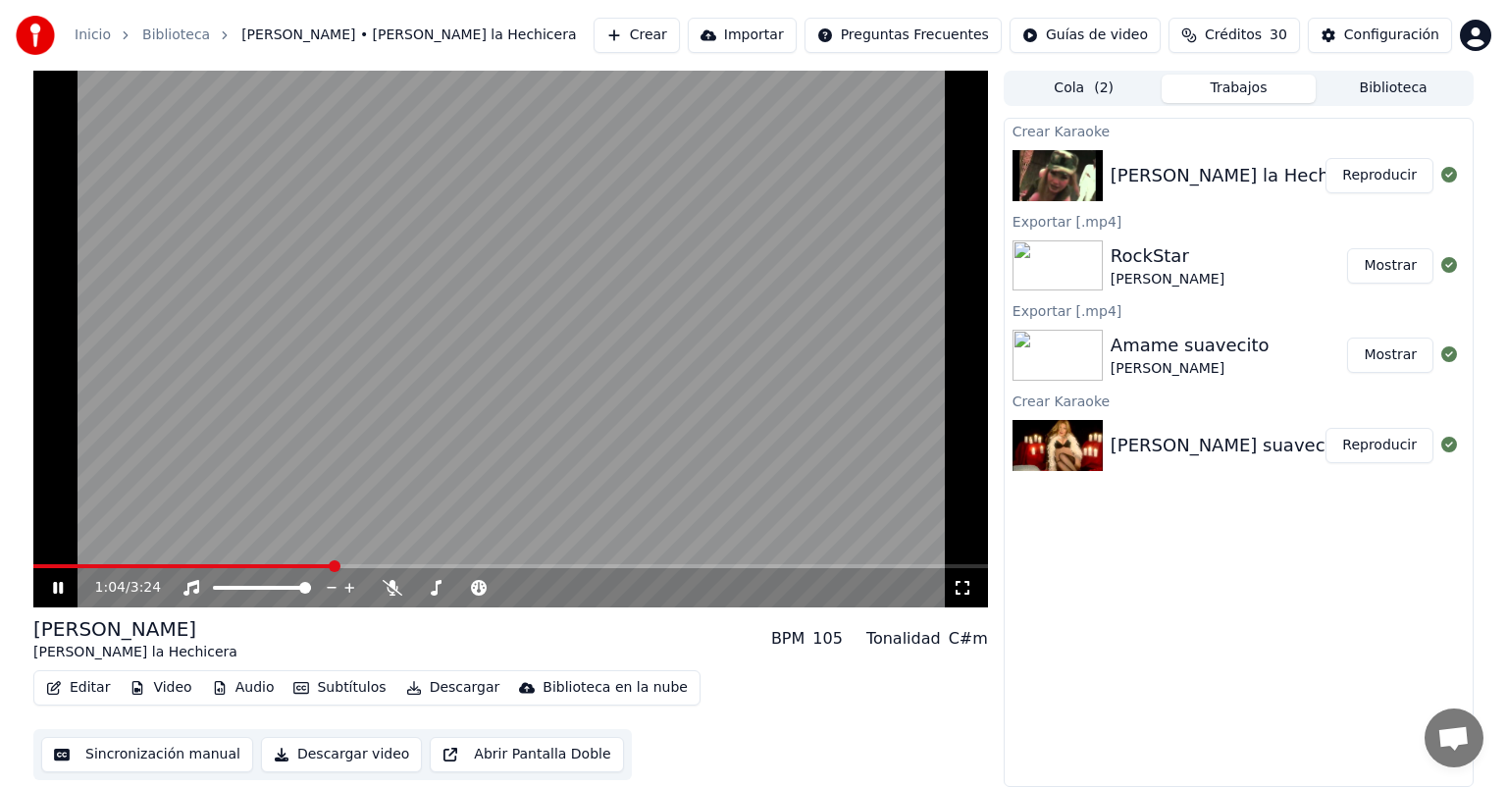
click at [332, 567] on span at bounding box center [510, 566] width 954 height 4
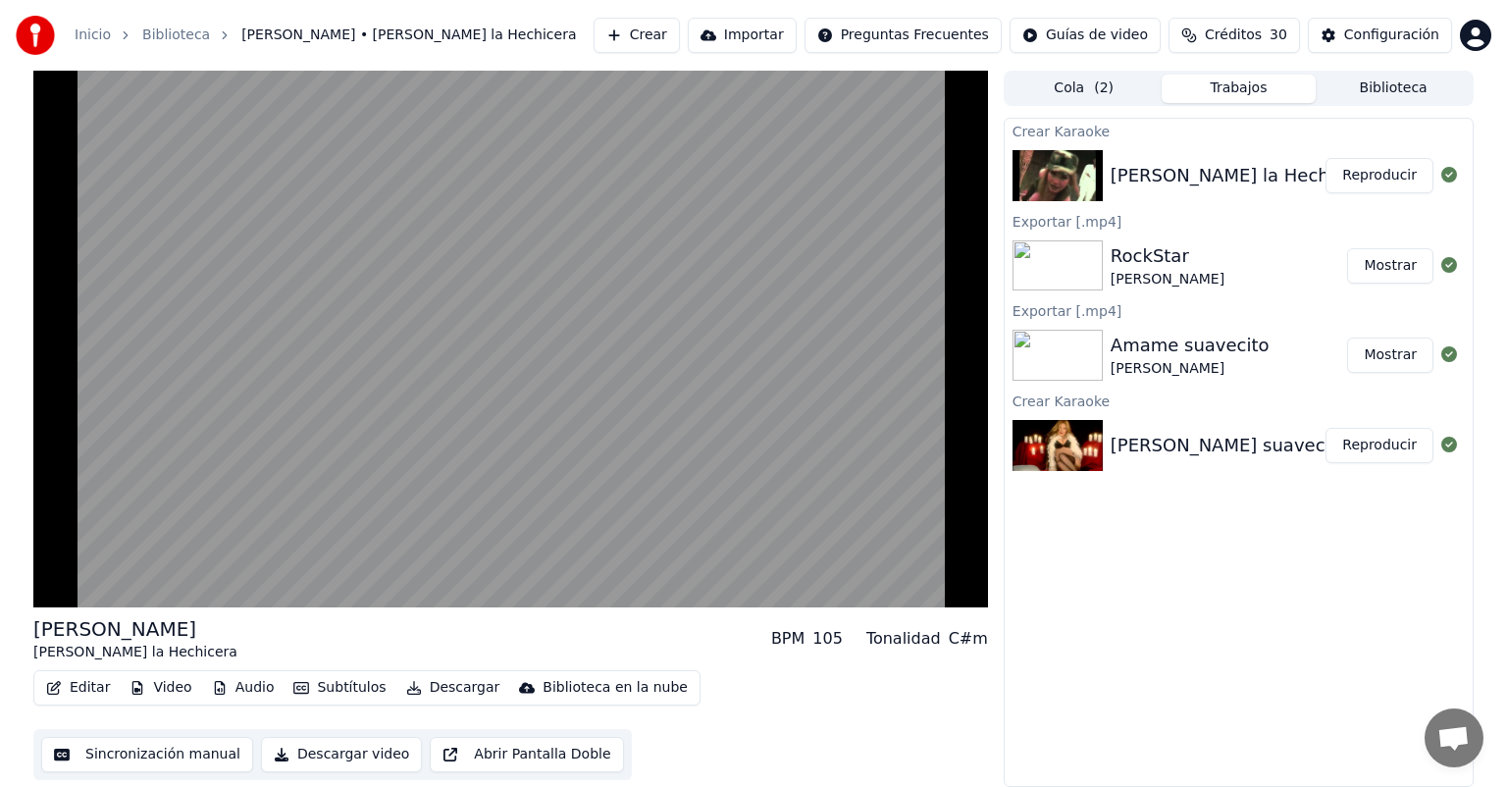
click at [232, 408] on video at bounding box center [510, 339] width 954 height 537
